Goal: Task Accomplishment & Management: Manage account settings

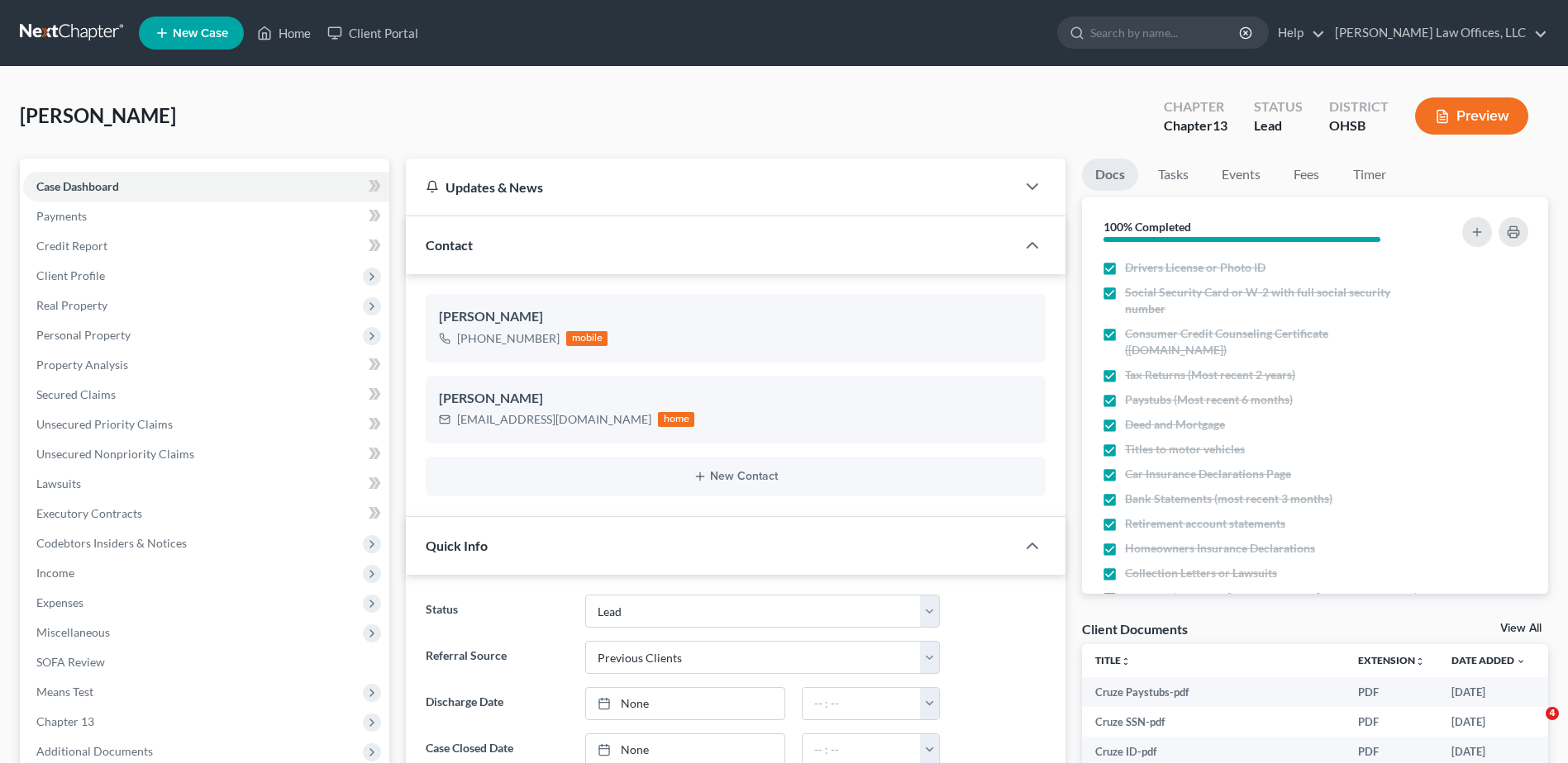
select select "5"
select select "1"
drag, startPoint x: 297, startPoint y: 34, endPoint x: 324, endPoint y: 40, distance: 27.7
click at [297, 34] on link "Home" at bounding box center [284, 33] width 71 height 29
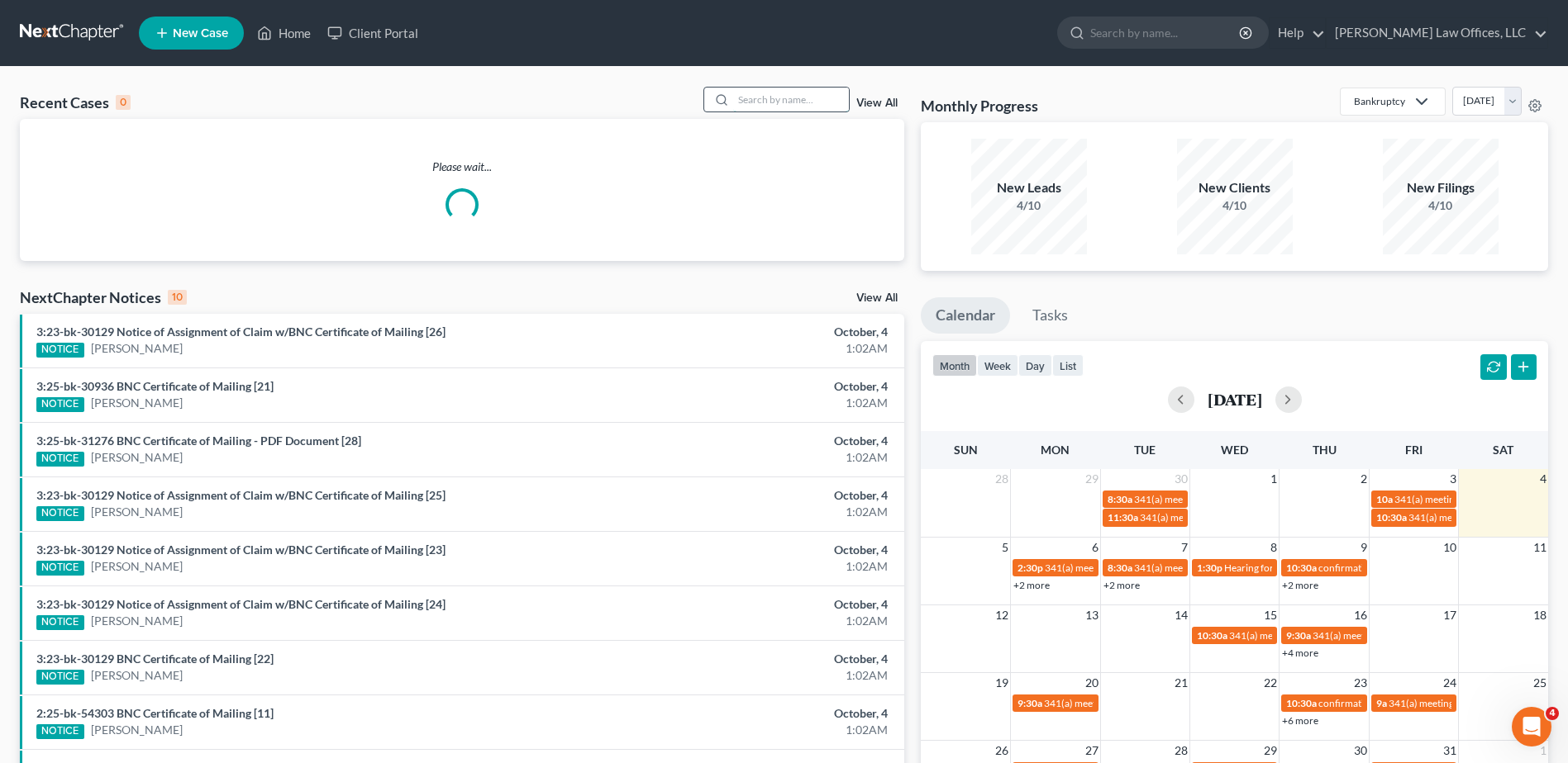
click at [795, 97] on input "search" at bounding box center [791, 99] width 116 height 24
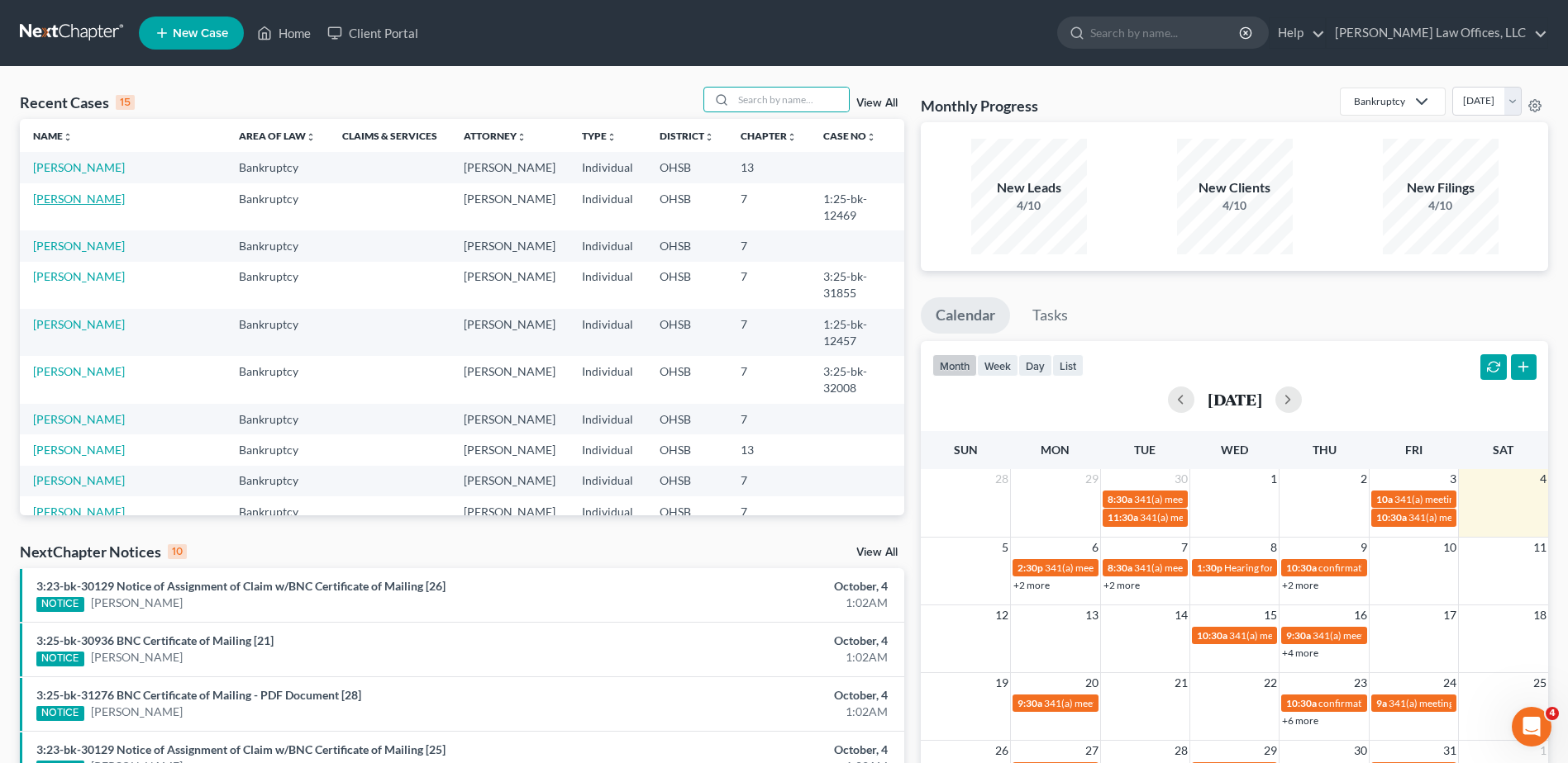
click at [90, 201] on link "[PERSON_NAME]" at bounding box center [79, 198] width 92 height 14
select select "4"
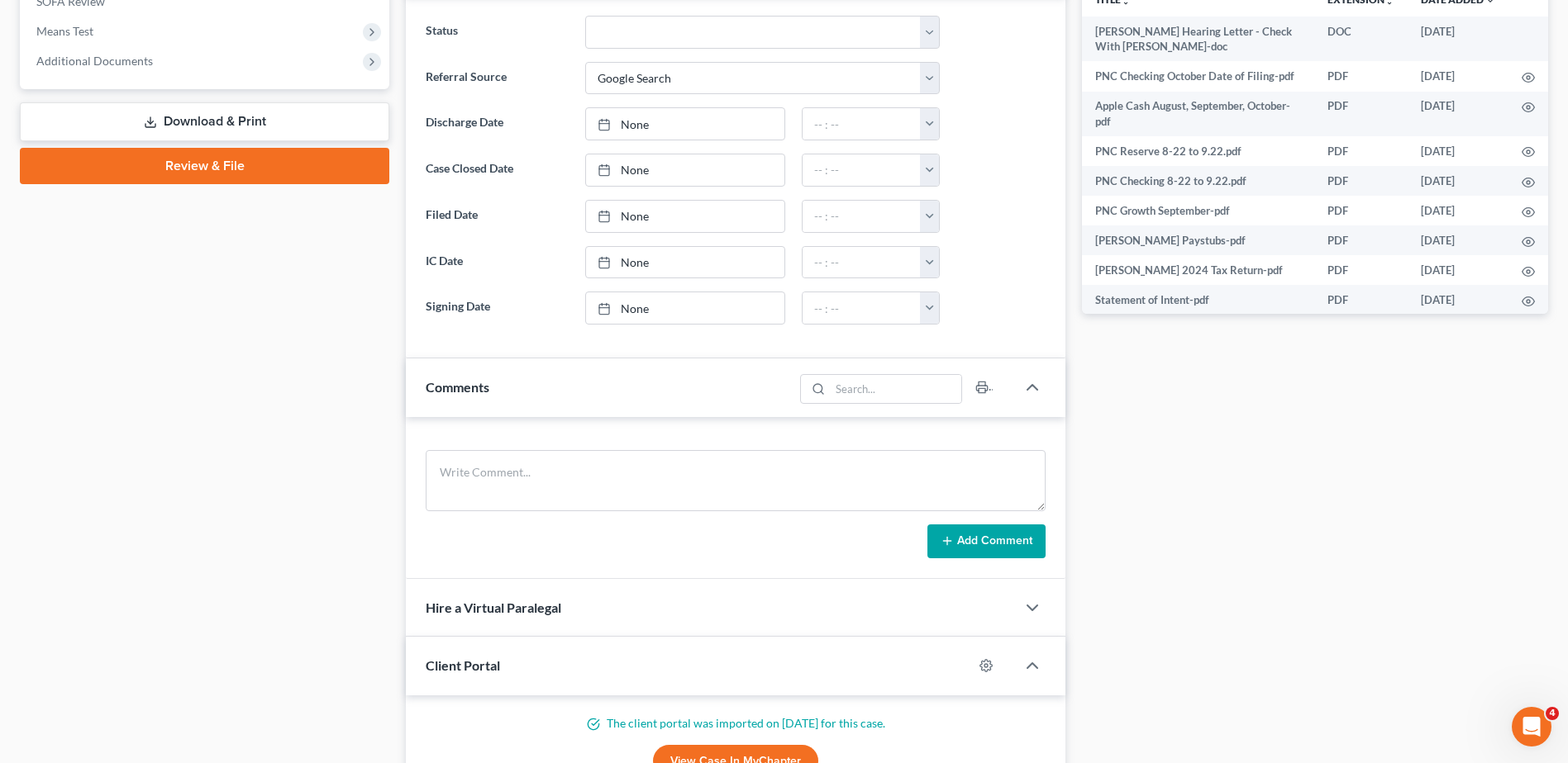
scroll to position [496, 0]
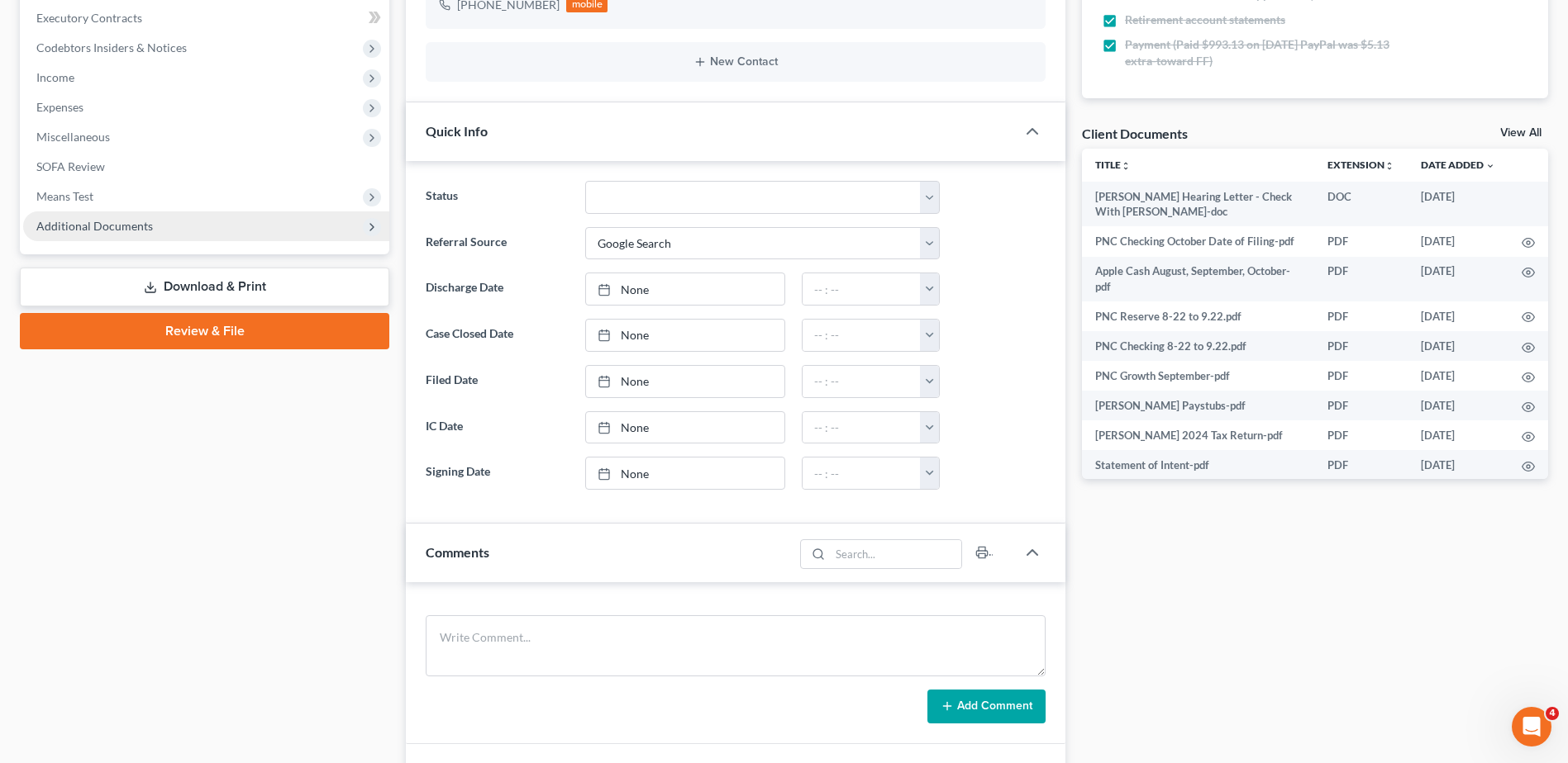
click at [106, 229] on span "Additional Documents" at bounding box center [95, 226] width 117 height 14
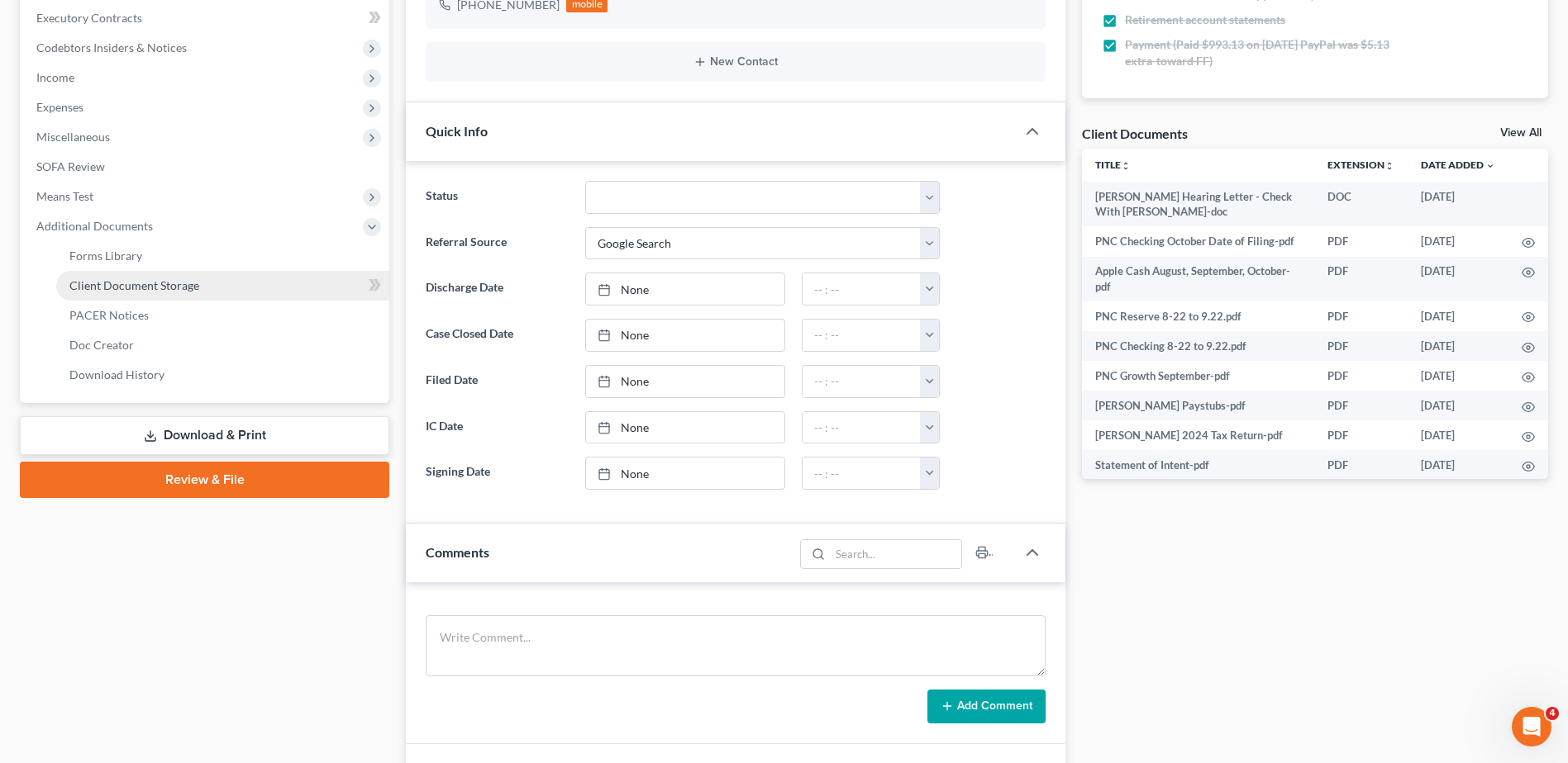
click at [108, 280] on span "Client Document Storage" at bounding box center [134, 285] width 129 height 14
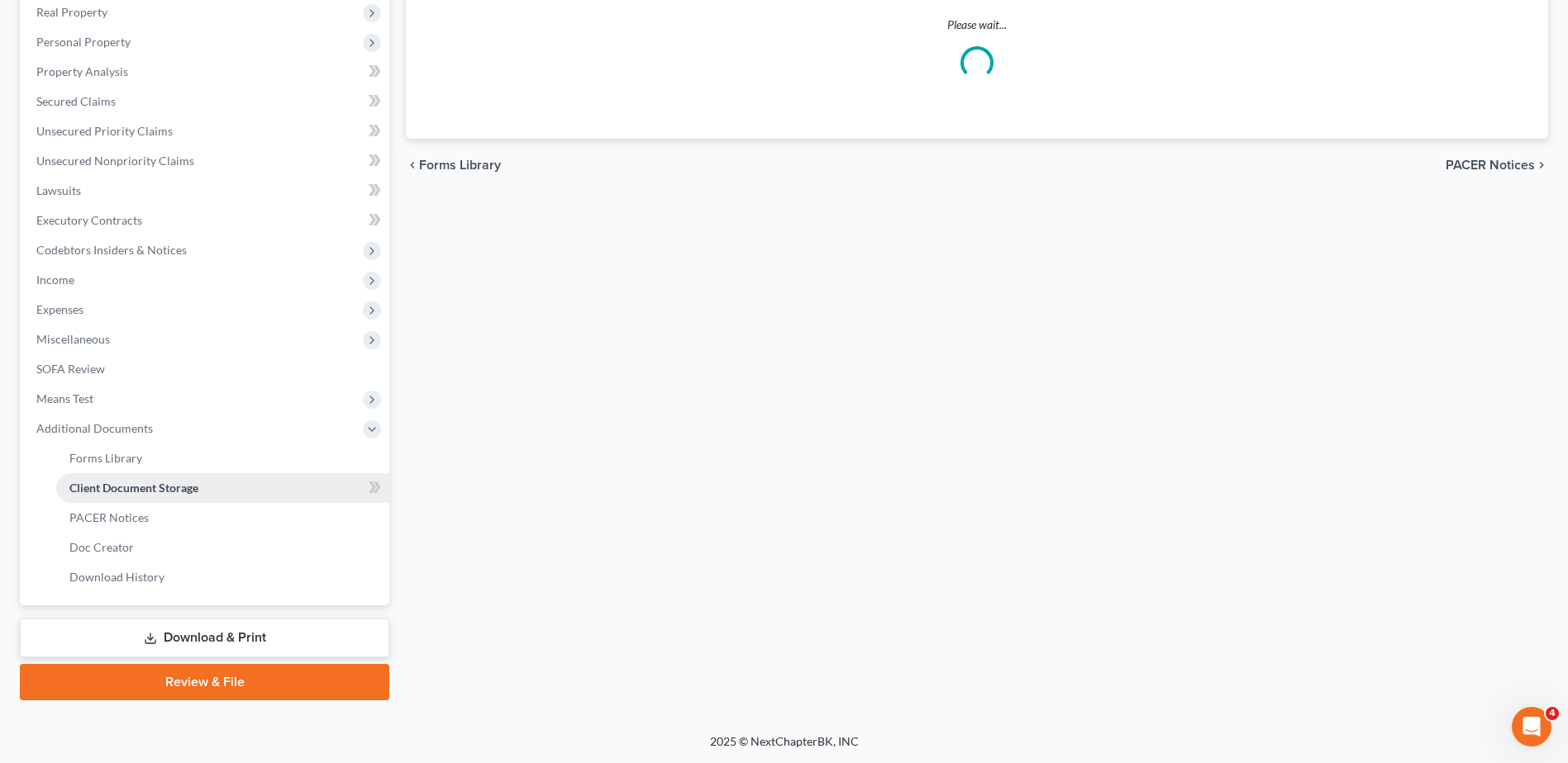
scroll to position [209, 0]
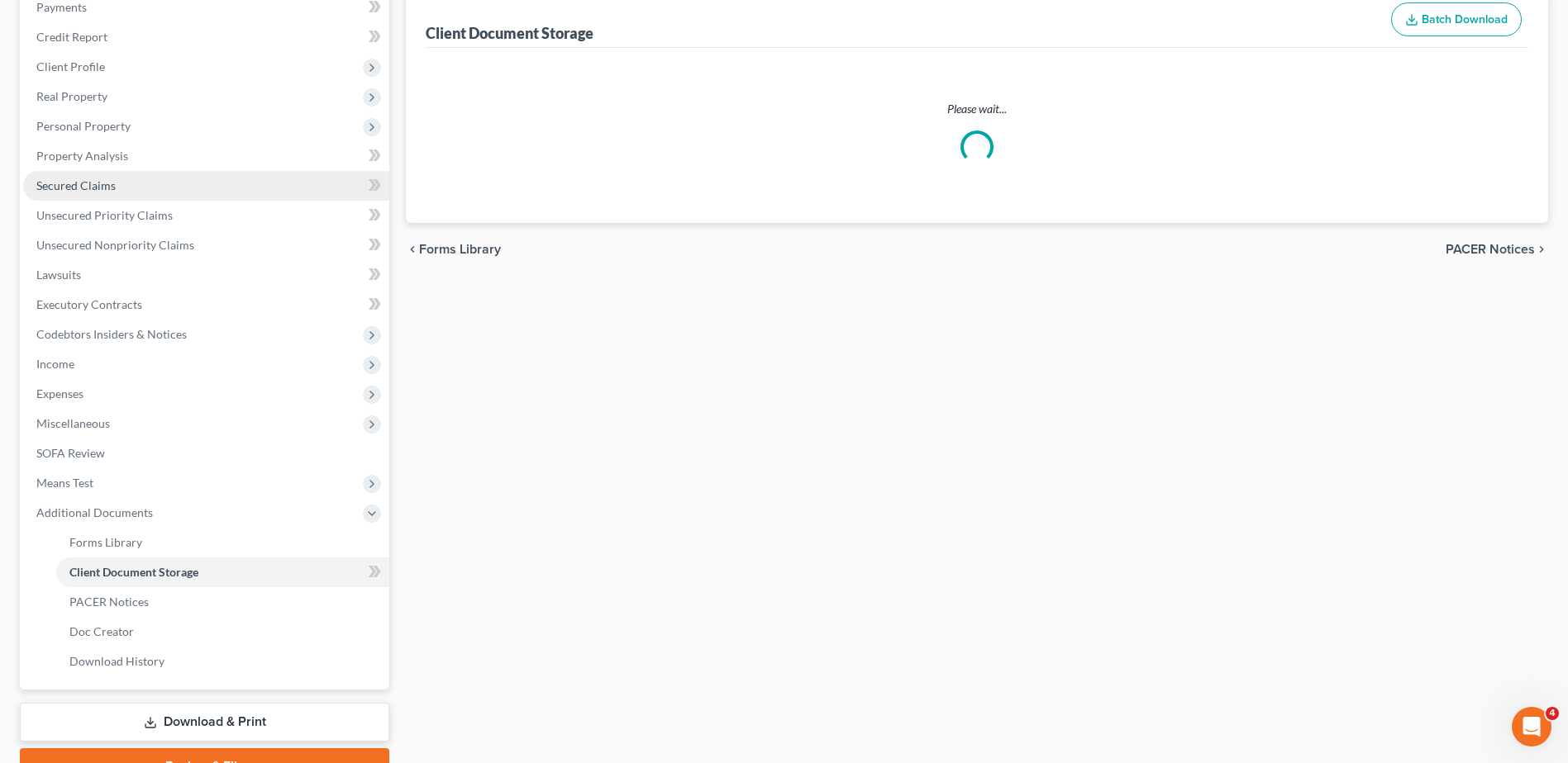
select select "7"
select select "37"
select select "52"
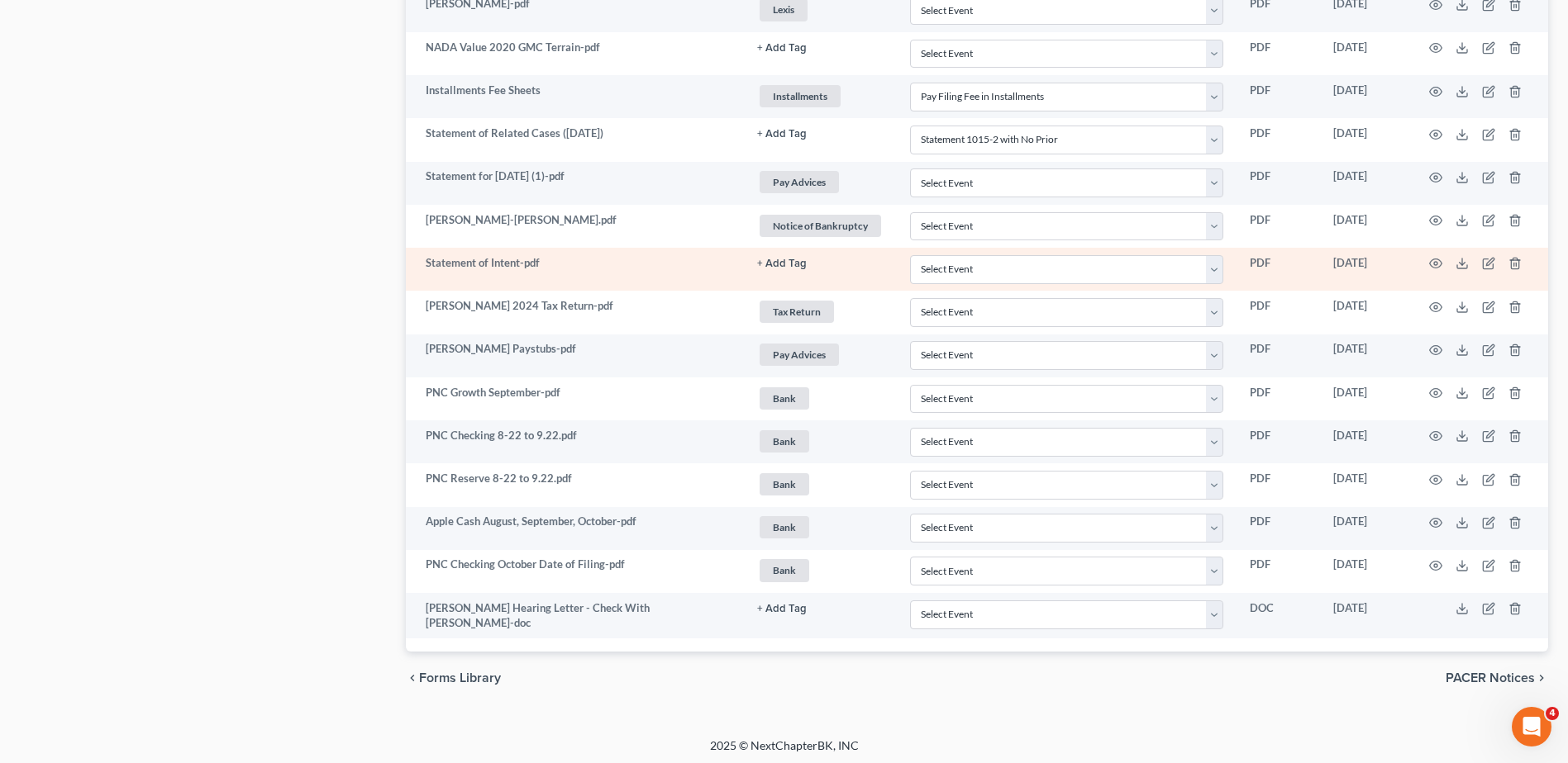
scroll to position [1488, 0]
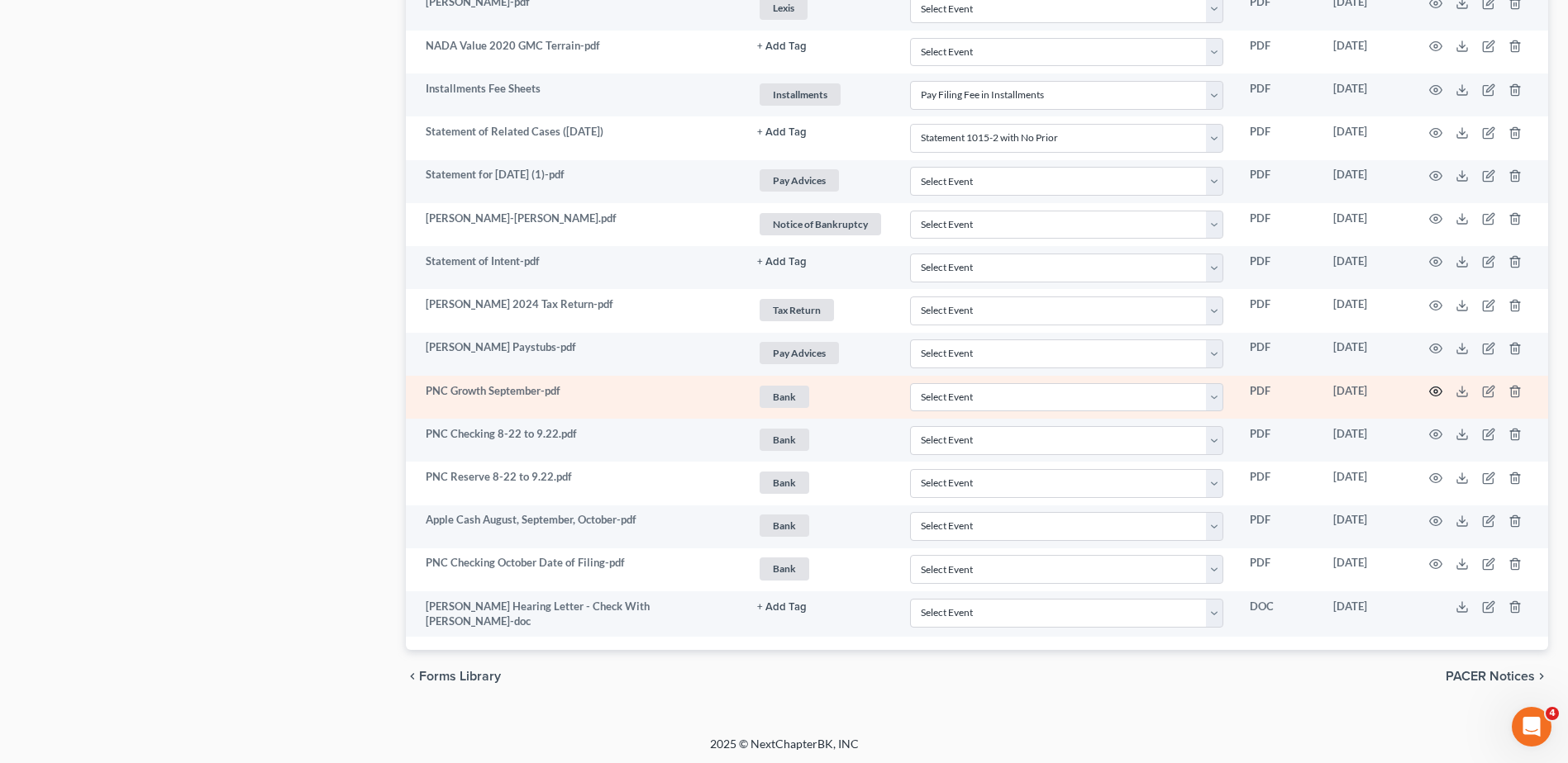
click at [1433, 390] on icon "button" at bounding box center [1436, 392] width 13 height 13
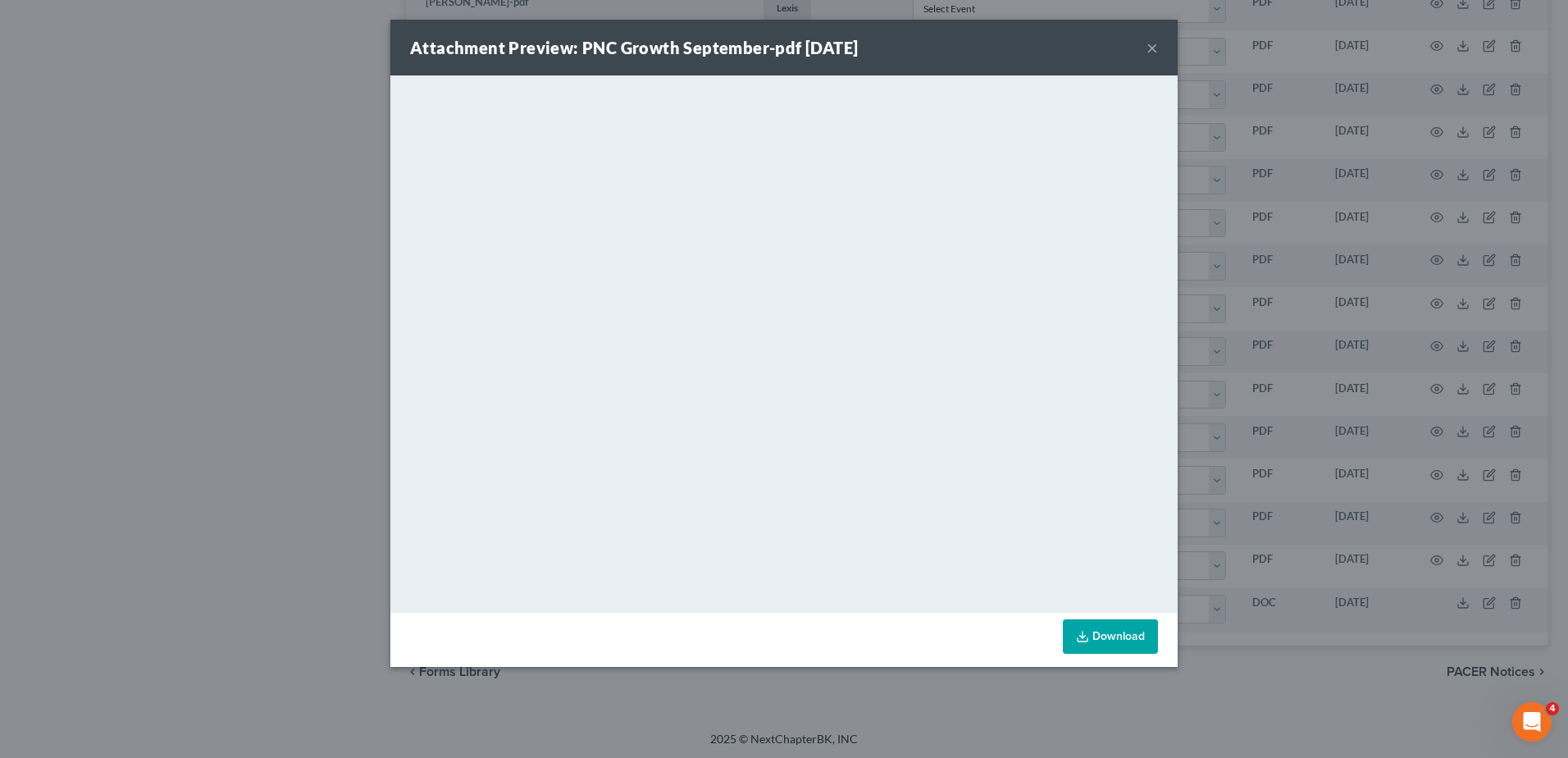
click at [1155, 48] on button "×" at bounding box center [1152, 47] width 12 height 20
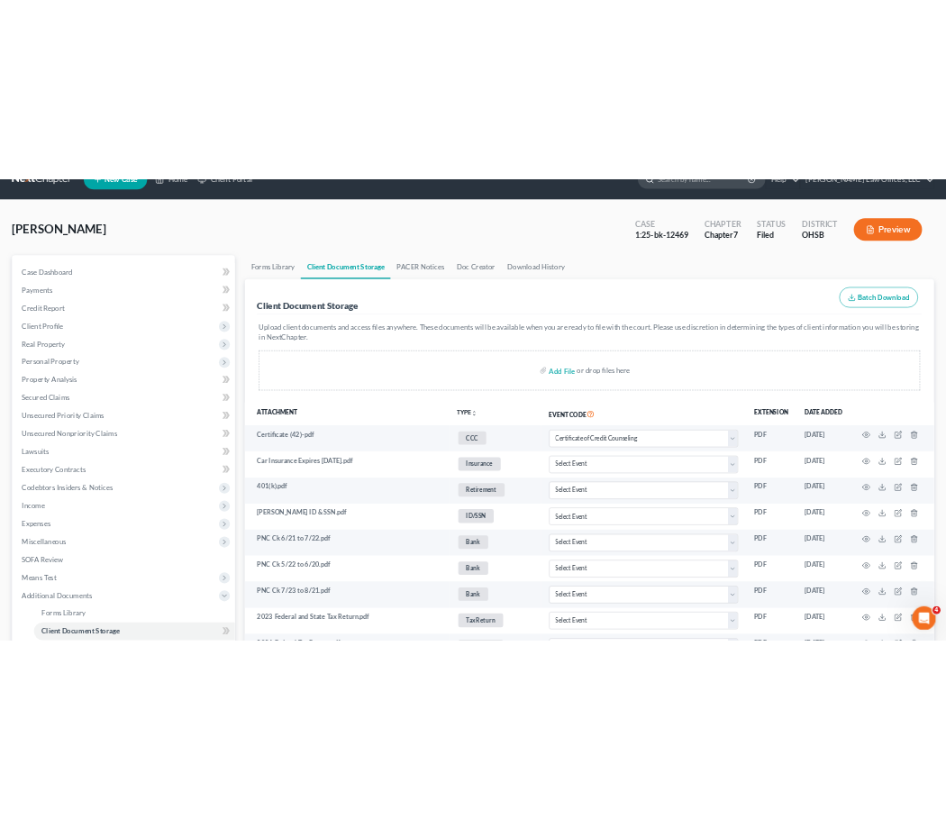
scroll to position [90, 0]
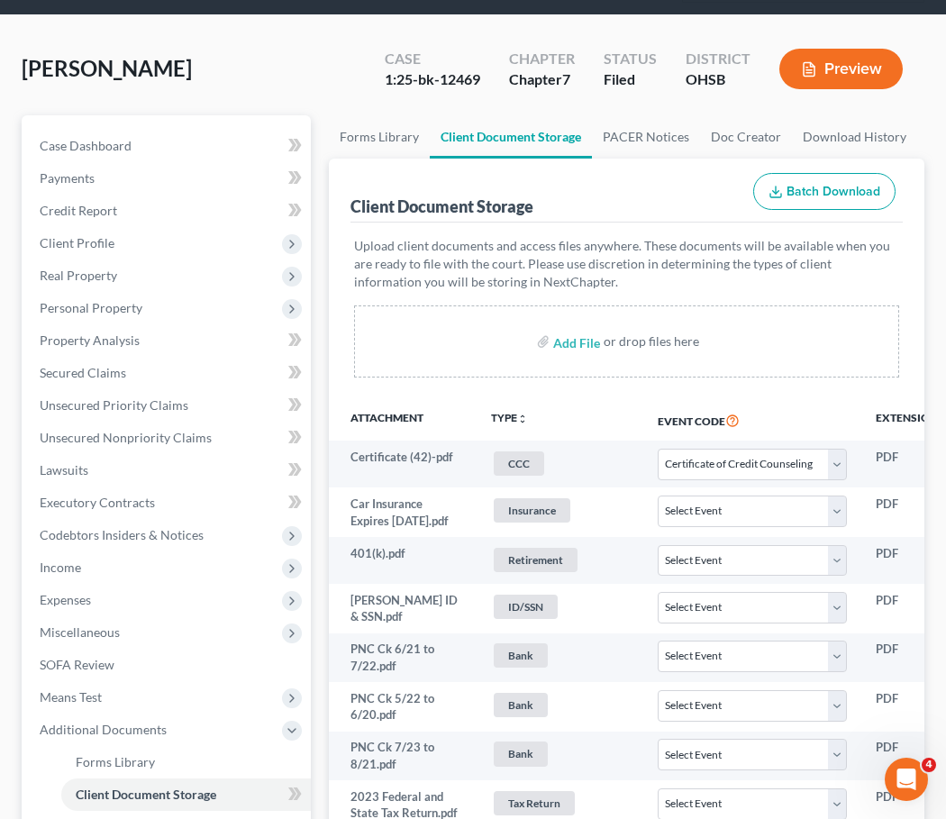
select select "7"
select select "37"
select select "52"
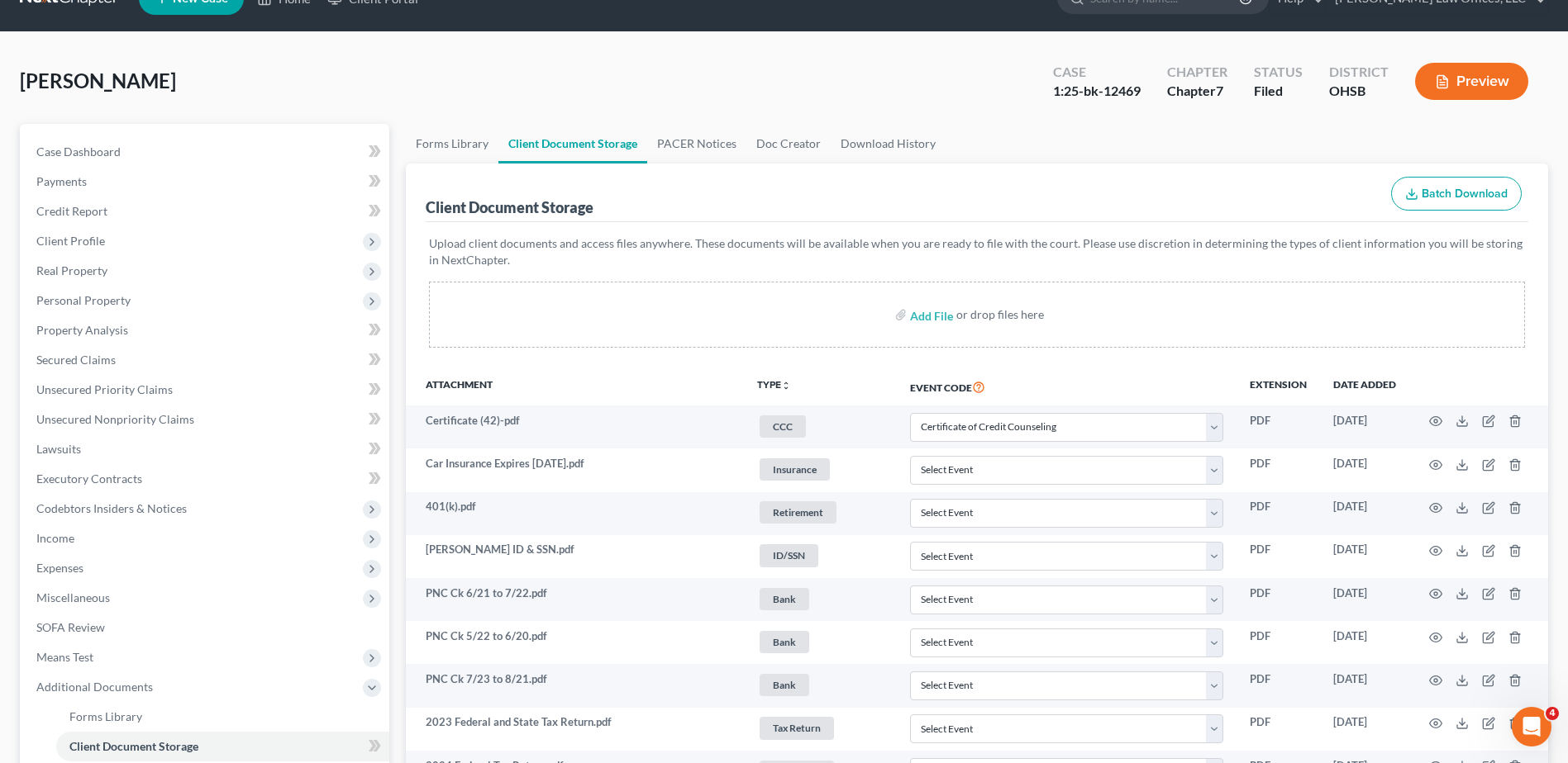
scroll to position [0, 0]
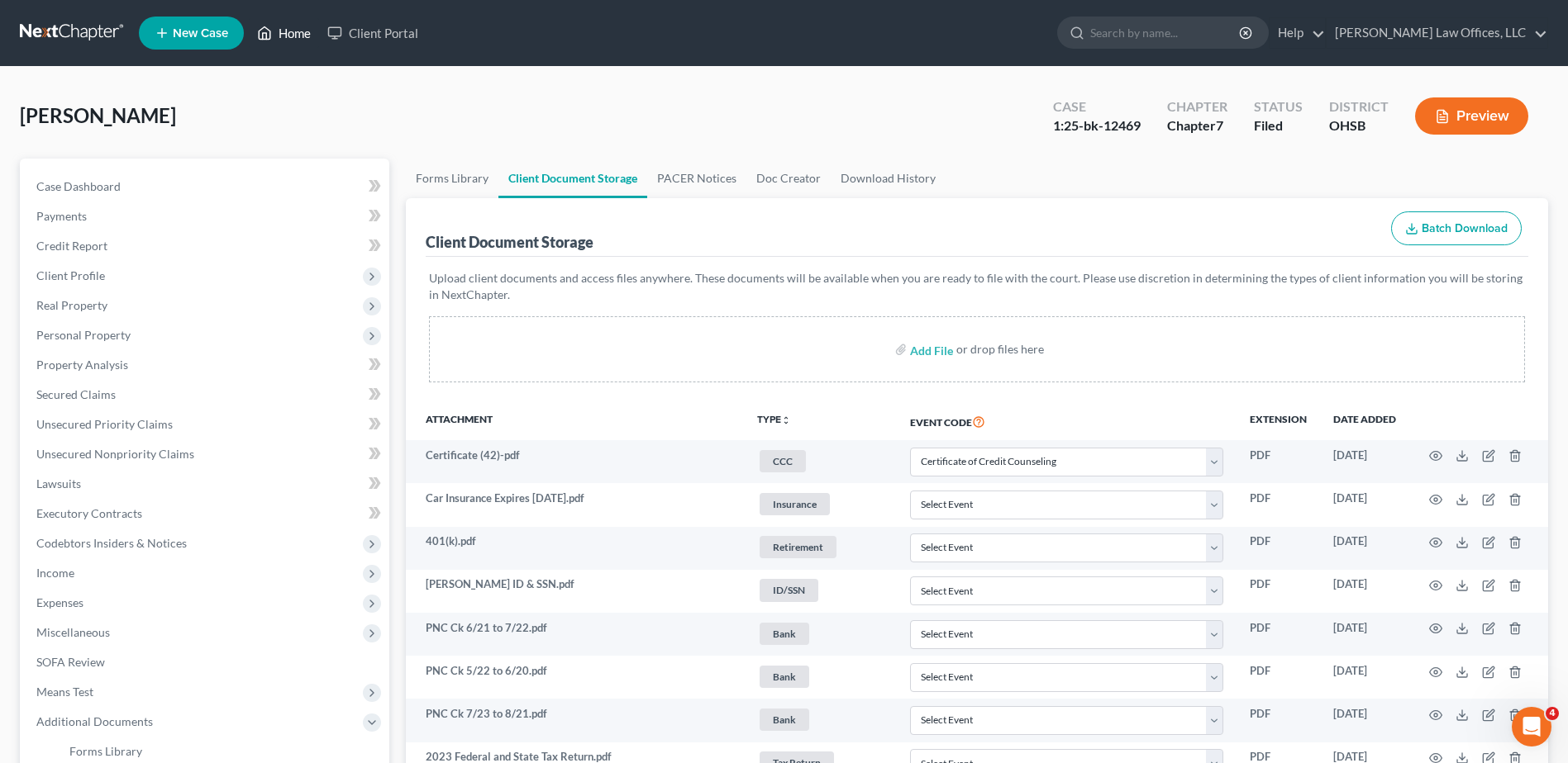
drag, startPoint x: 291, startPoint y: 36, endPoint x: 363, endPoint y: 50, distance: 73.3
click at [290, 36] on link "Home" at bounding box center [284, 33] width 71 height 29
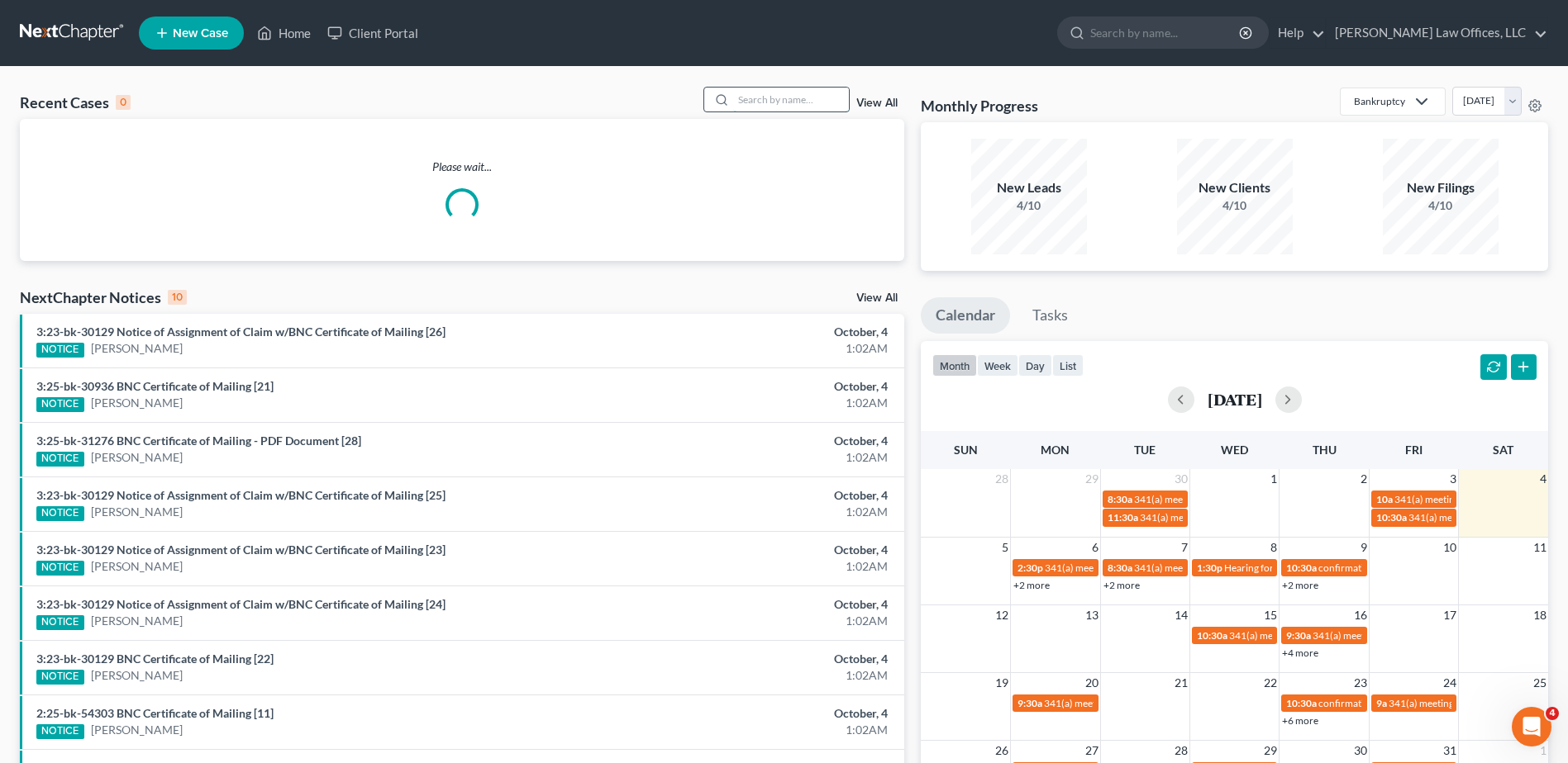
click at [747, 103] on input "search" at bounding box center [791, 99] width 116 height 24
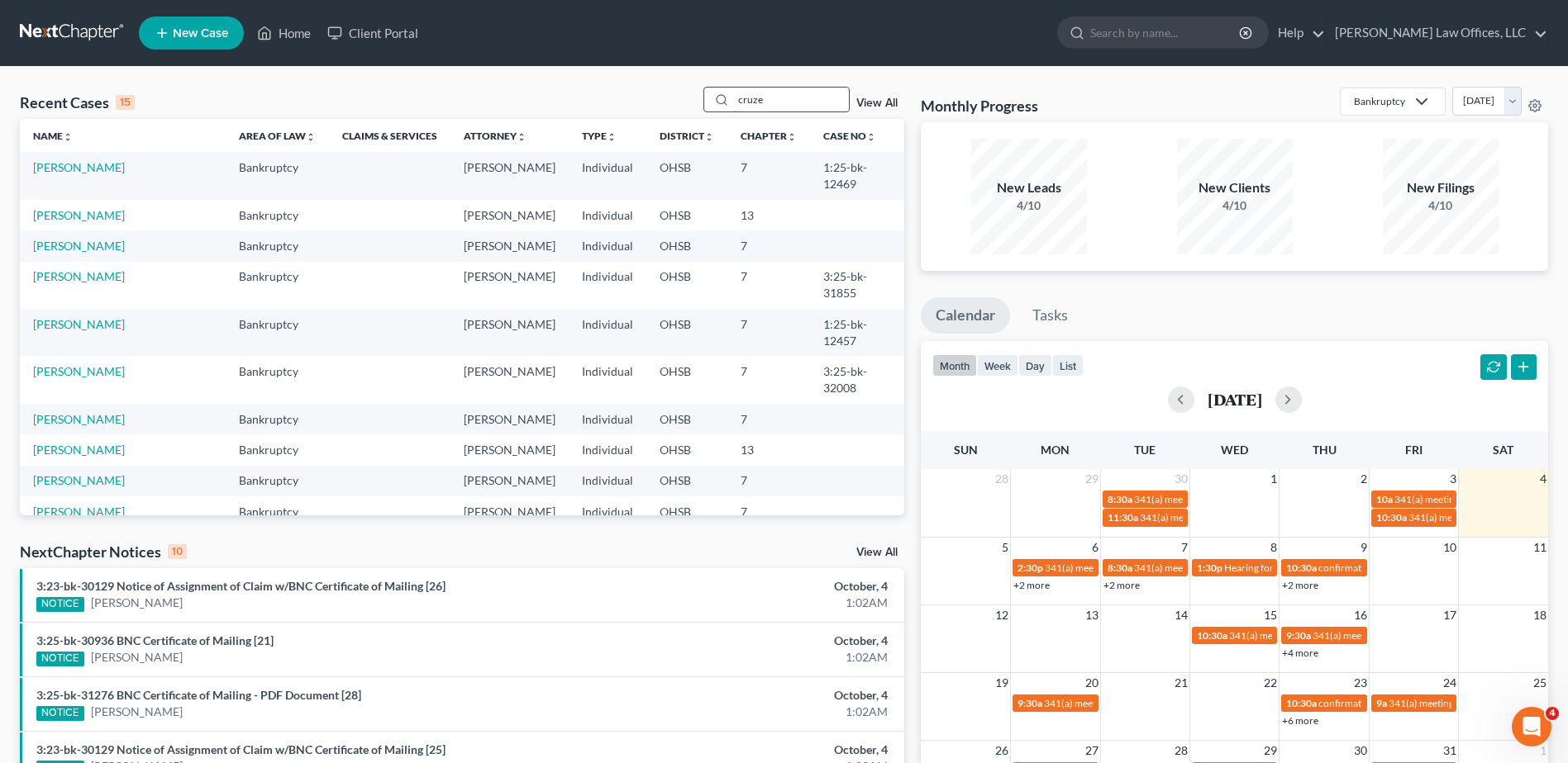
type input "cruze"
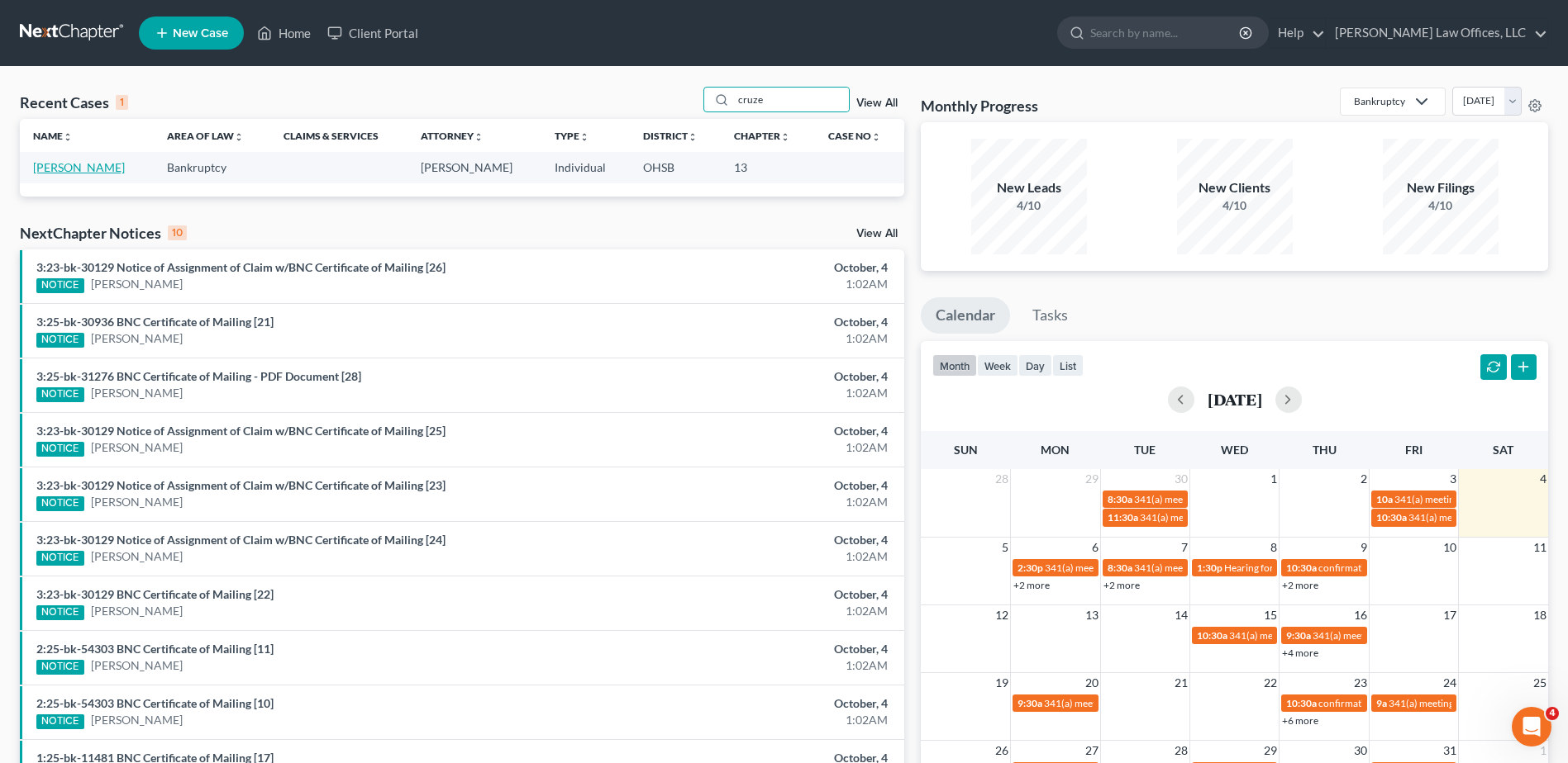
click at [88, 170] on link "[PERSON_NAME]" at bounding box center [79, 167] width 92 height 14
select select "1"
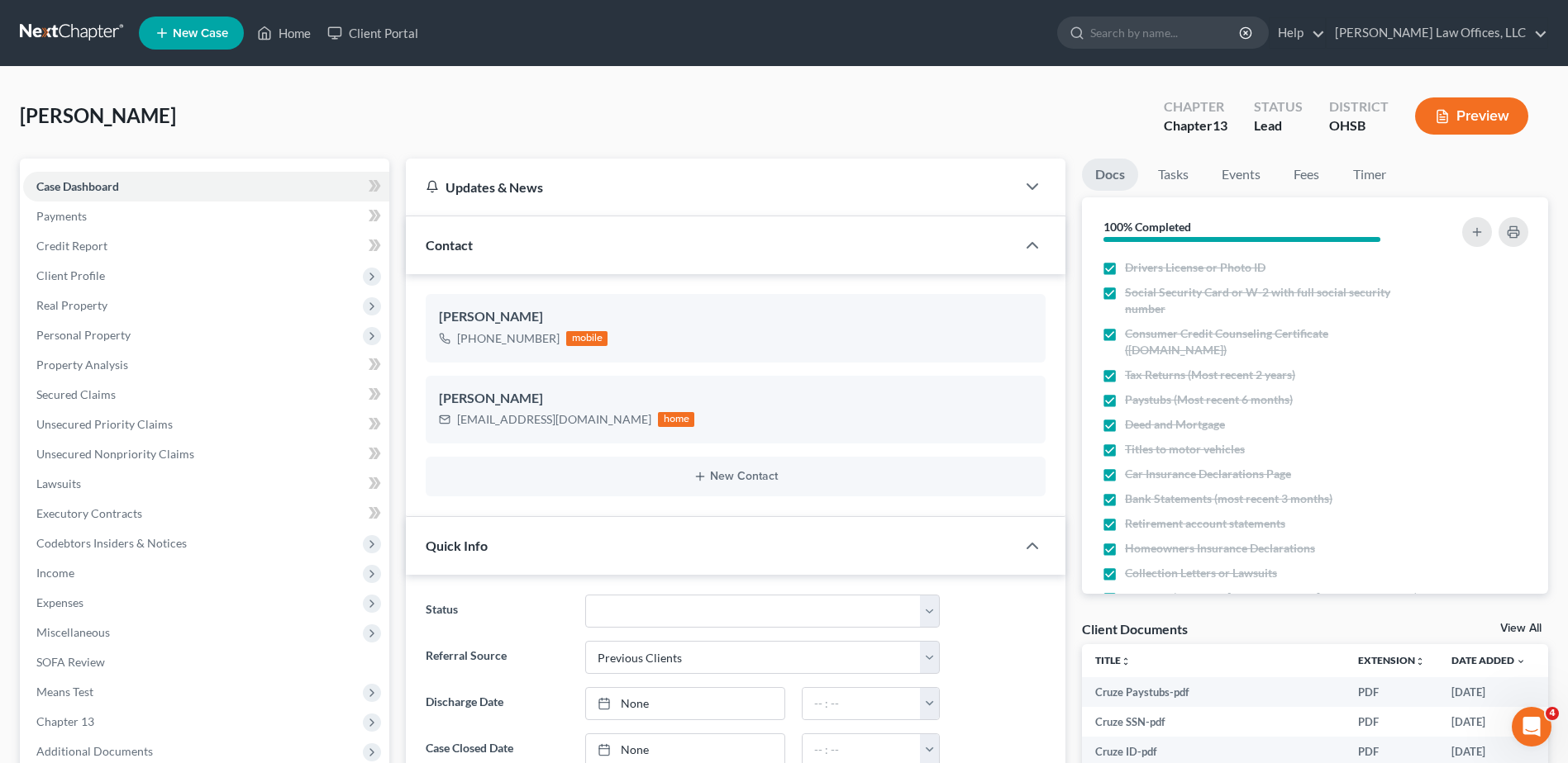
click at [1458, 119] on button "Preview" at bounding box center [1471, 116] width 113 height 38
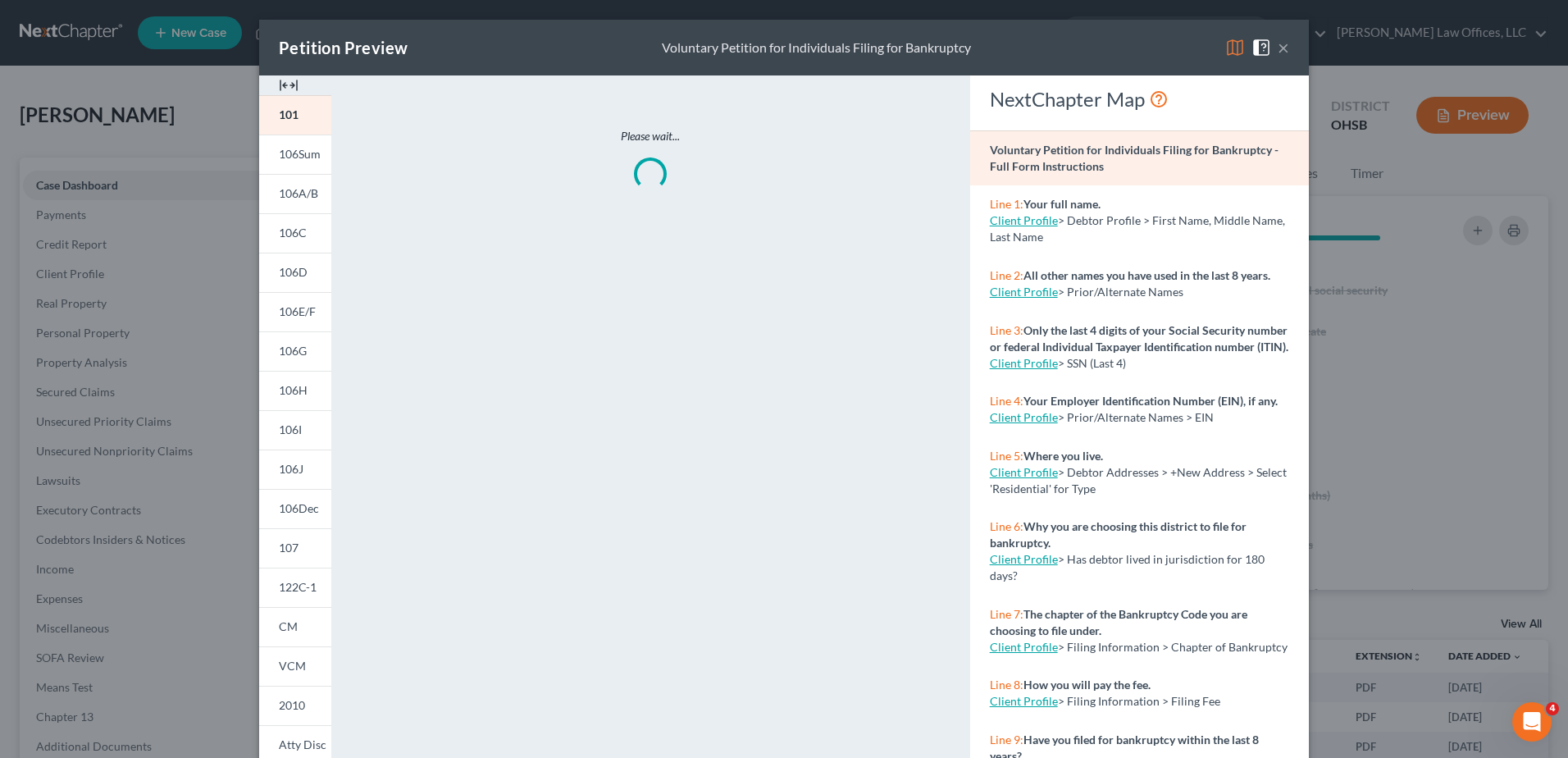
click at [285, 87] on img at bounding box center [289, 86] width 20 height 20
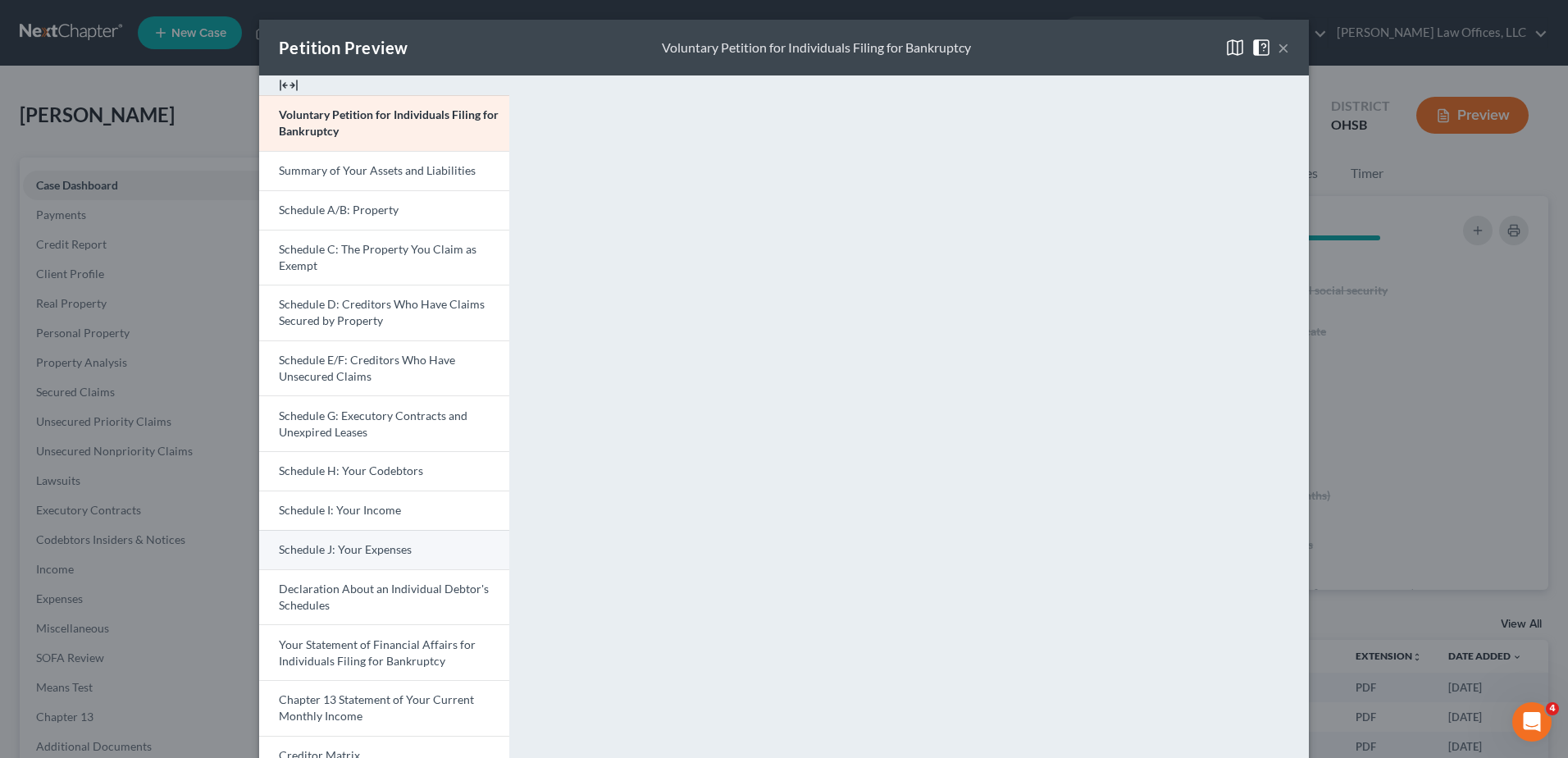
click at [371, 550] on span "Schedule J: Your Expenses" at bounding box center [345, 548] width 133 height 14
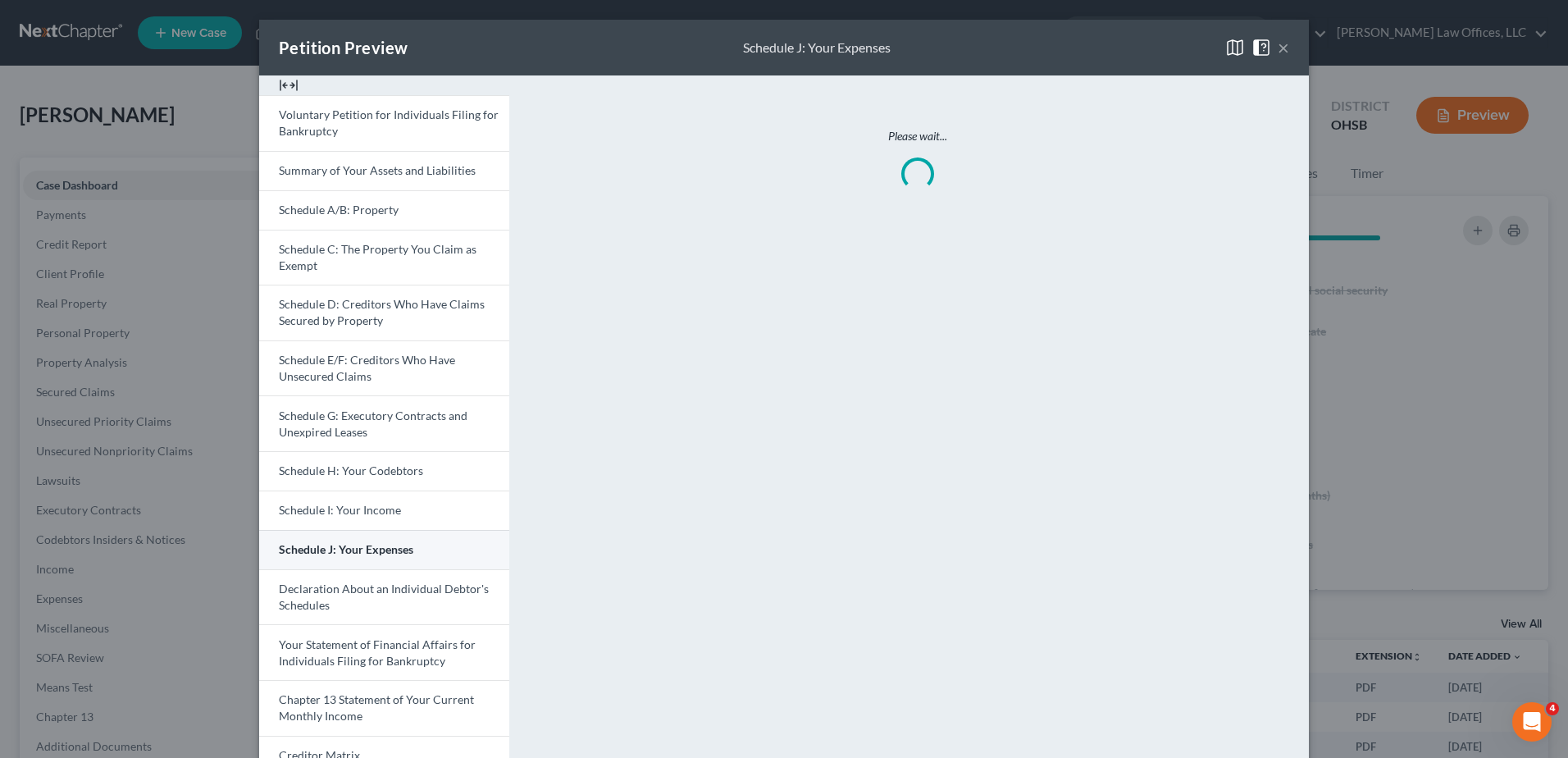
click at [371, 550] on span "Schedule J: Your Expenses" at bounding box center [346, 548] width 135 height 14
click at [1278, 48] on button "×" at bounding box center [1284, 47] width 12 height 20
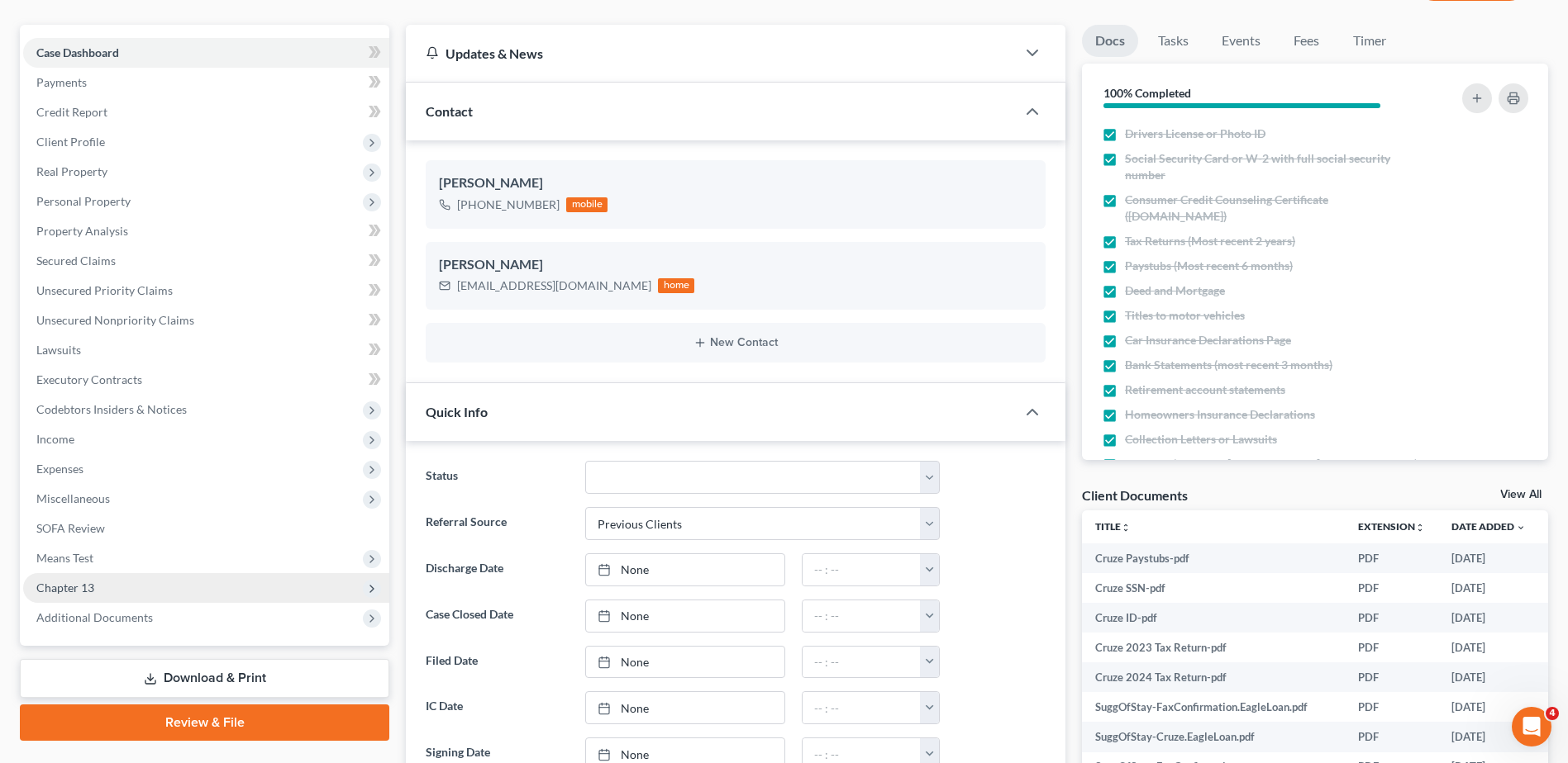
scroll to position [165, 0]
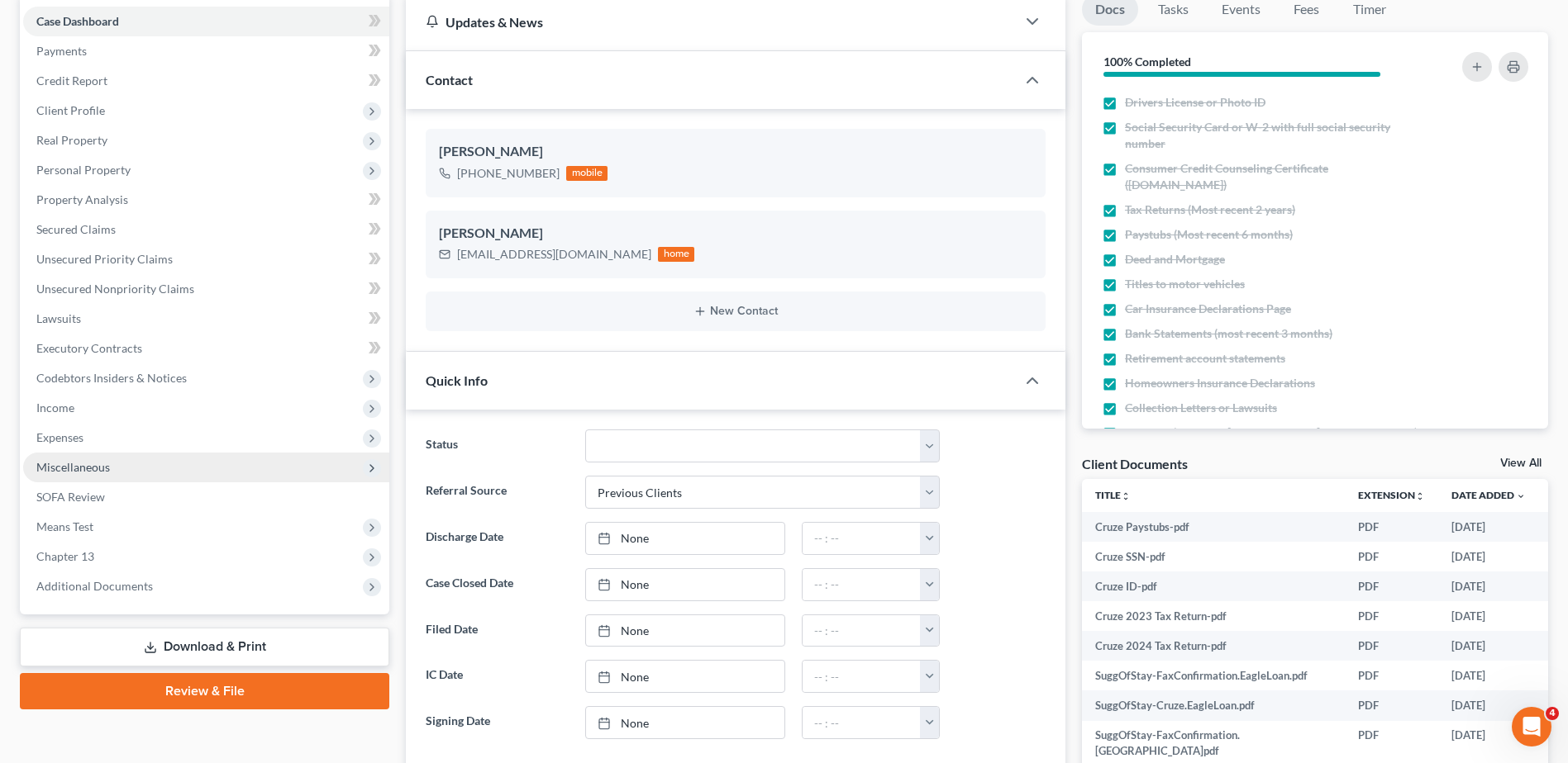
click at [95, 473] on span "Miscellaneous" at bounding box center [73, 467] width 73 height 14
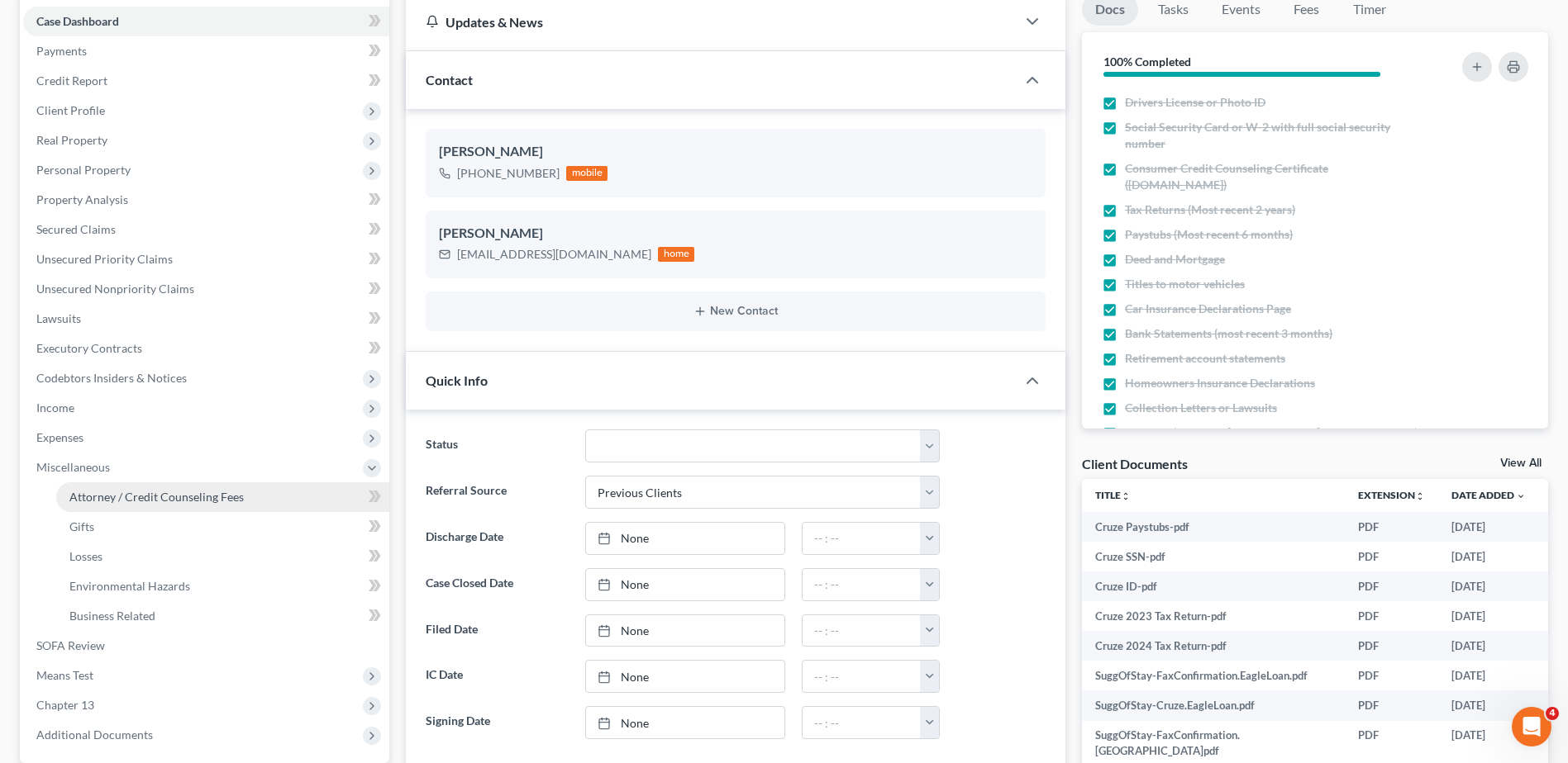
click at [95, 492] on span "Attorney / Credit Counseling Fees" at bounding box center [157, 496] width 174 height 14
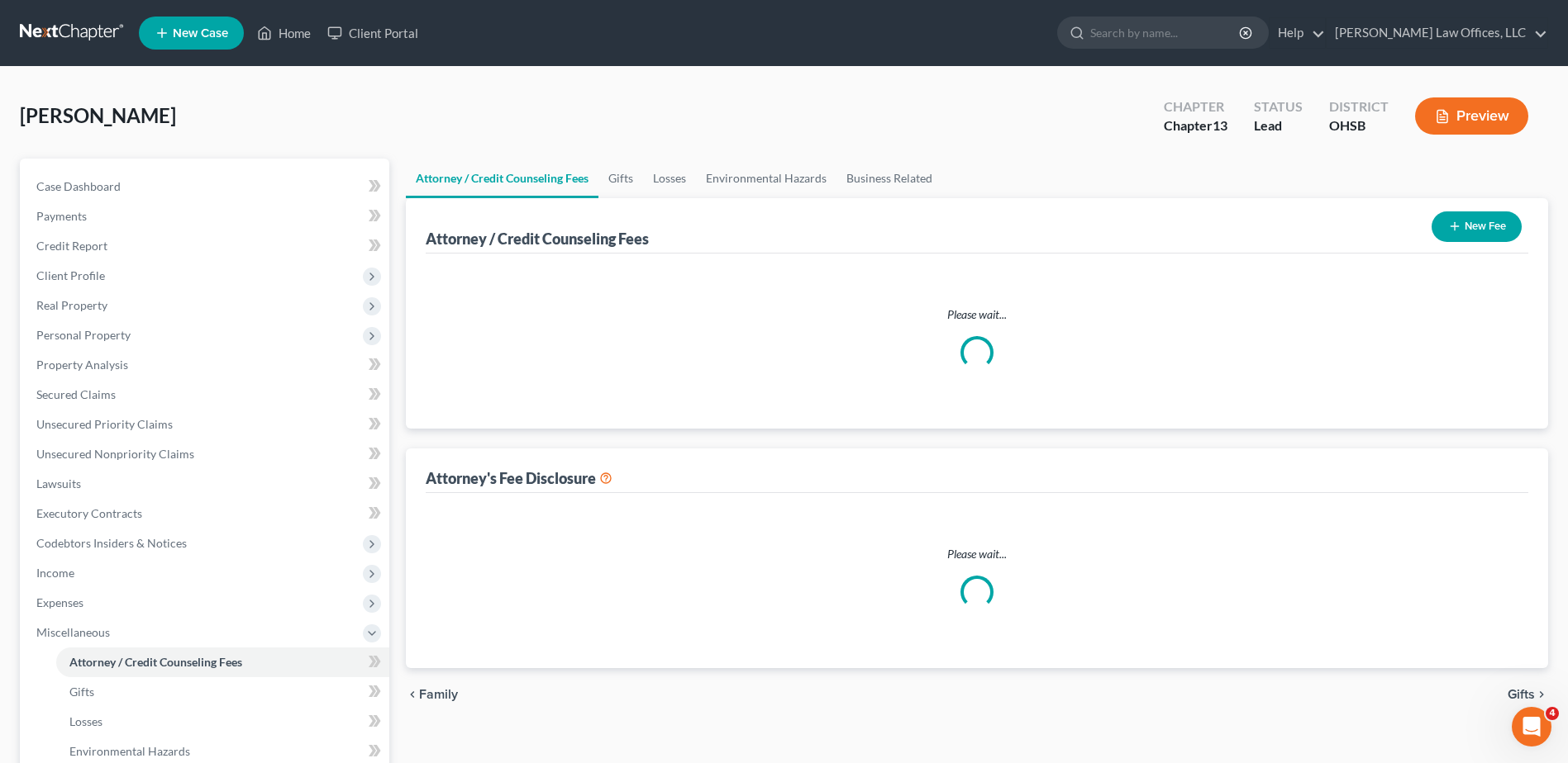
select select "1"
select select "2"
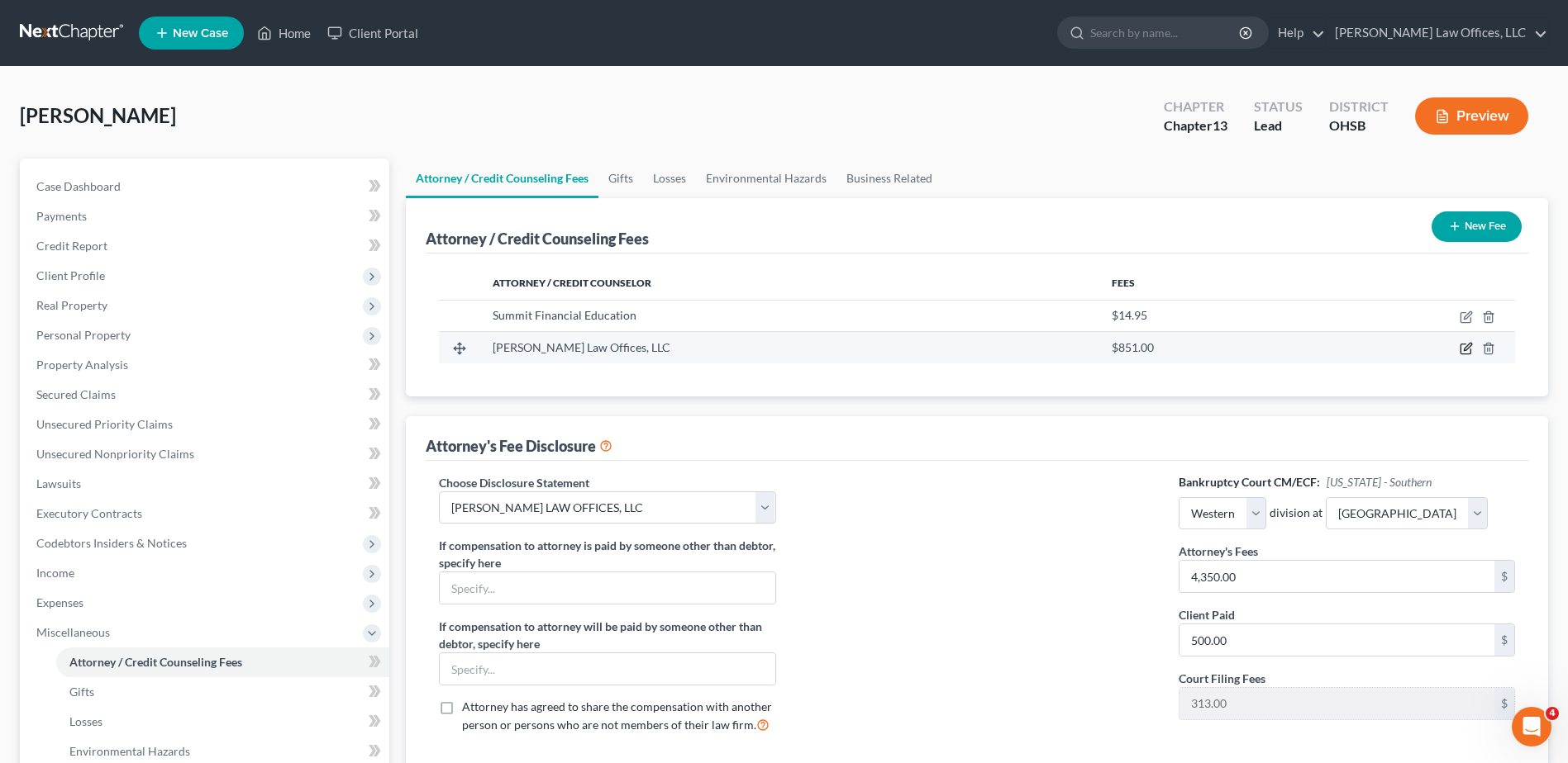
click at [1469, 348] on icon "button" at bounding box center [1467, 348] width 7 height 7
select select "36"
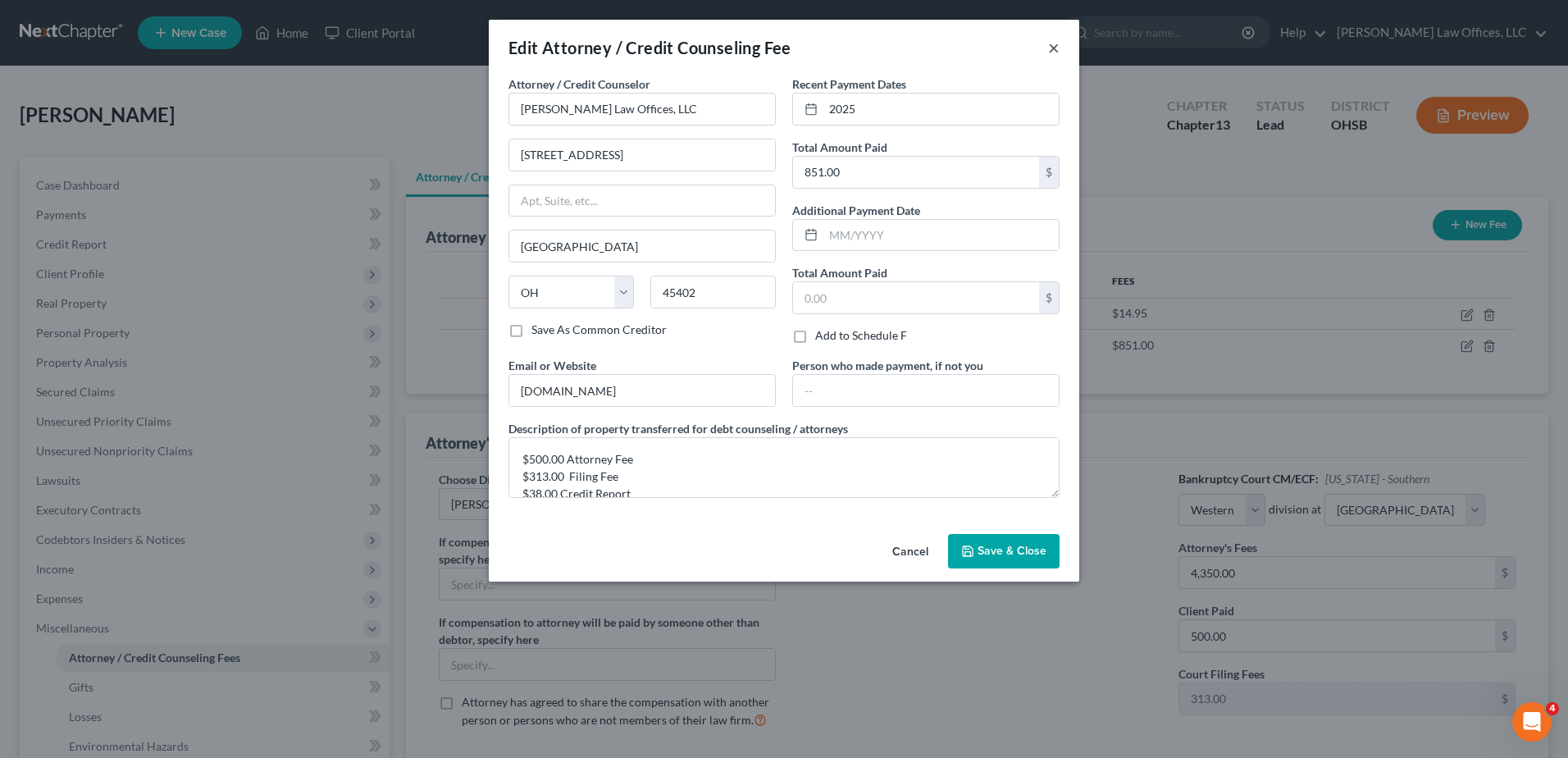
click at [1056, 50] on button "×" at bounding box center [1054, 47] width 12 height 20
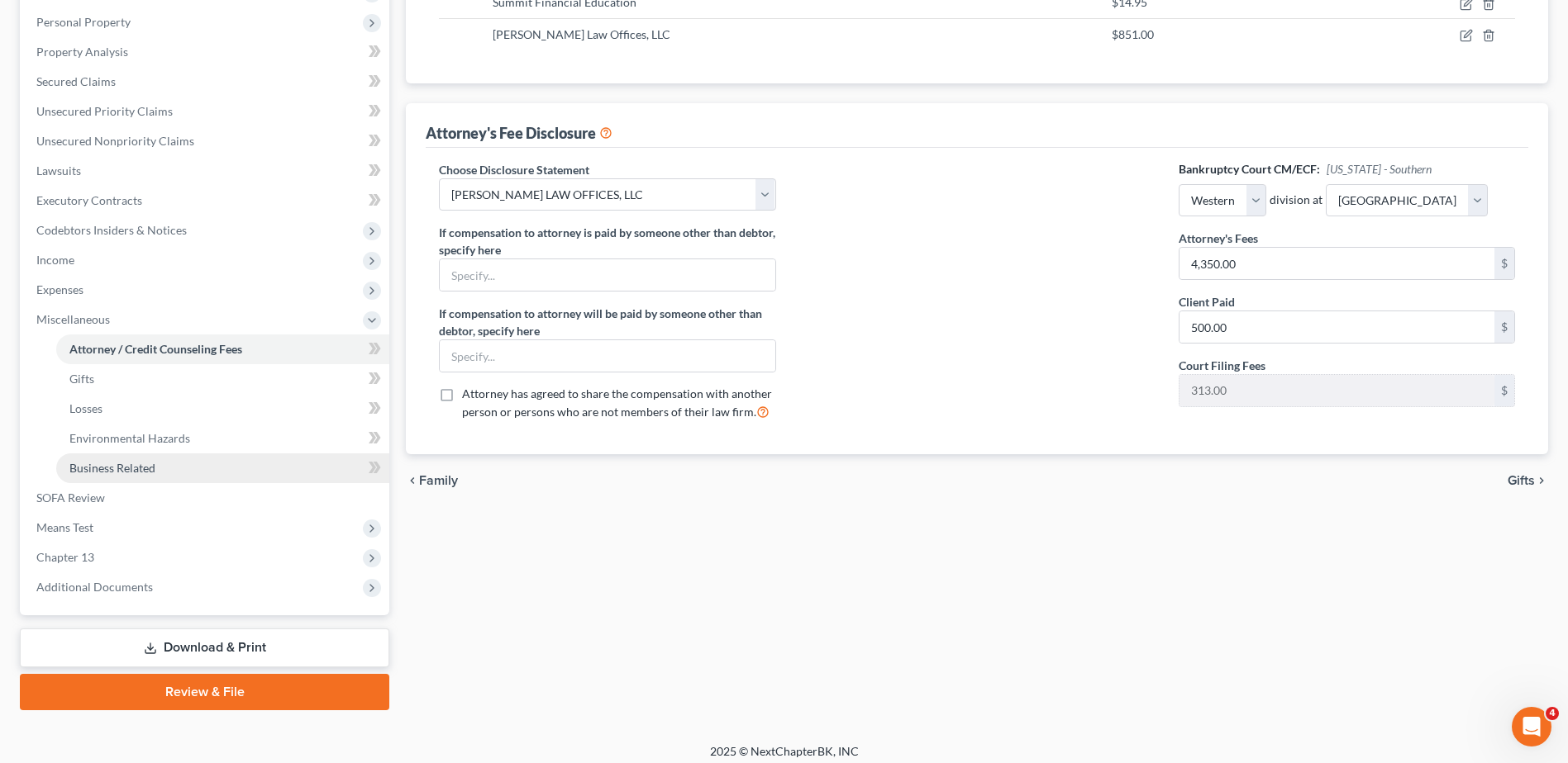
scroll to position [323, 0]
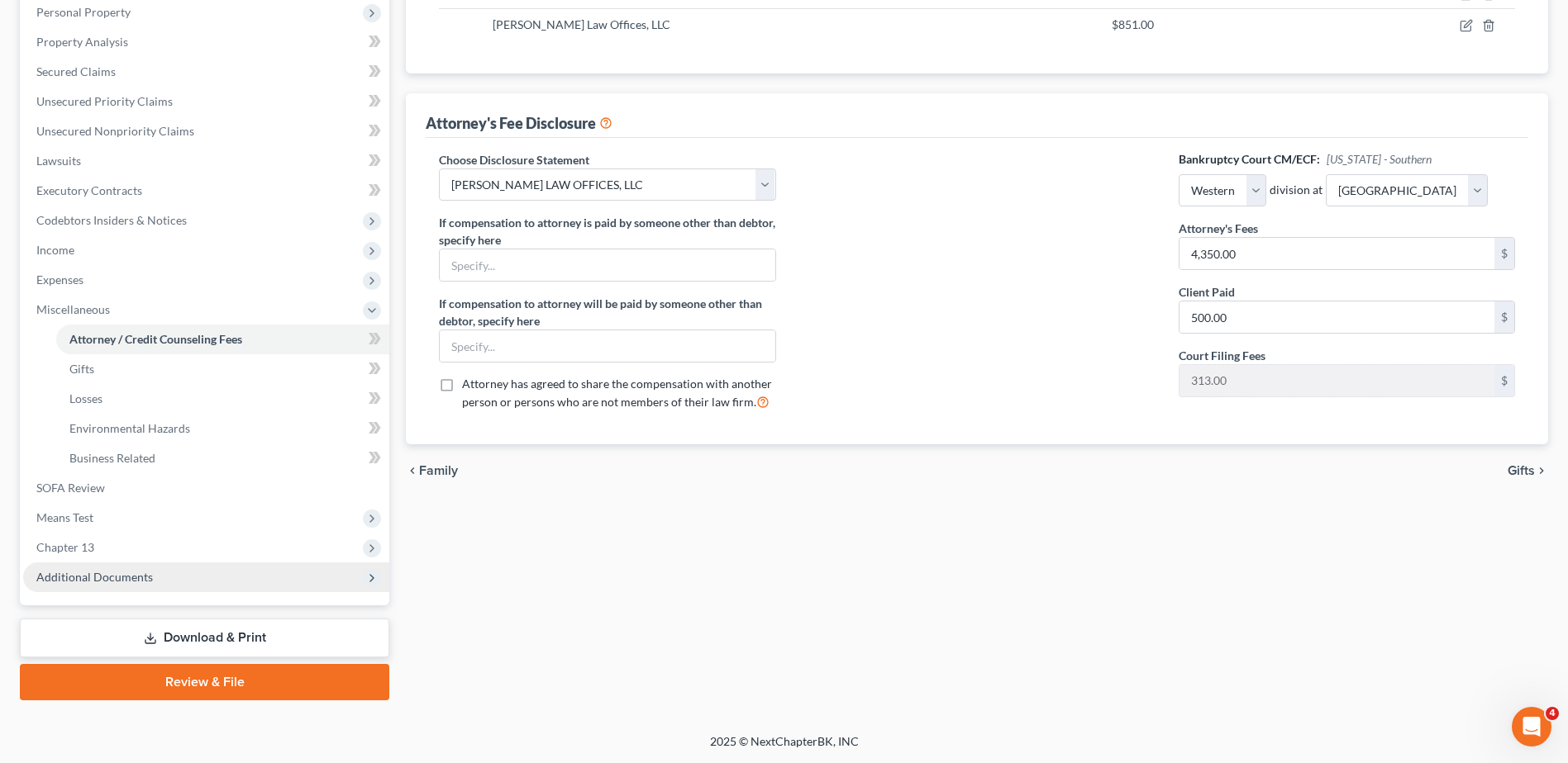
click at [113, 577] on span "Additional Documents" at bounding box center [95, 577] width 117 height 14
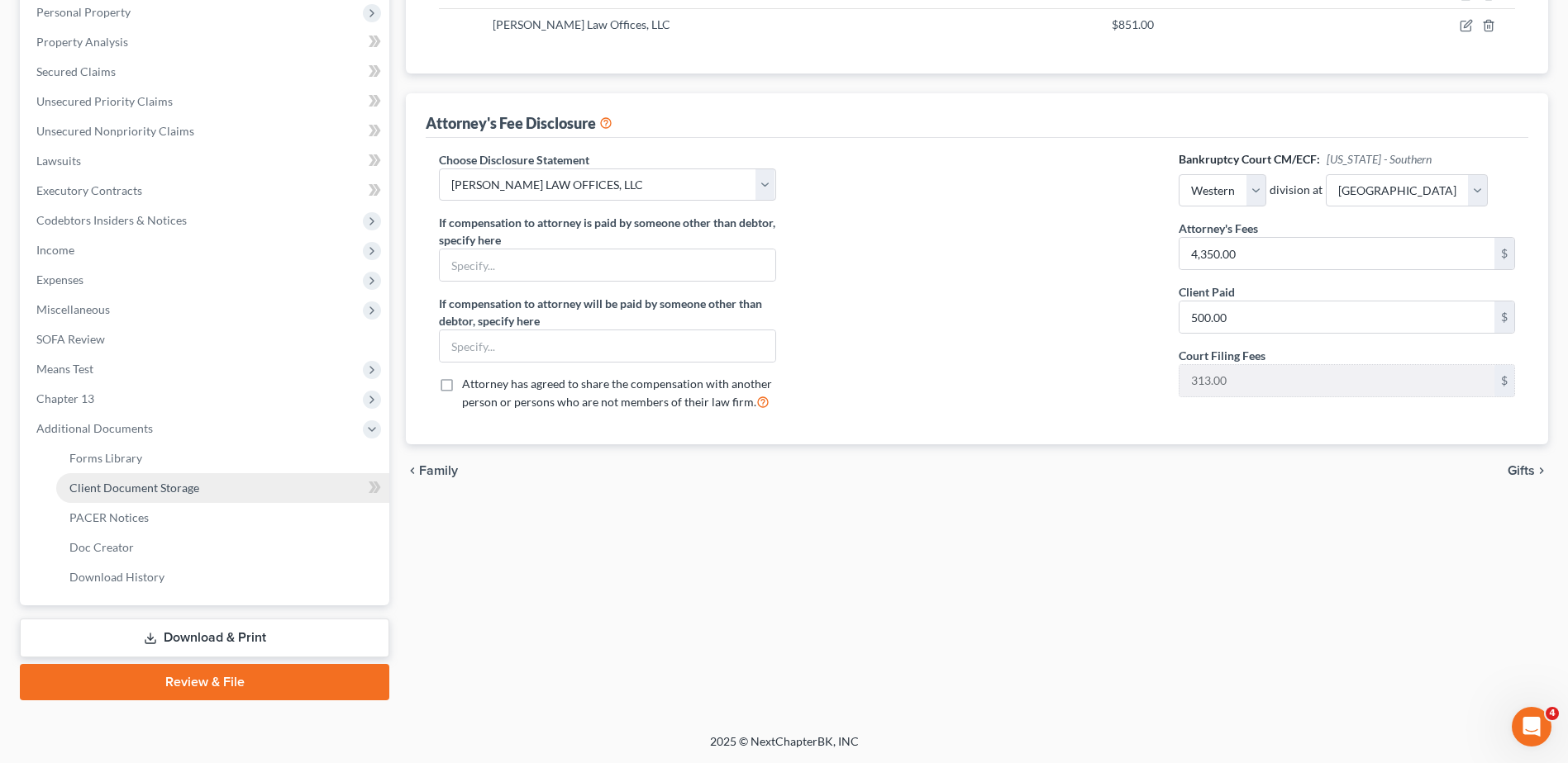
click at [160, 489] on span "Client Document Storage" at bounding box center [134, 487] width 129 height 14
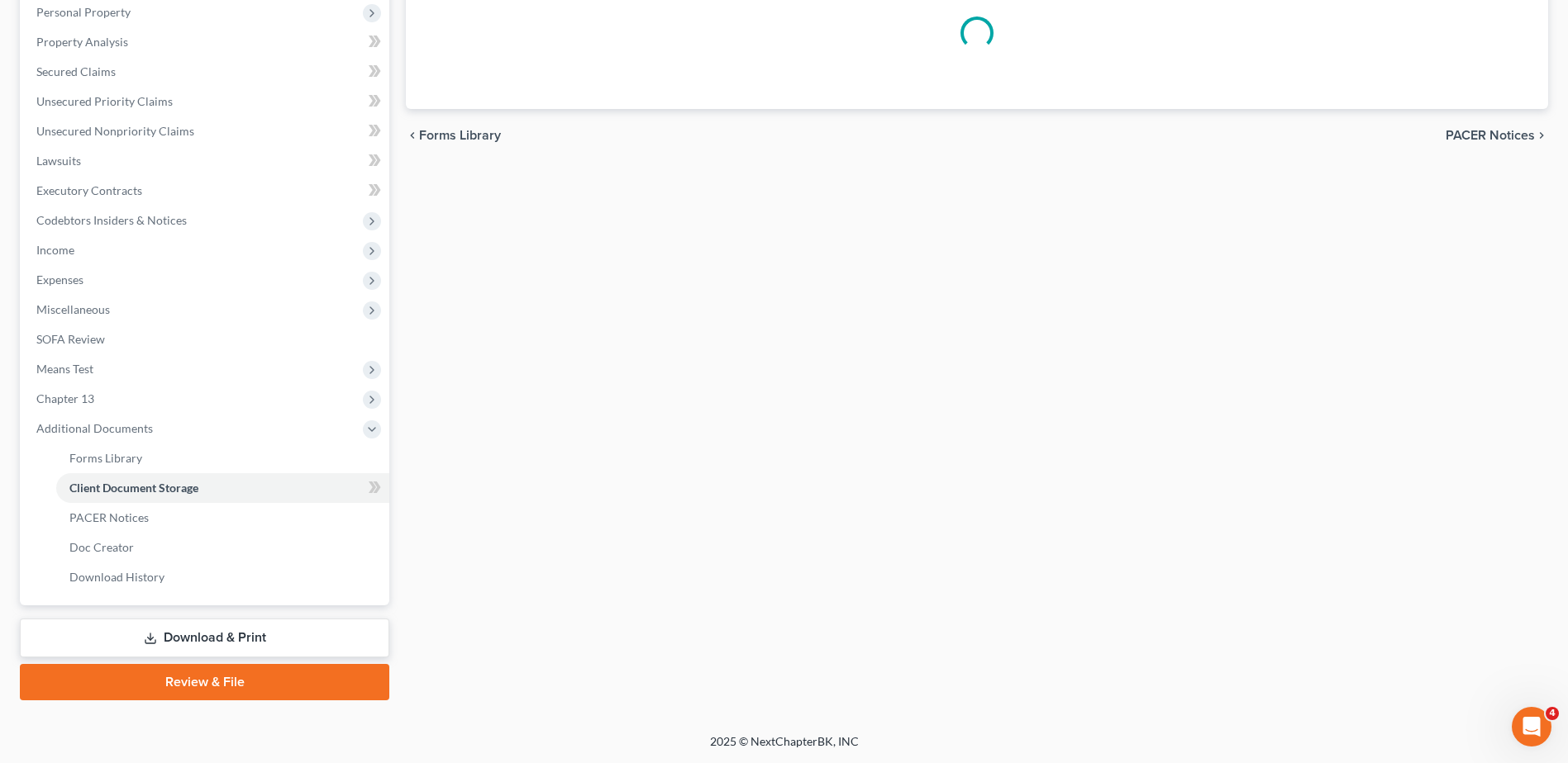
select select "7"
select select "53"
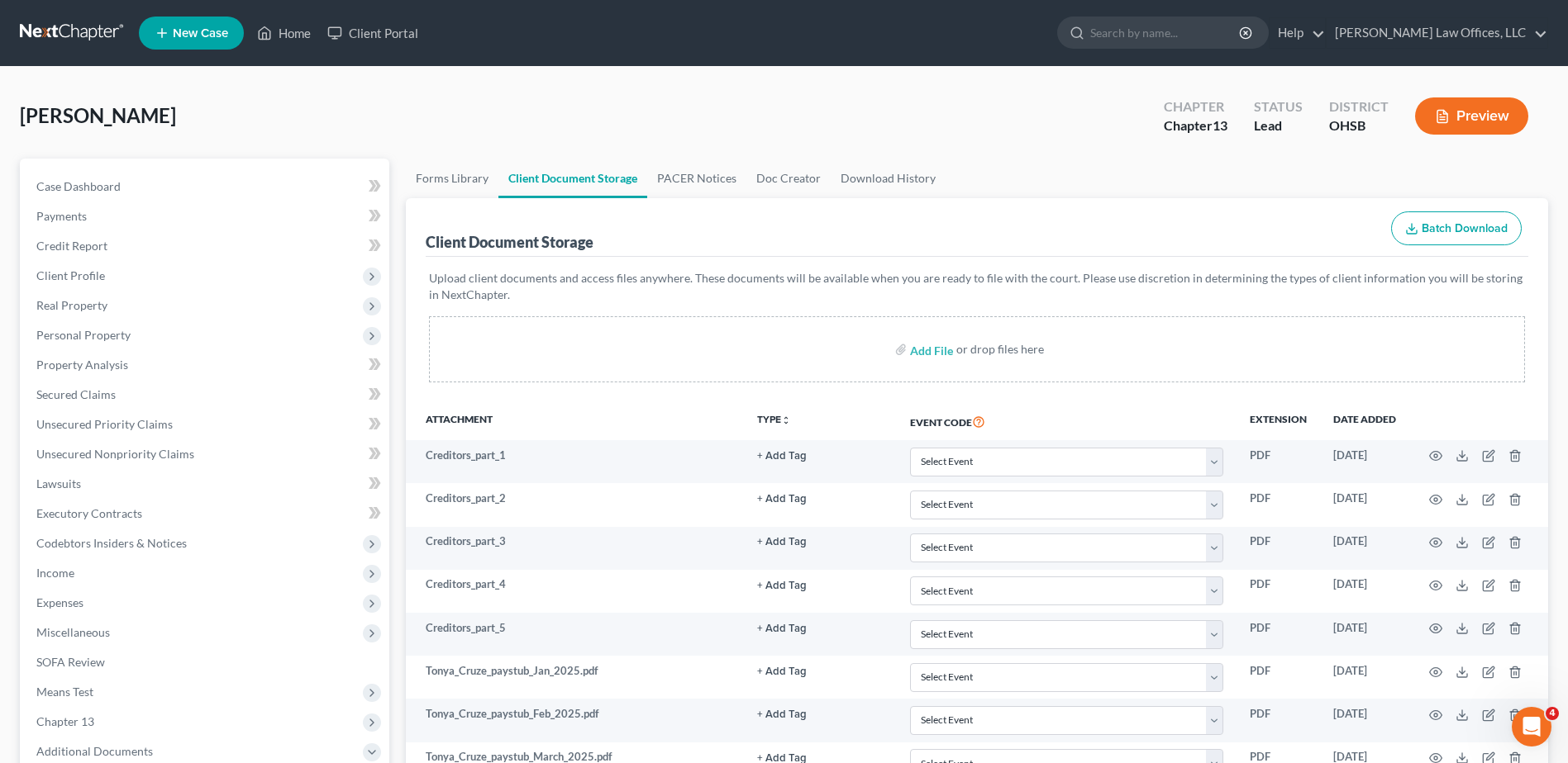
scroll to position [226, 0]
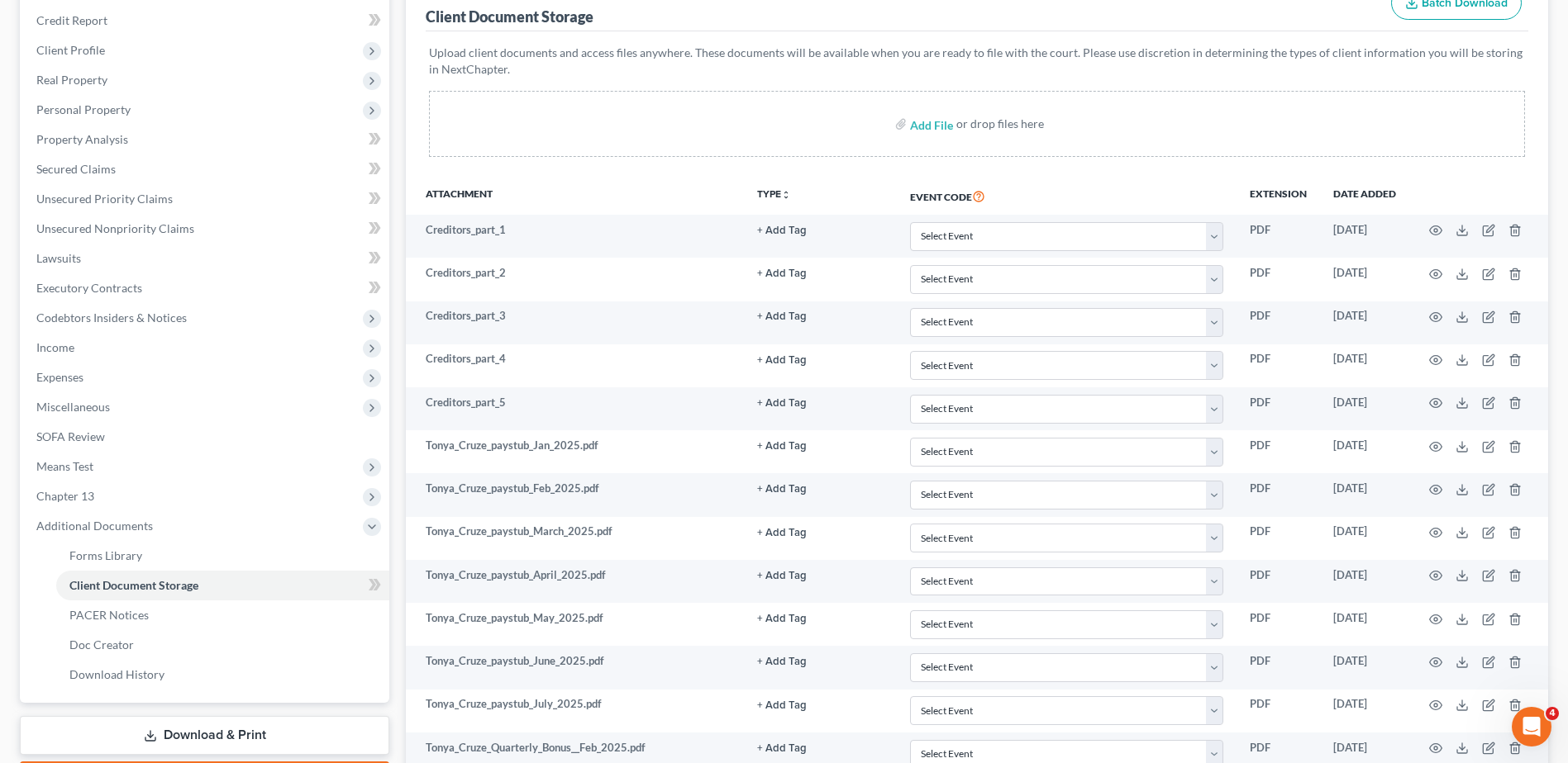
select select "7"
select select "53"
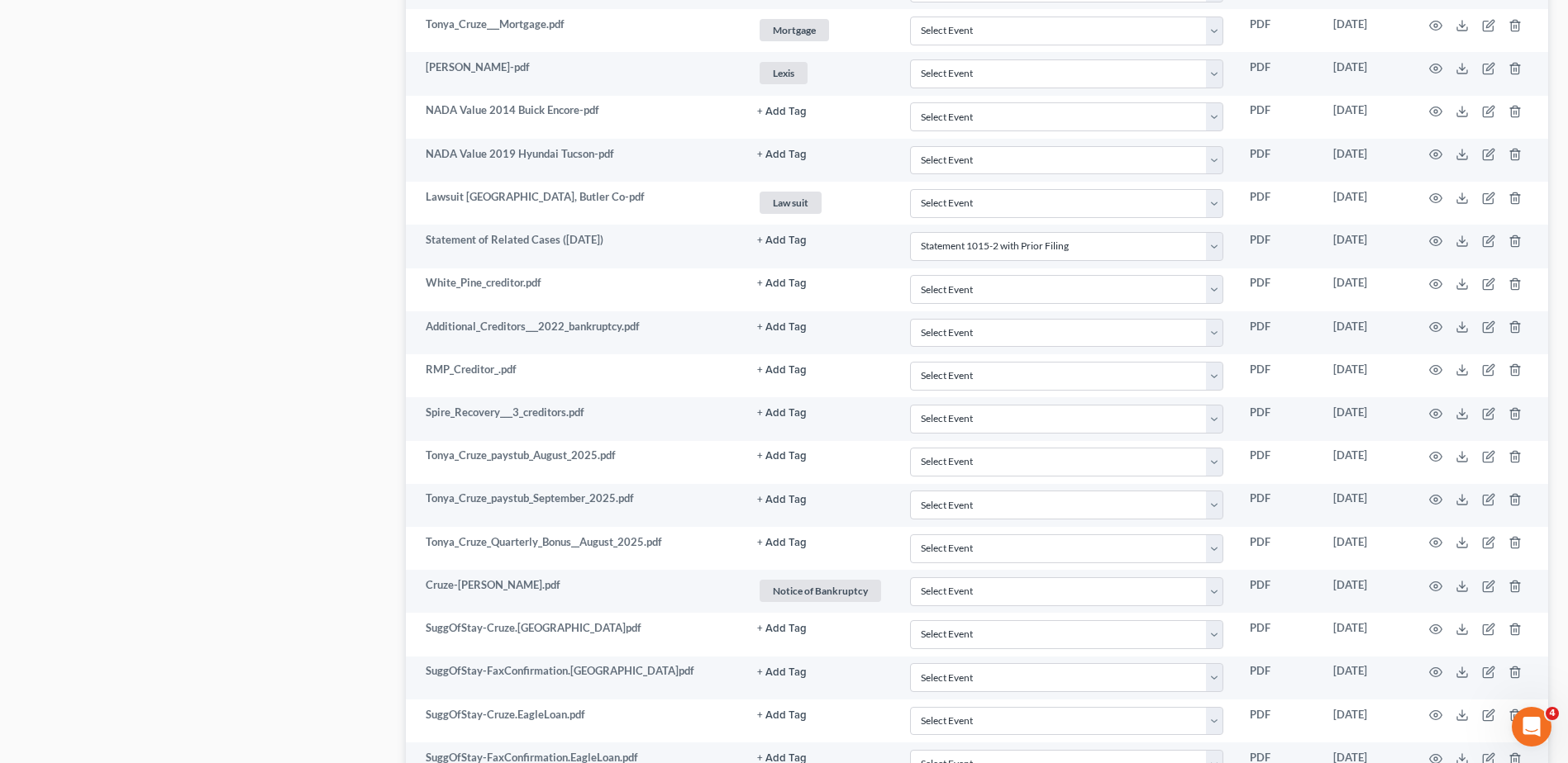
scroll to position [2151, 0]
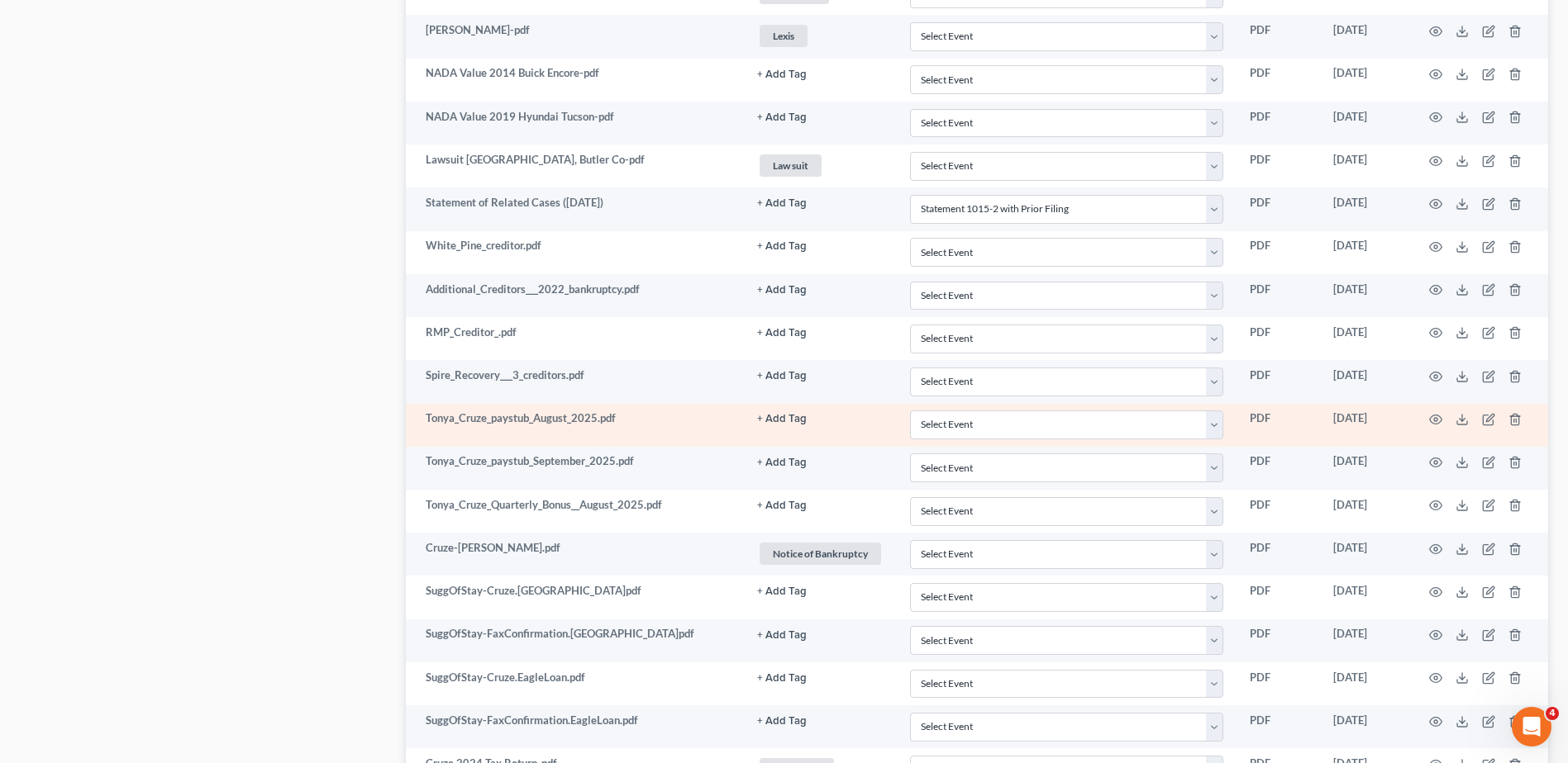
click at [784, 422] on button "+ Add Tag" at bounding box center [782, 419] width 50 height 11
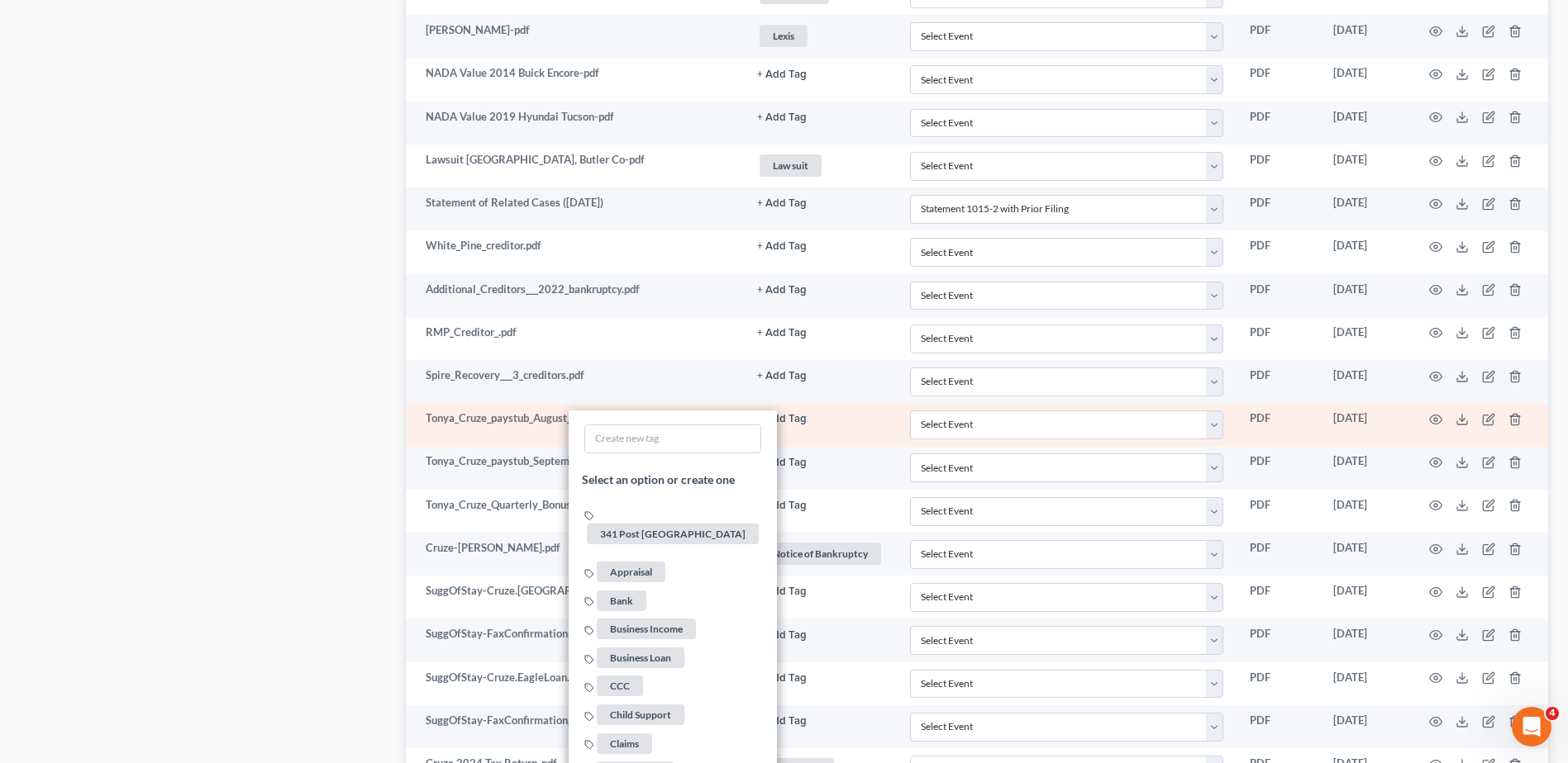
scroll to position [3143, 0]
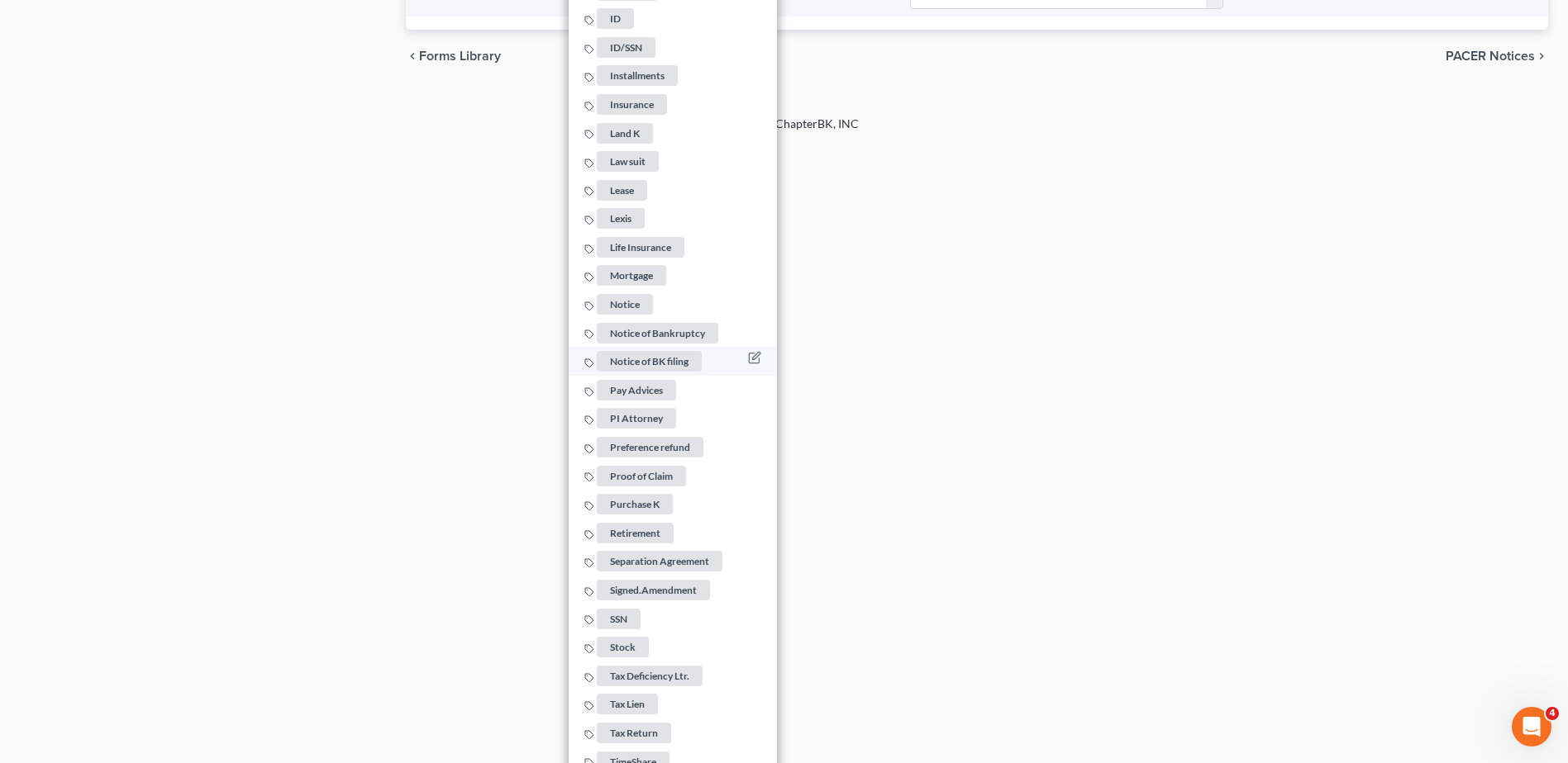
click at [654, 384] on span "Pay Advices" at bounding box center [636, 390] width 79 height 21
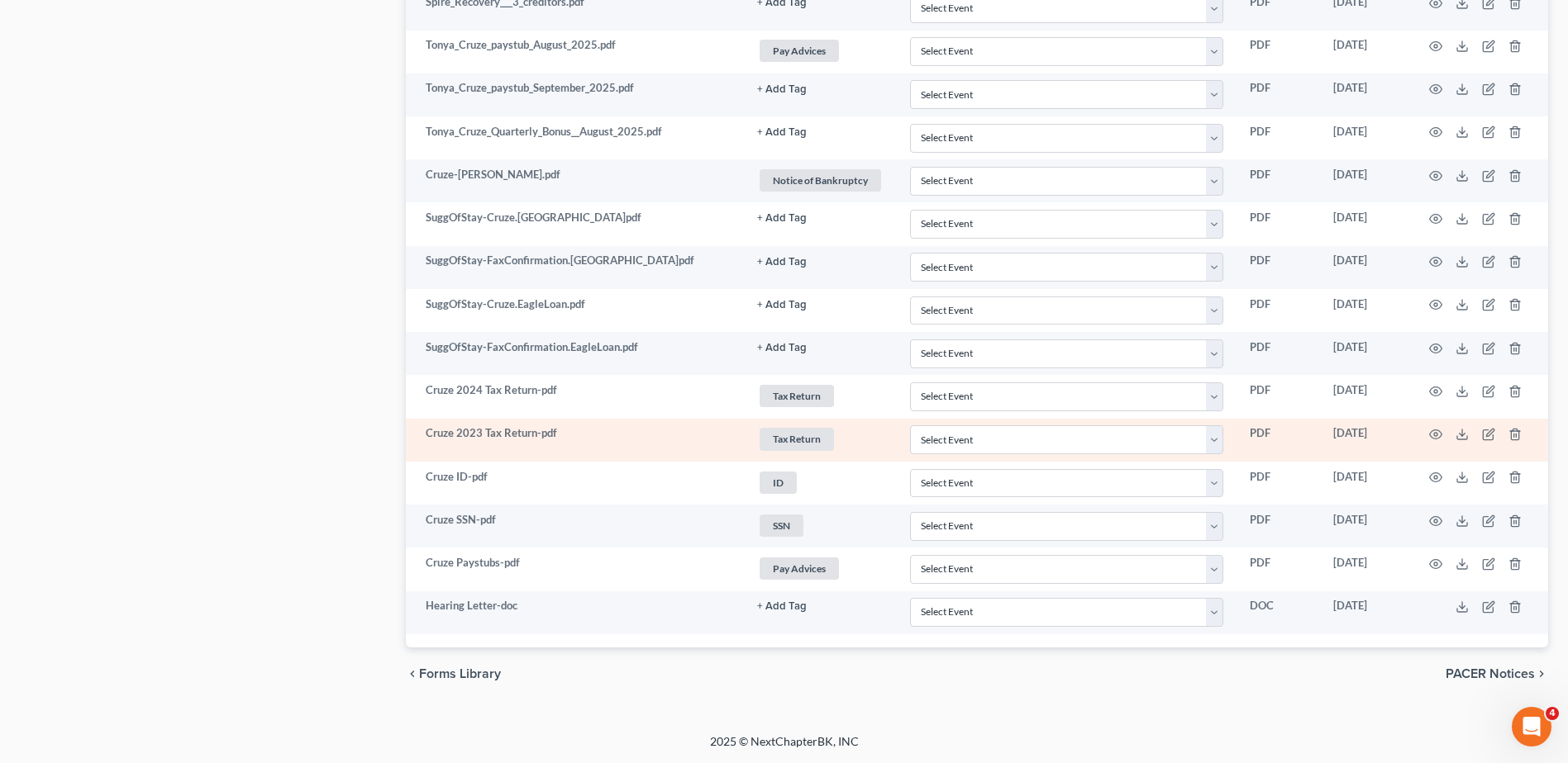
scroll to position [2525, 0]
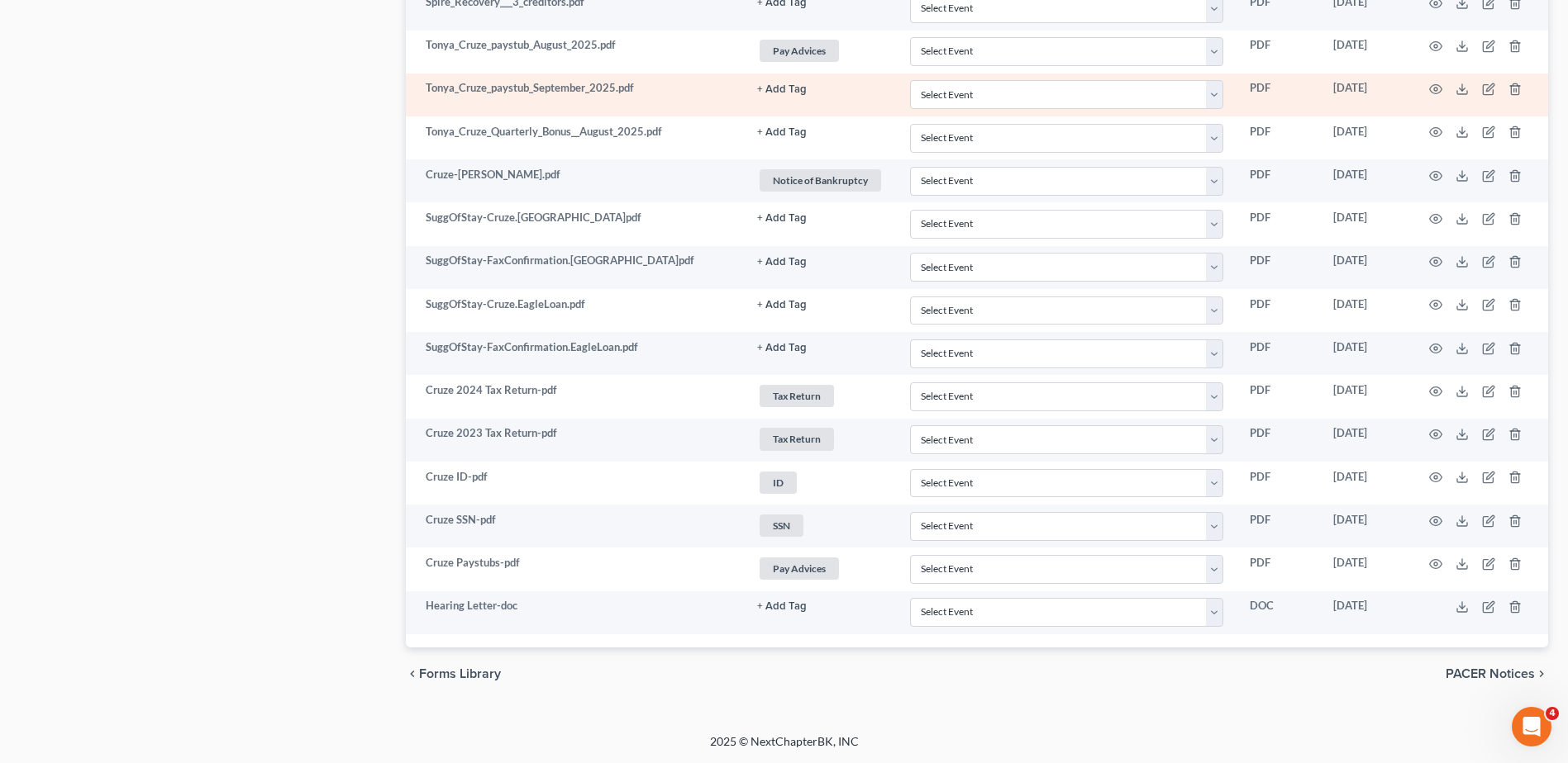
click at [785, 91] on button "+ Add Tag" at bounding box center [782, 90] width 50 height 11
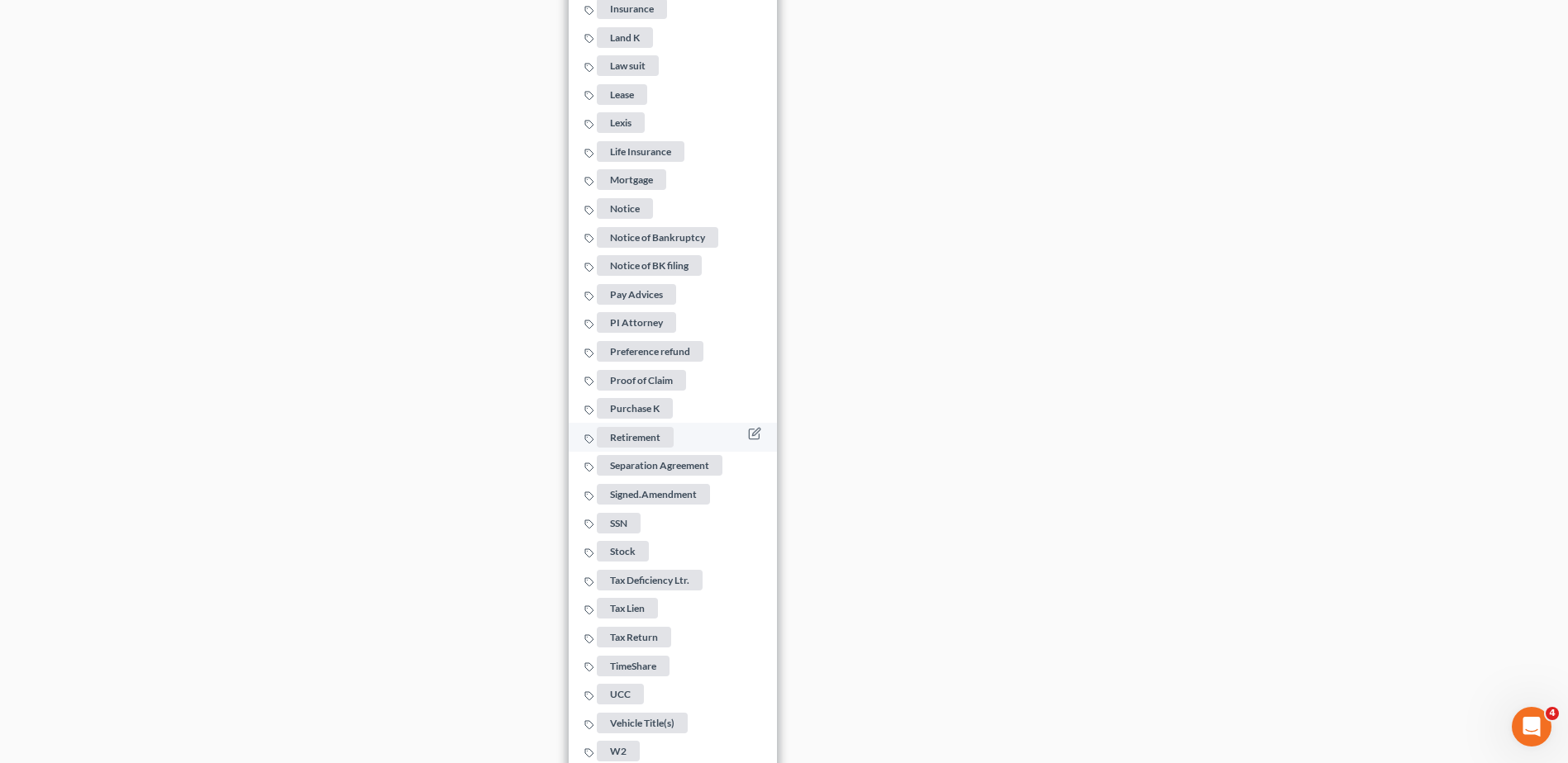
scroll to position [3199, 0]
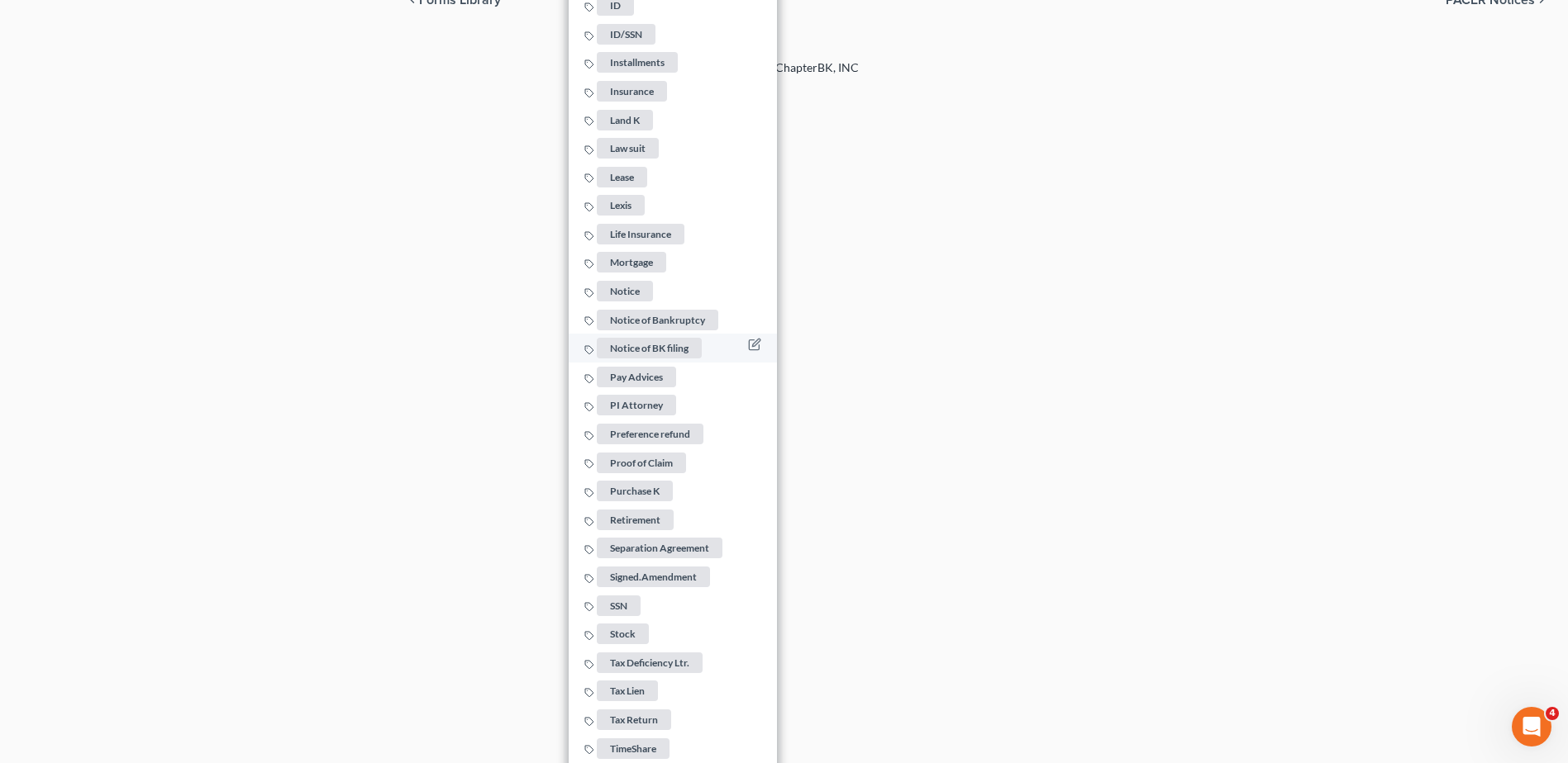
click at [658, 367] on span "Pay Advices" at bounding box center [636, 377] width 79 height 21
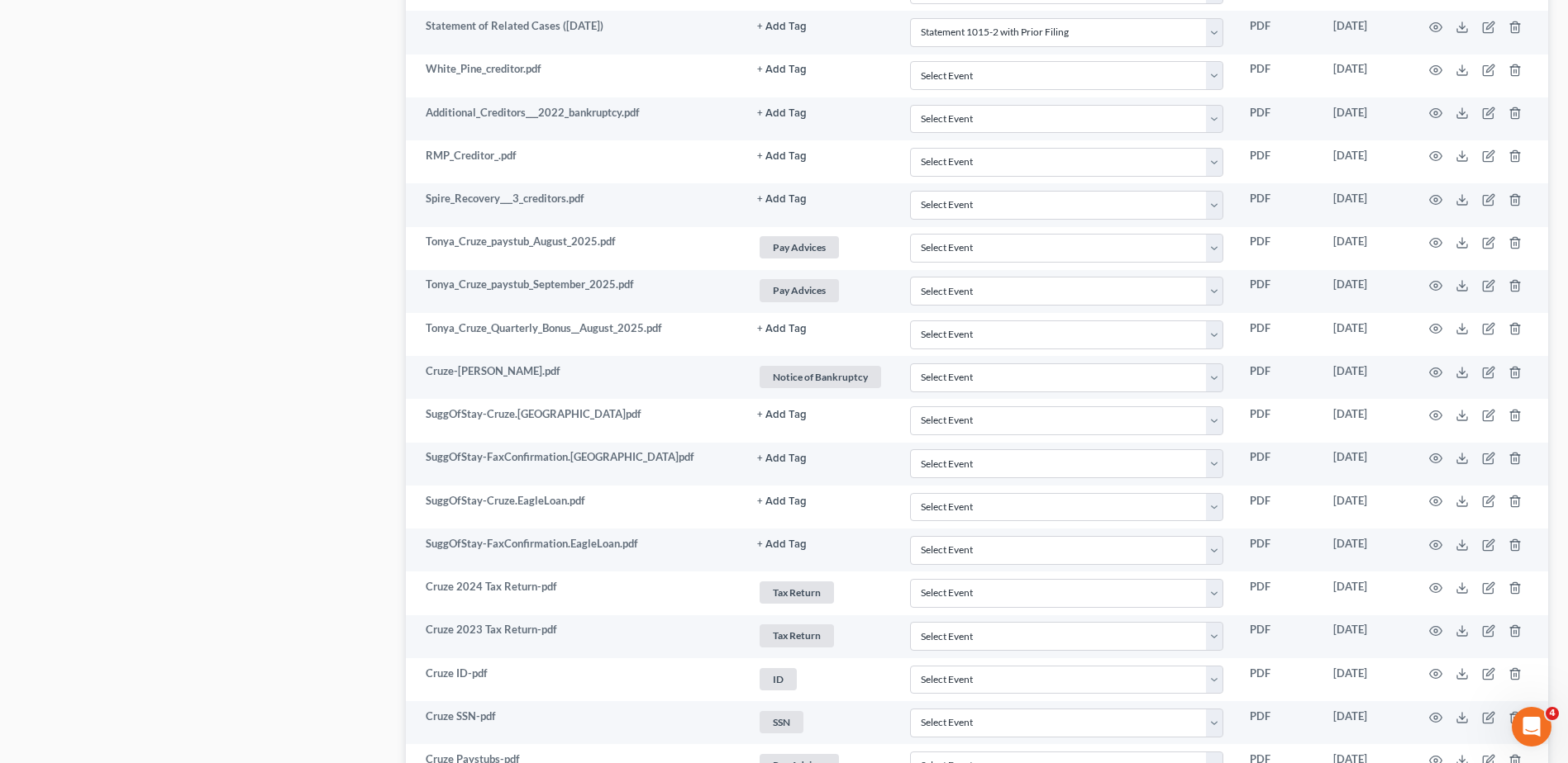
scroll to position [2277, 0]
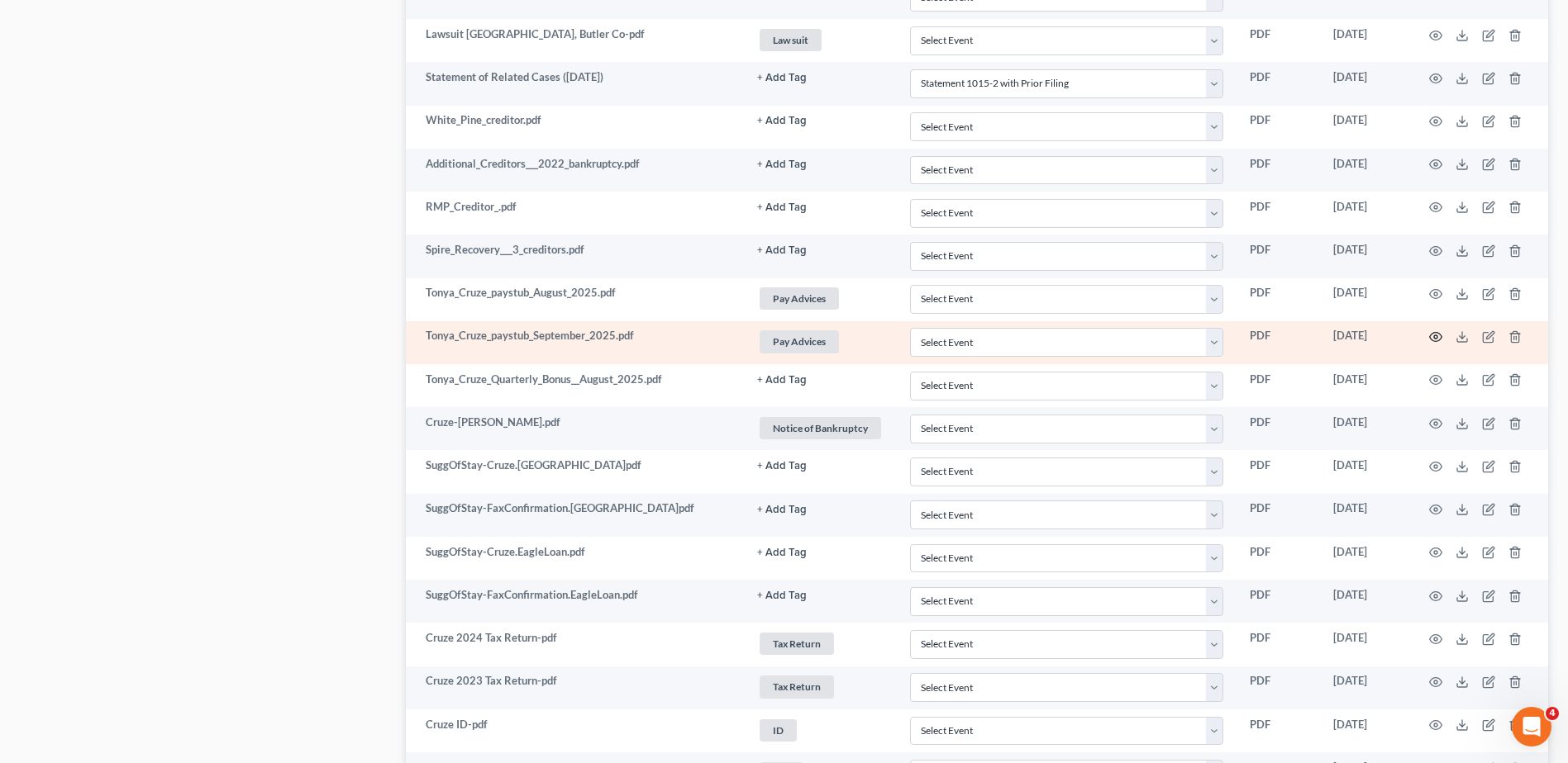
click at [1434, 335] on icon "button" at bounding box center [1436, 337] width 13 height 13
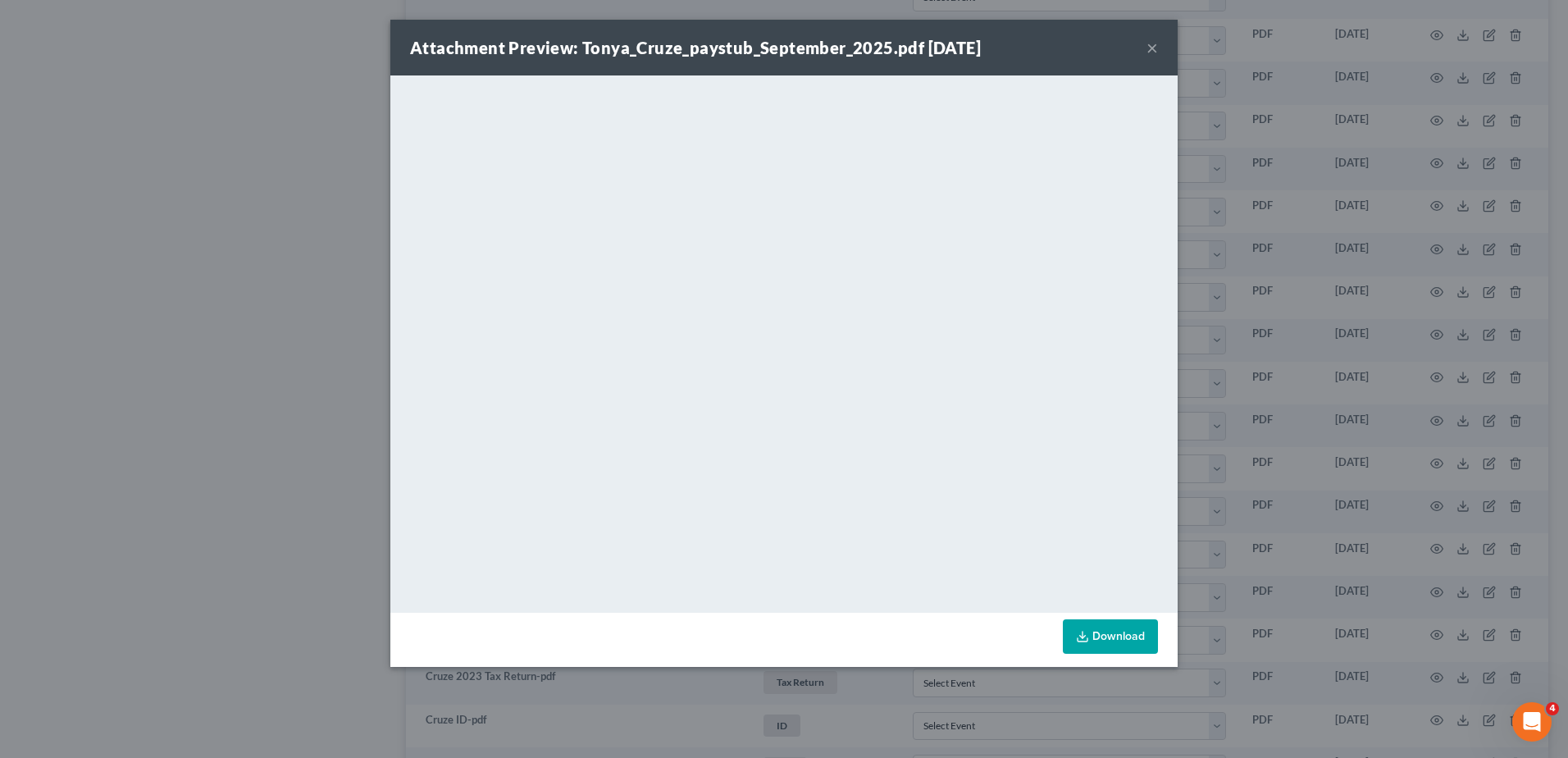
click at [1152, 51] on button "×" at bounding box center [1152, 47] width 12 height 20
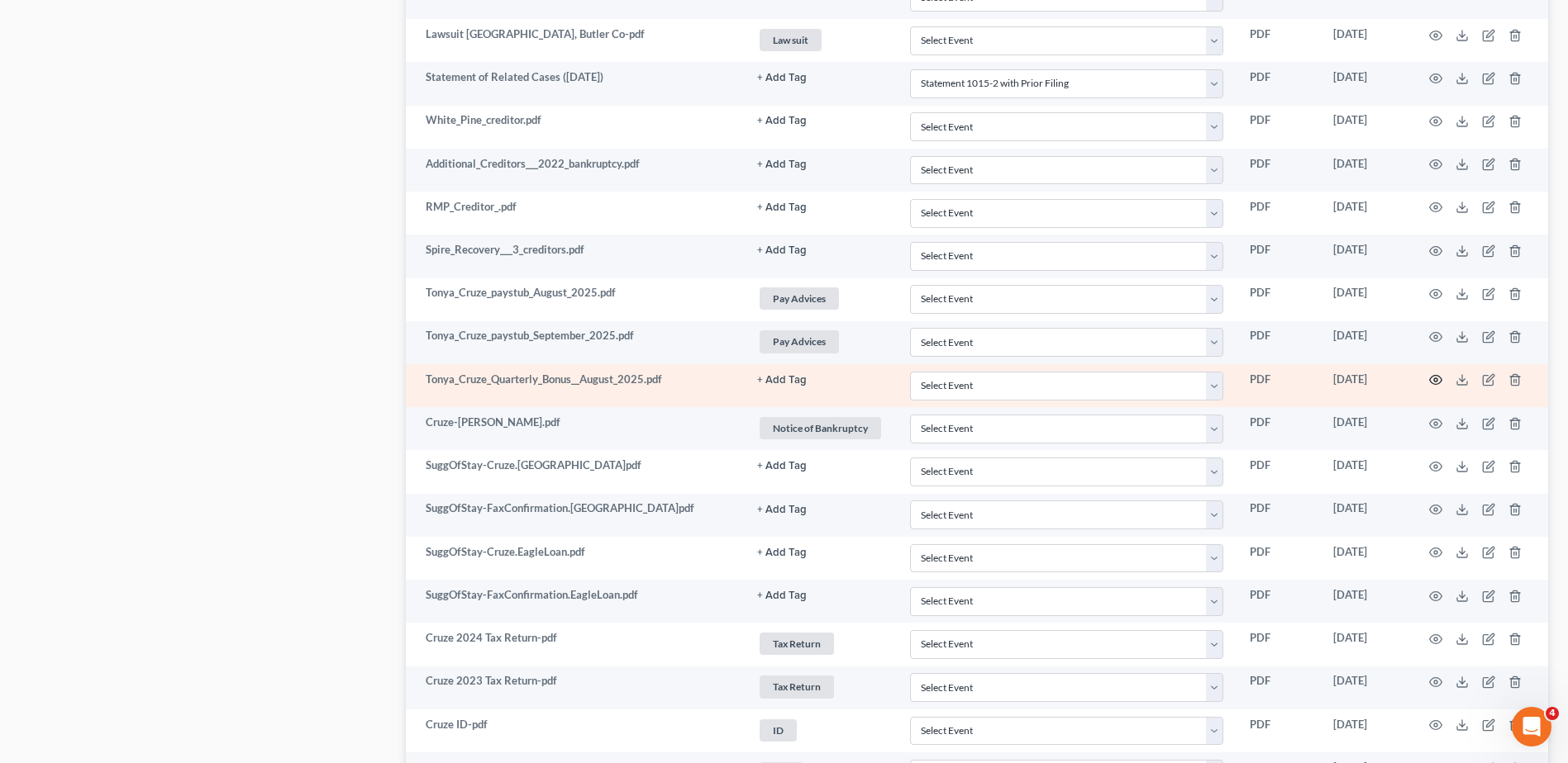
click at [1432, 382] on icon "button" at bounding box center [1436, 380] width 13 height 13
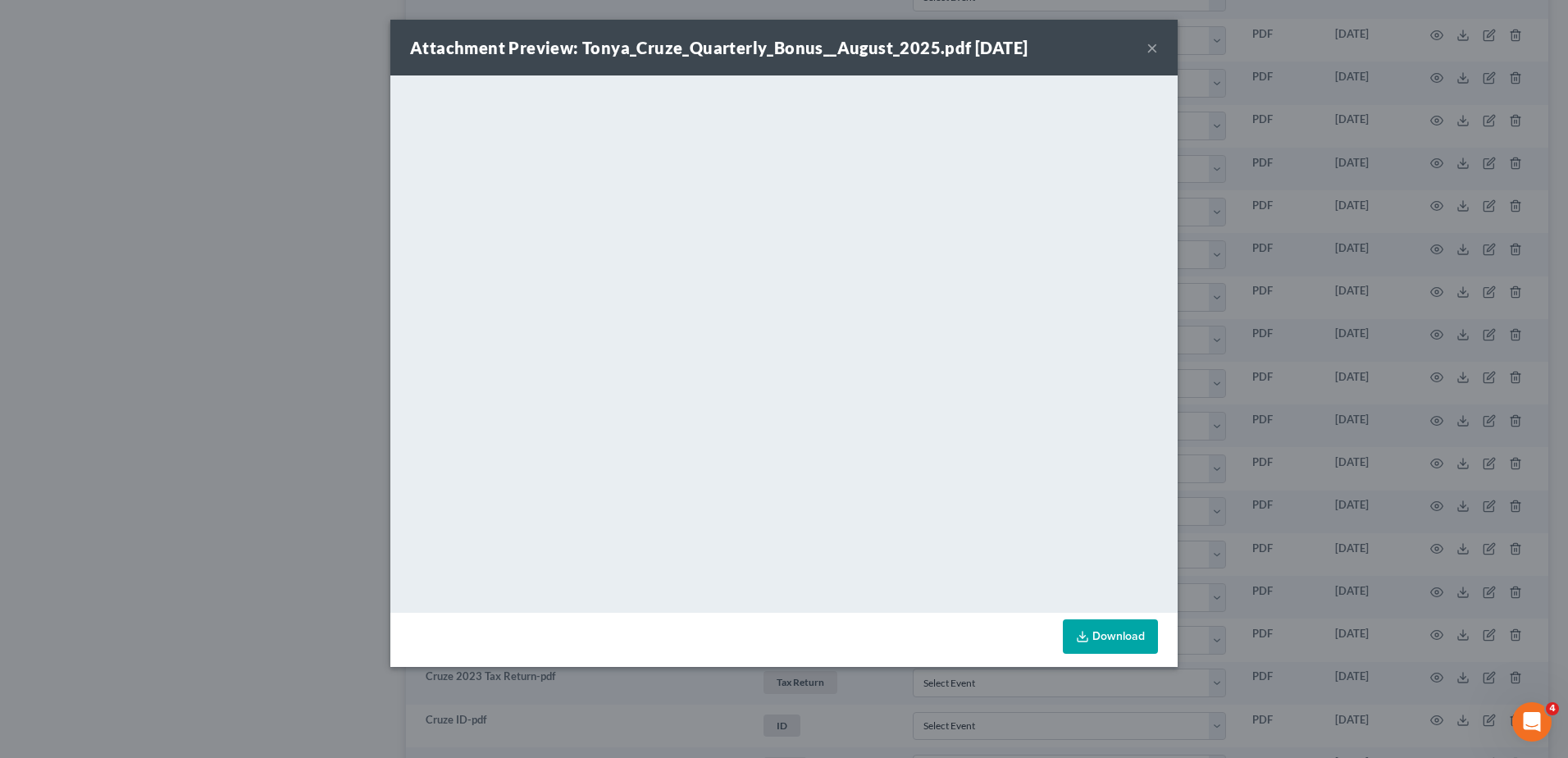
click at [1152, 47] on button "×" at bounding box center [1152, 47] width 12 height 20
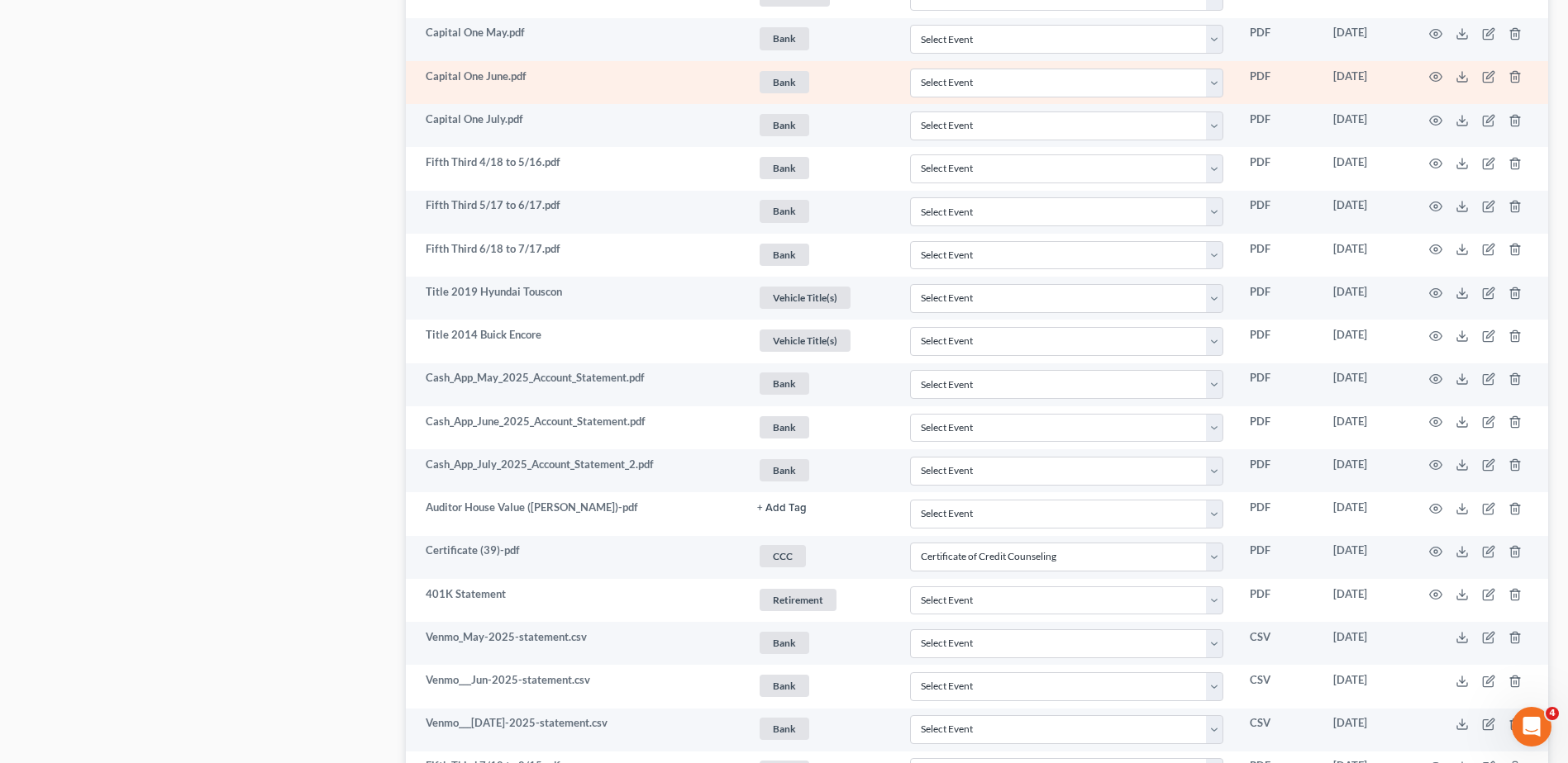
scroll to position [0, 0]
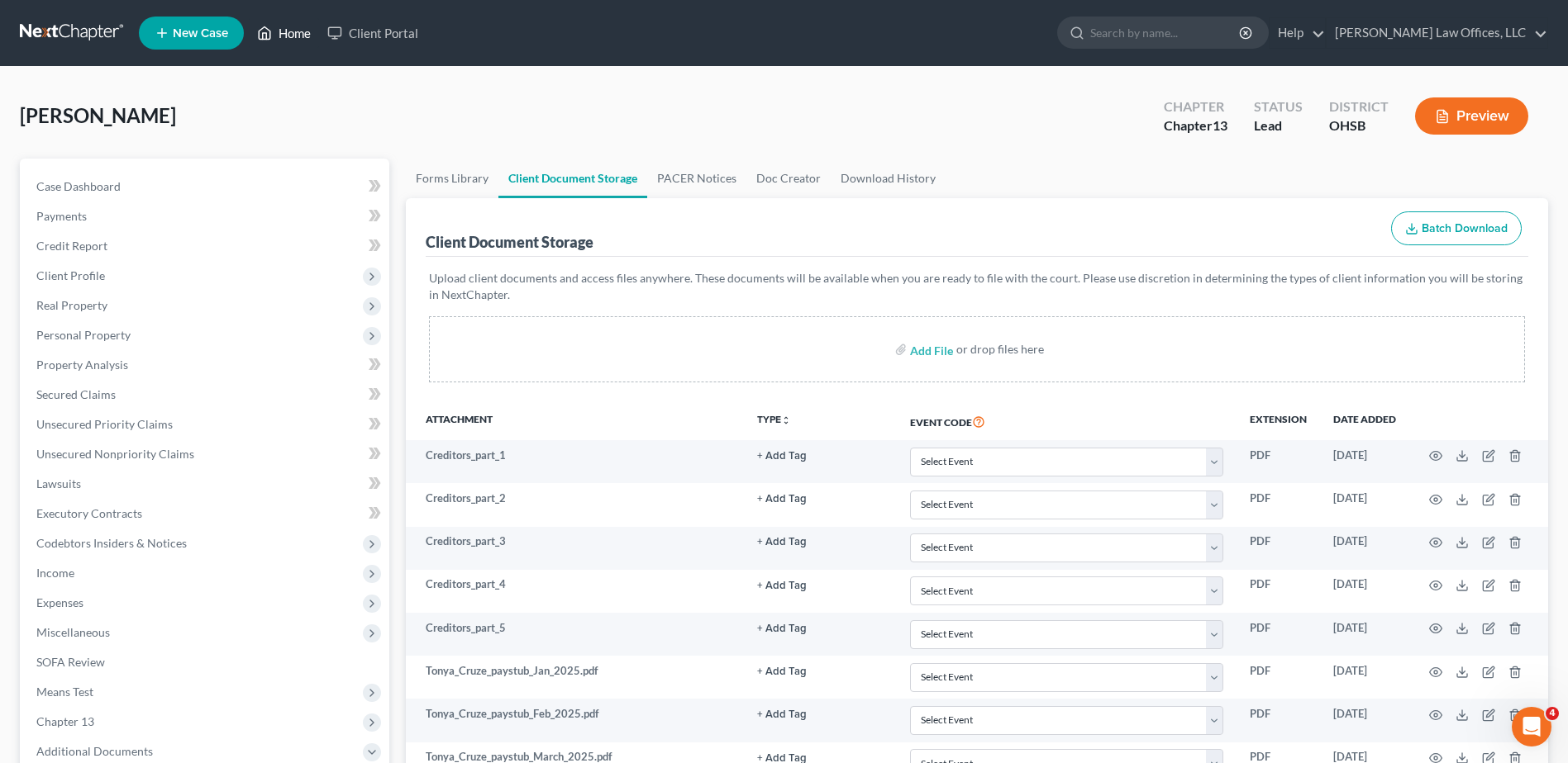
click at [304, 32] on link "Home" at bounding box center [284, 33] width 71 height 29
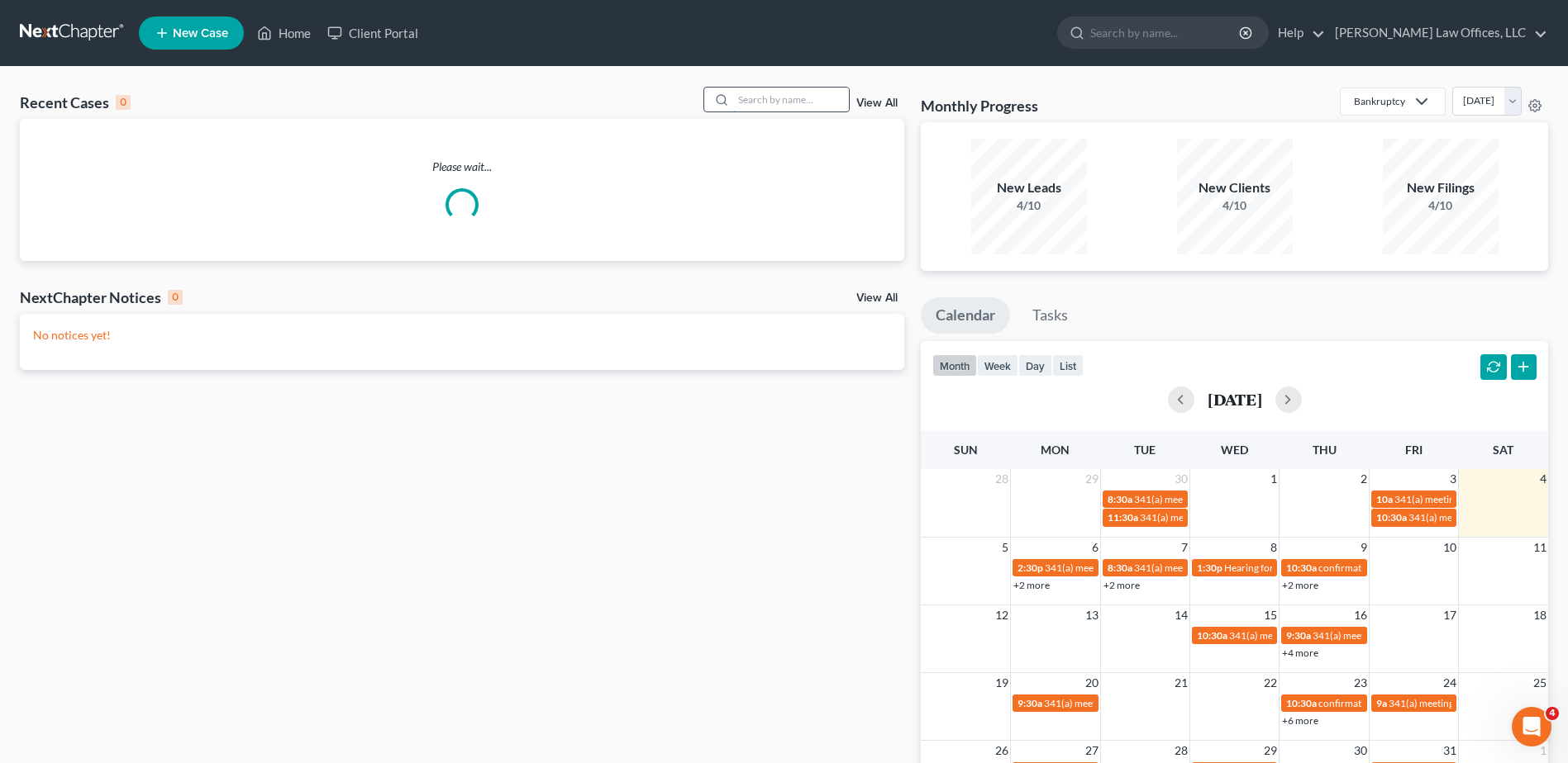
click at [762, 104] on input "search" at bounding box center [791, 99] width 116 height 24
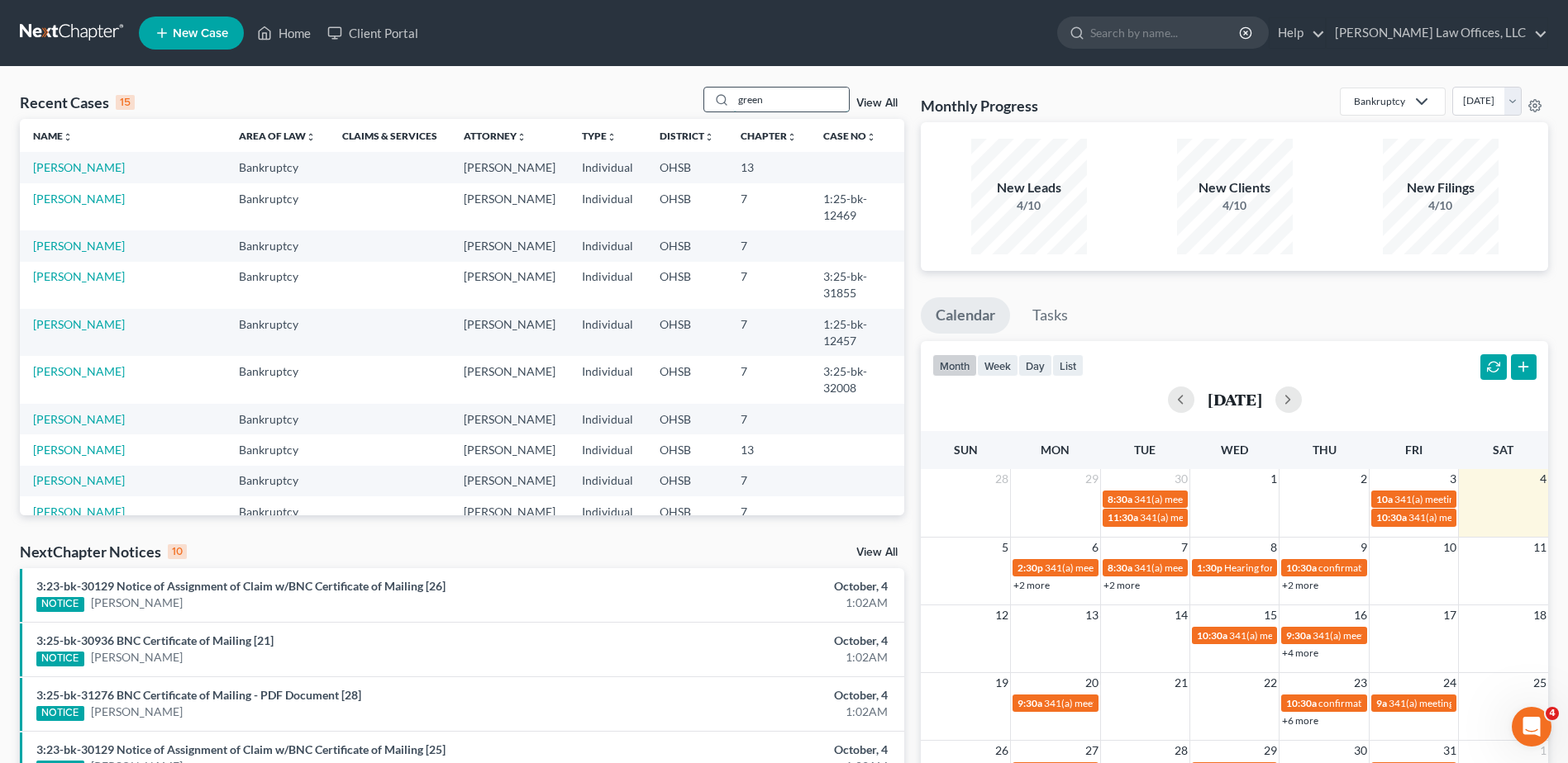
type input "green"
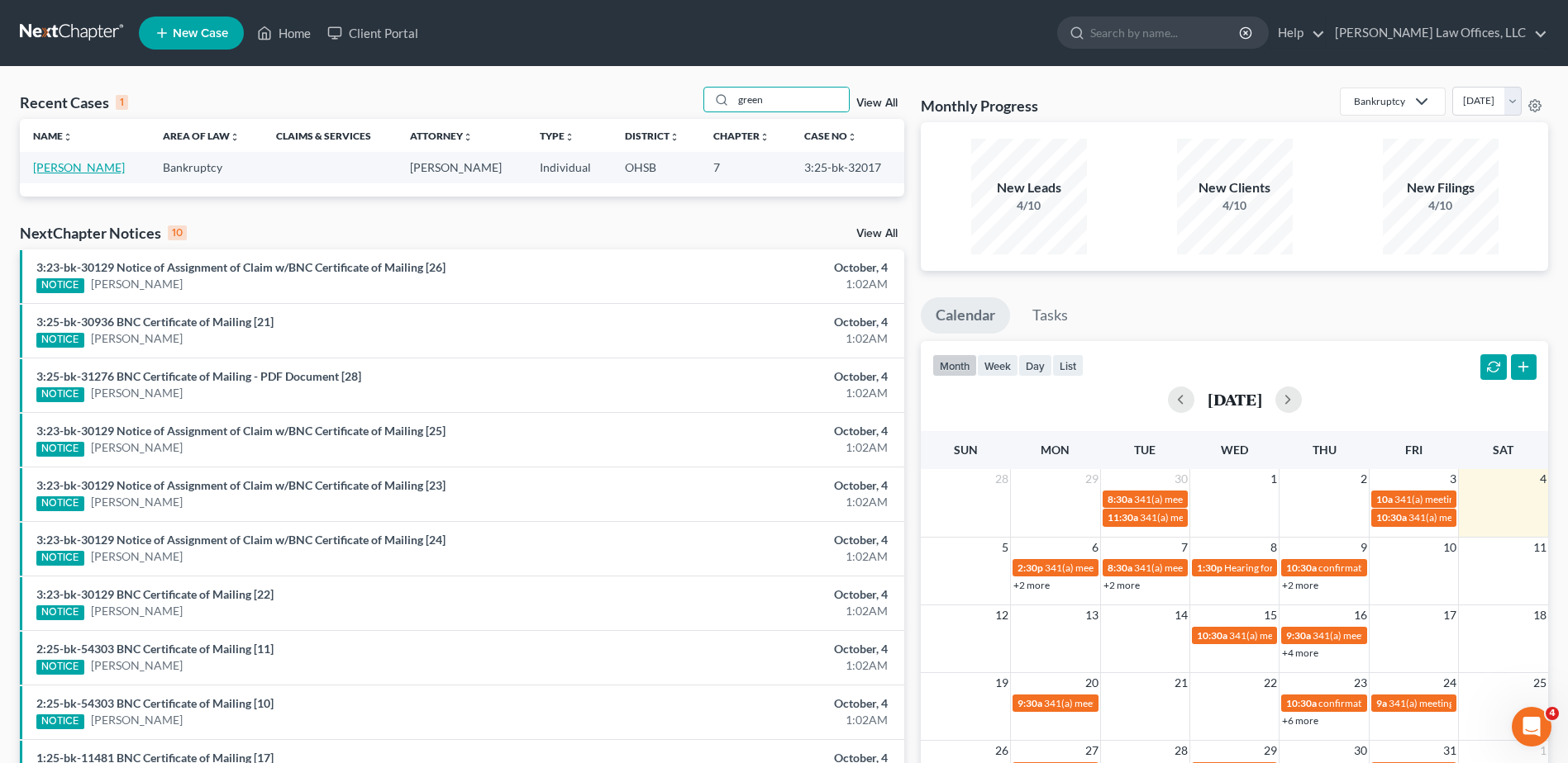
click at [62, 165] on link "[PERSON_NAME]" at bounding box center [79, 167] width 92 height 14
select select "3"
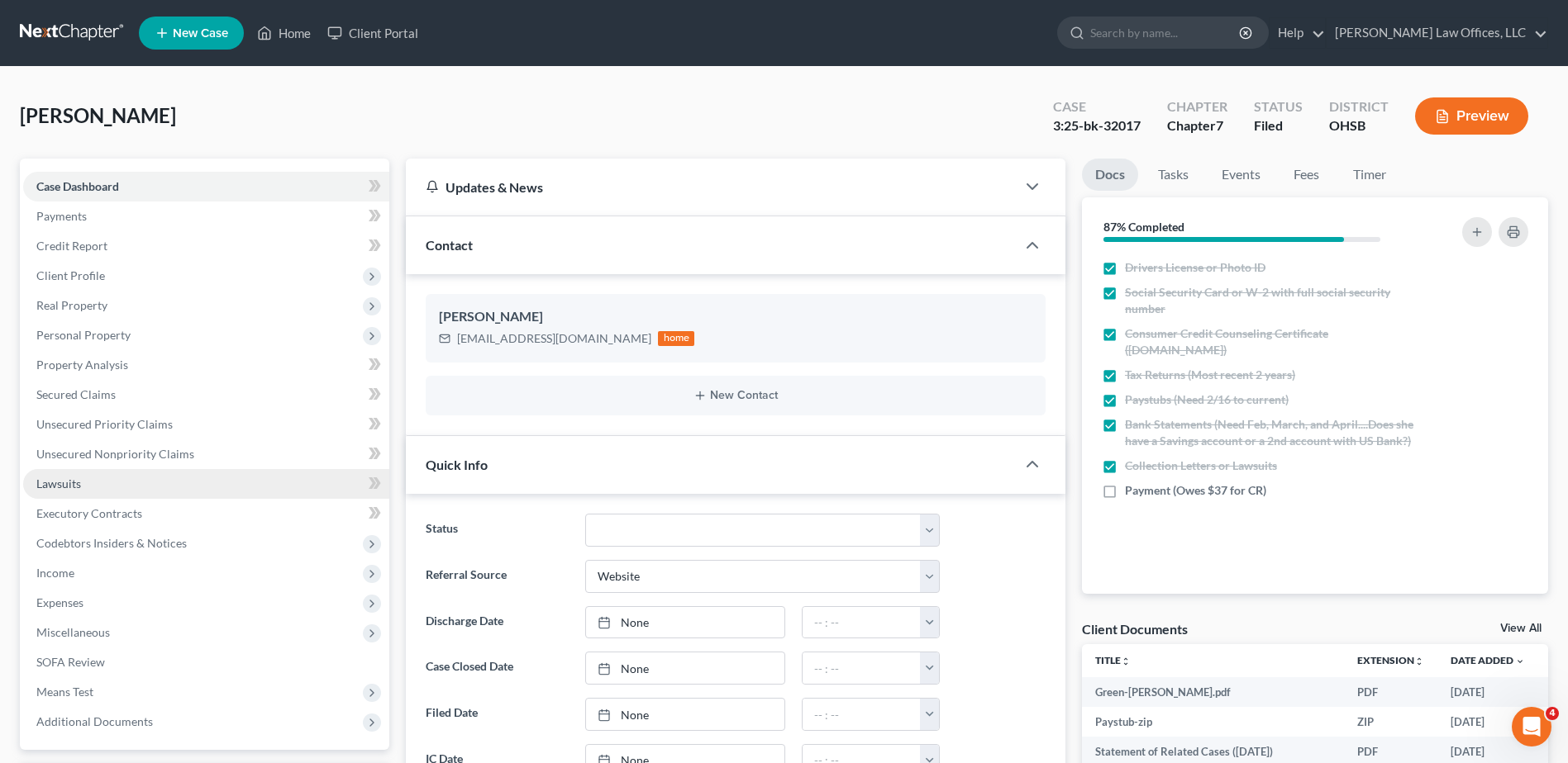
click at [63, 486] on span "Lawsuits" at bounding box center [59, 483] width 45 height 14
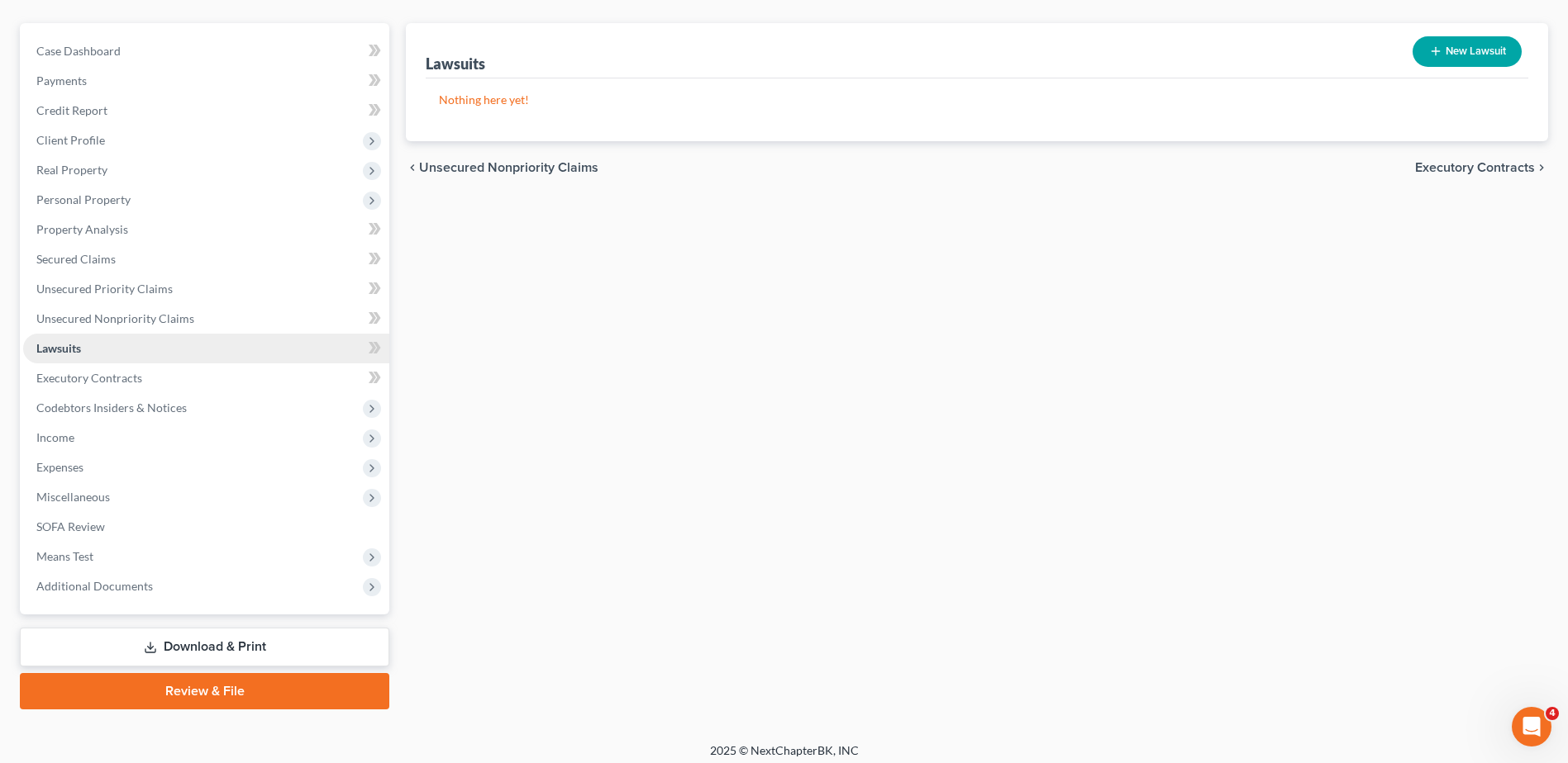
scroll to position [145, 0]
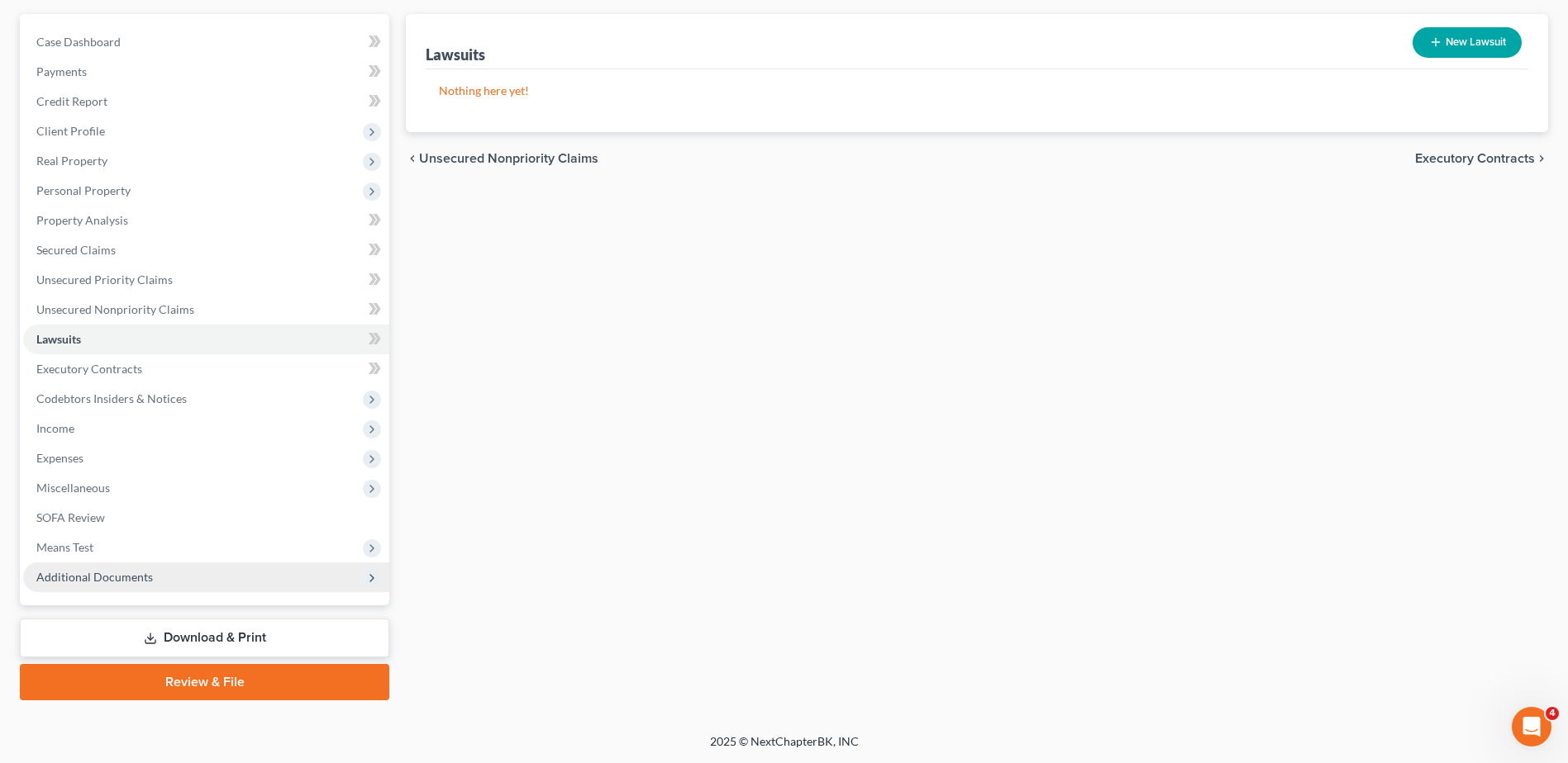
click at [86, 578] on span "Additional Documents" at bounding box center [95, 577] width 117 height 14
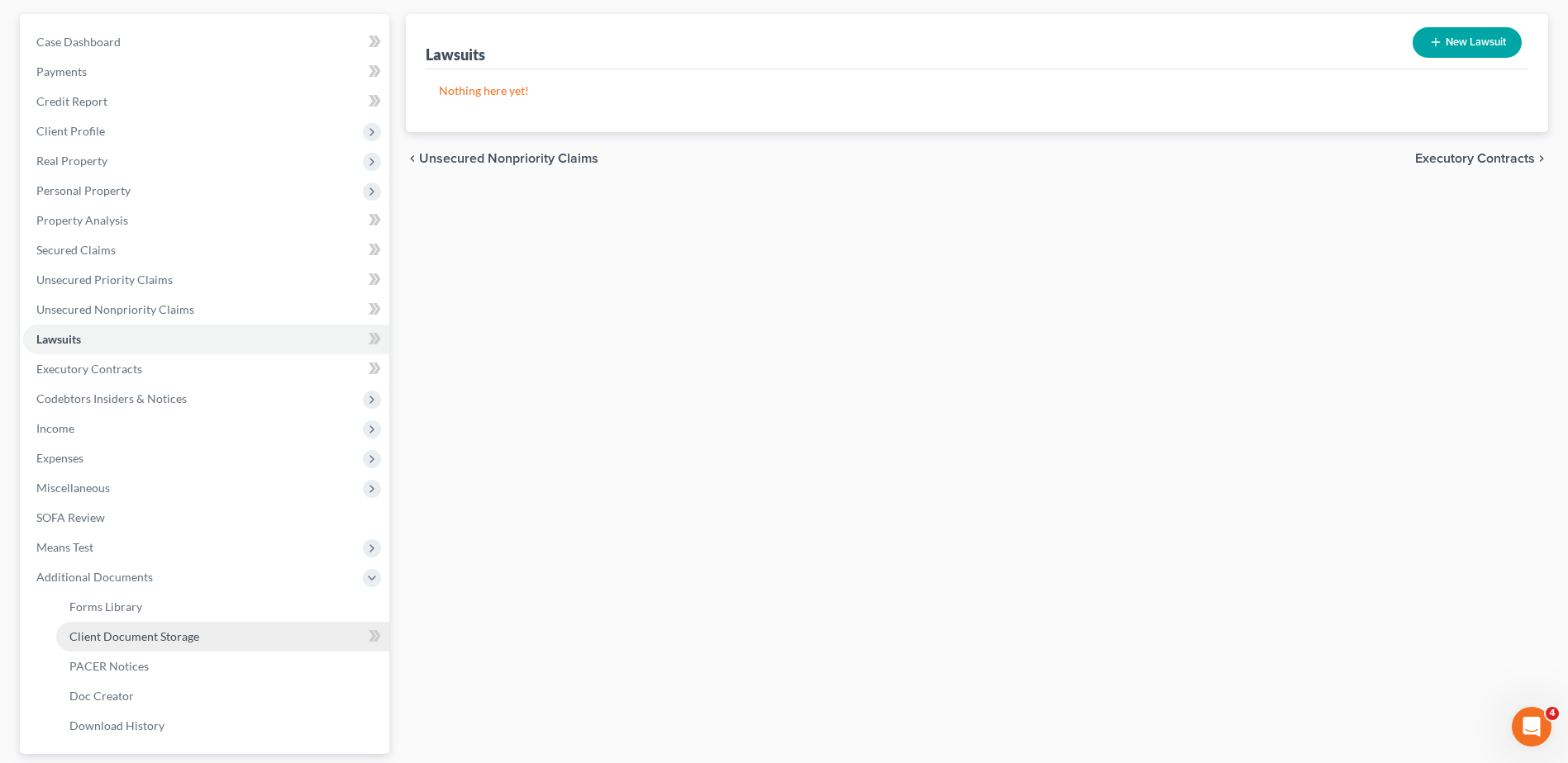
click at [112, 633] on span "Client Document Storage" at bounding box center [134, 636] width 129 height 14
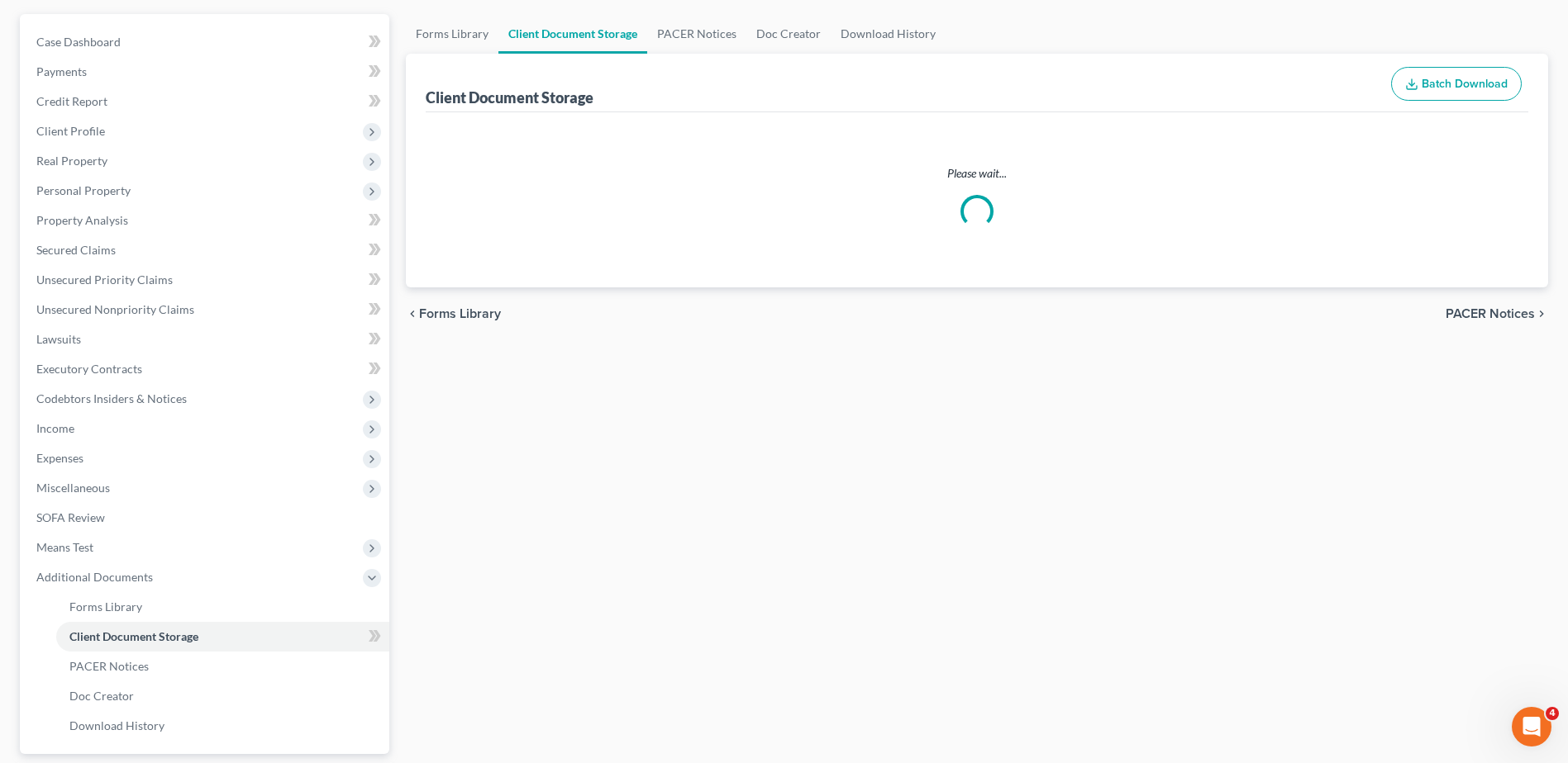
scroll to position [117, 0]
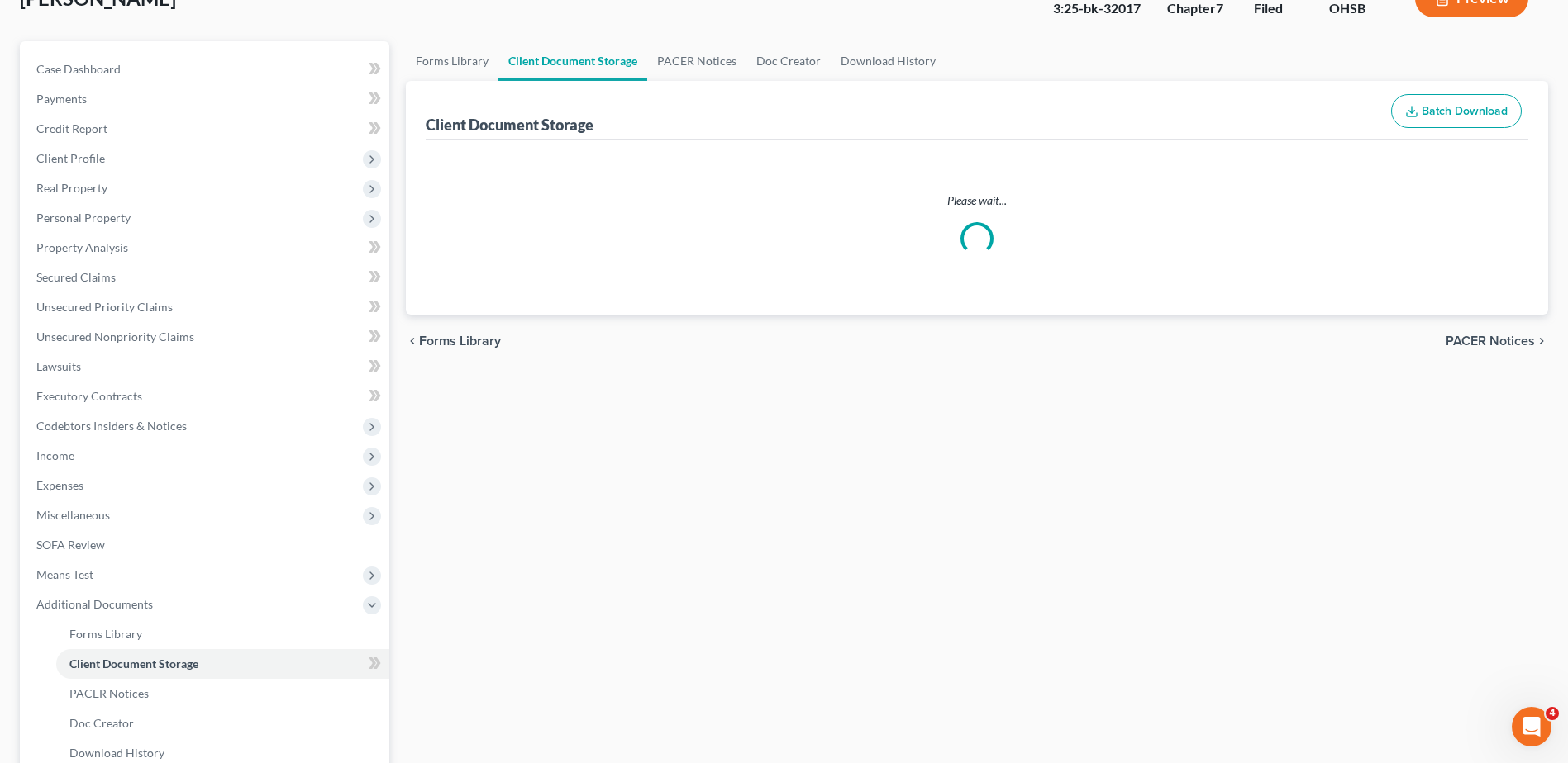
select select "7"
select select "37"
select select "52"
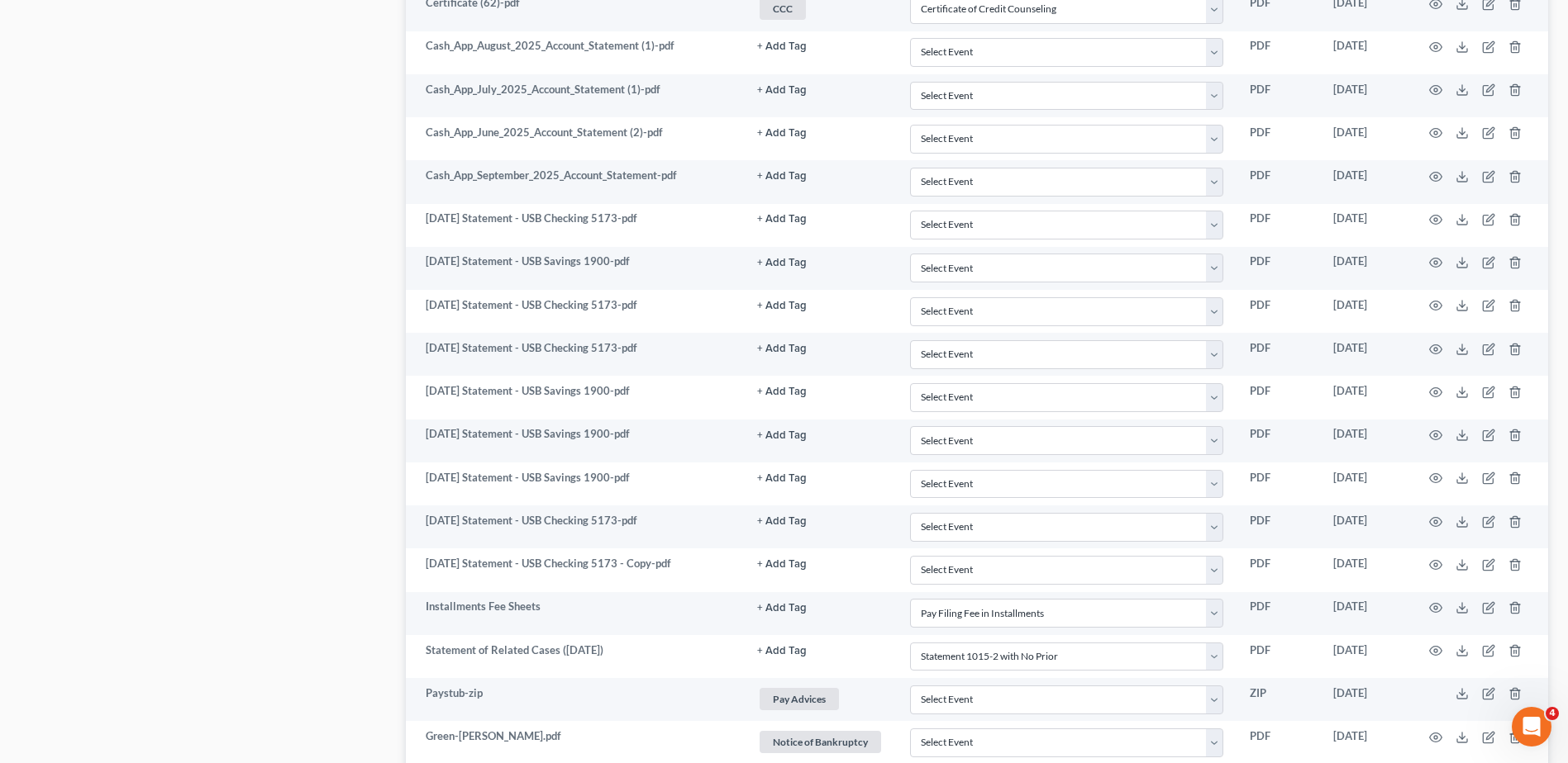
scroll to position [1188, 0]
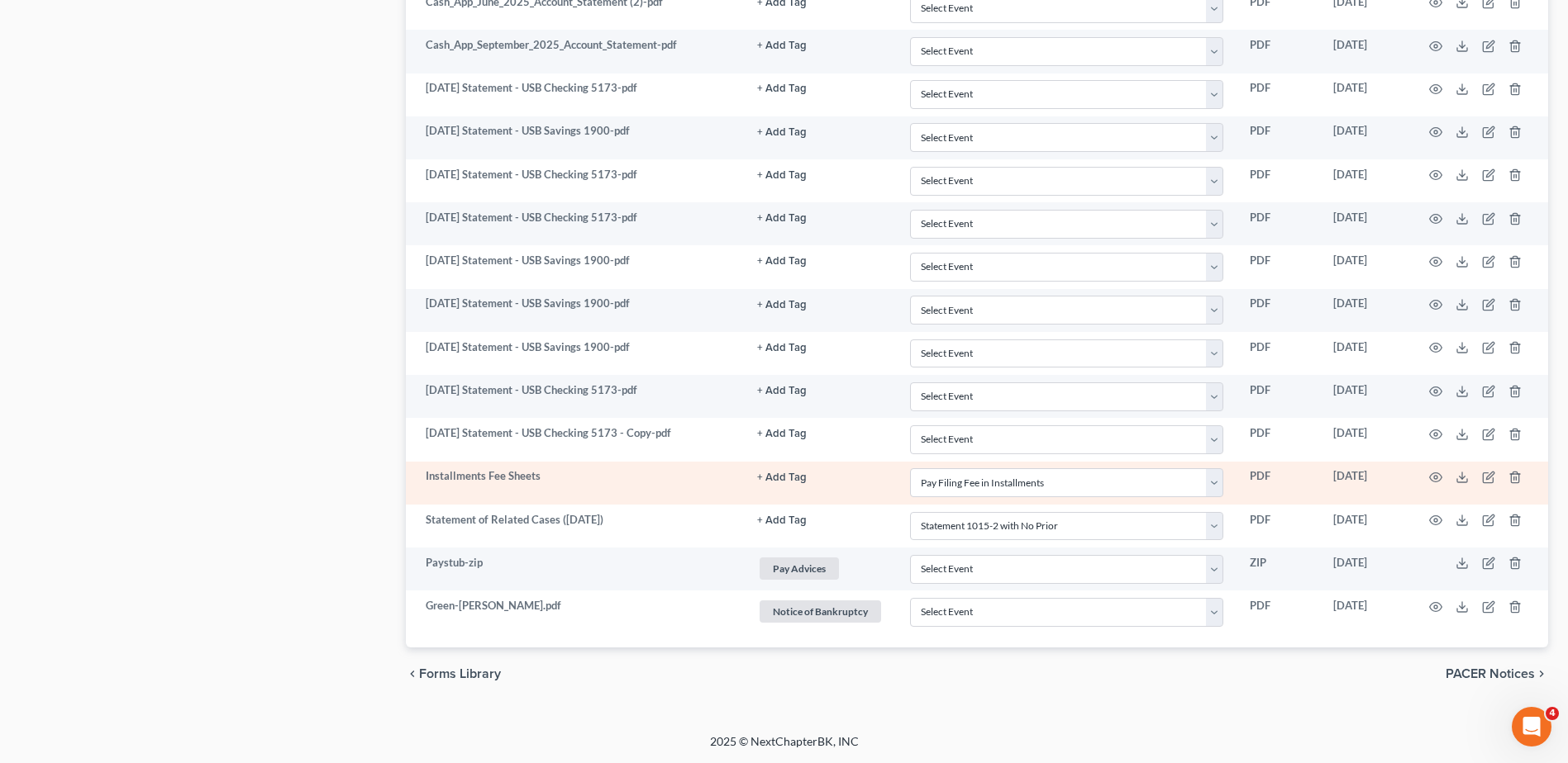
click at [785, 476] on button "+ Add Tag" at bounding box center [782, 478] width 50 height 11
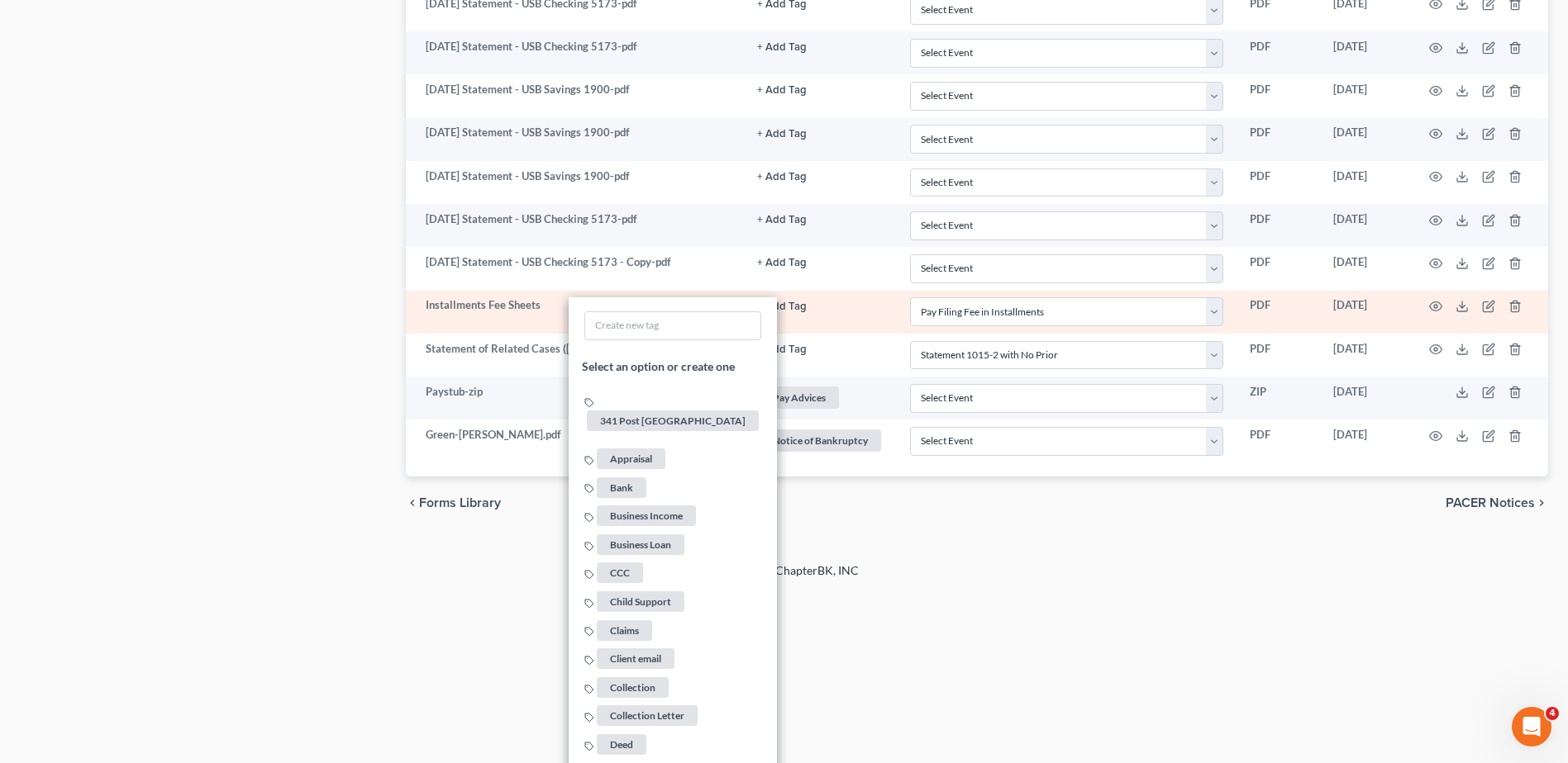
scroll to position [1848, 0]
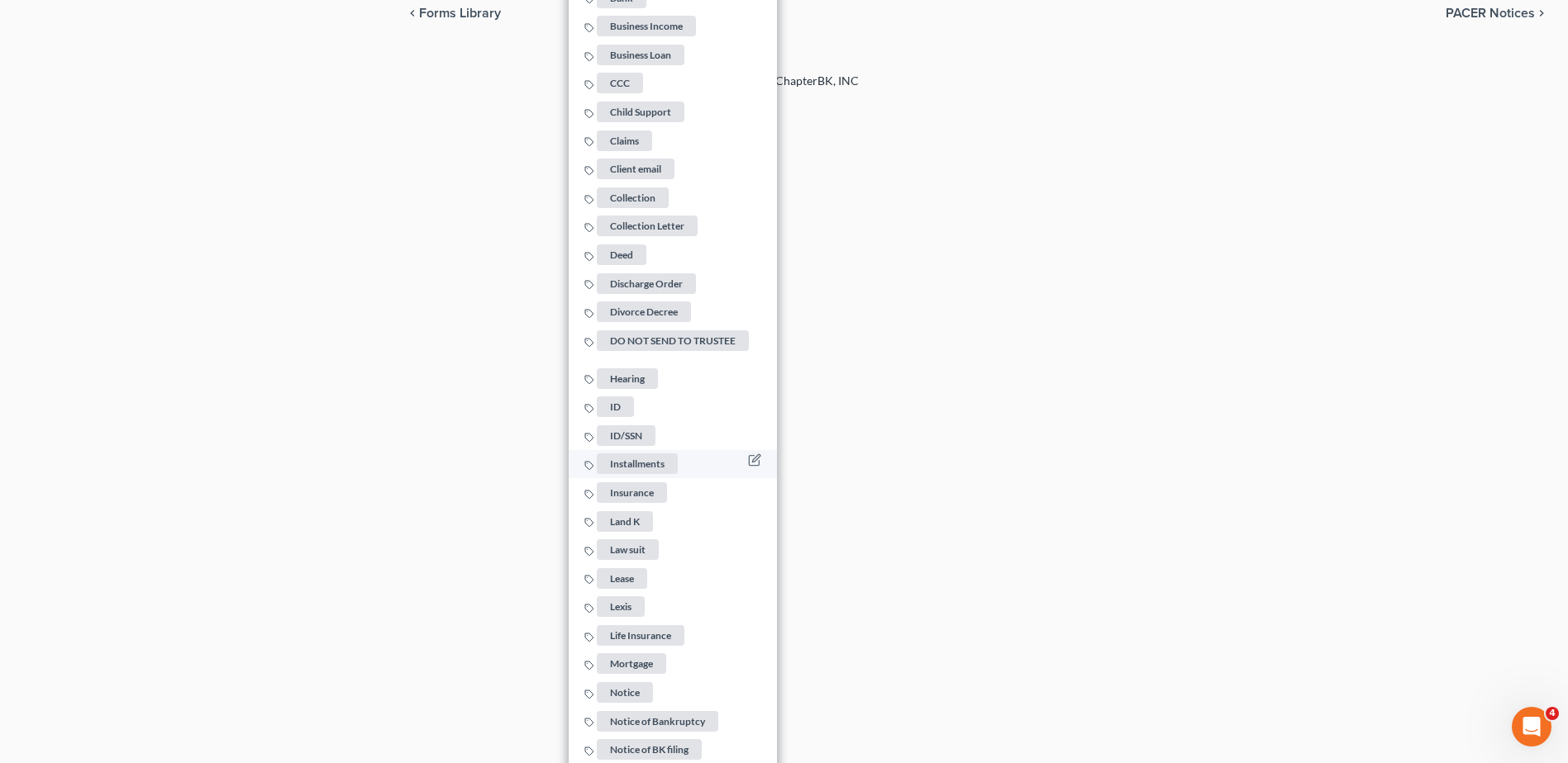
click at [662, 455] on span "Installments" at bounding box center [637, 464] width 81 height 21
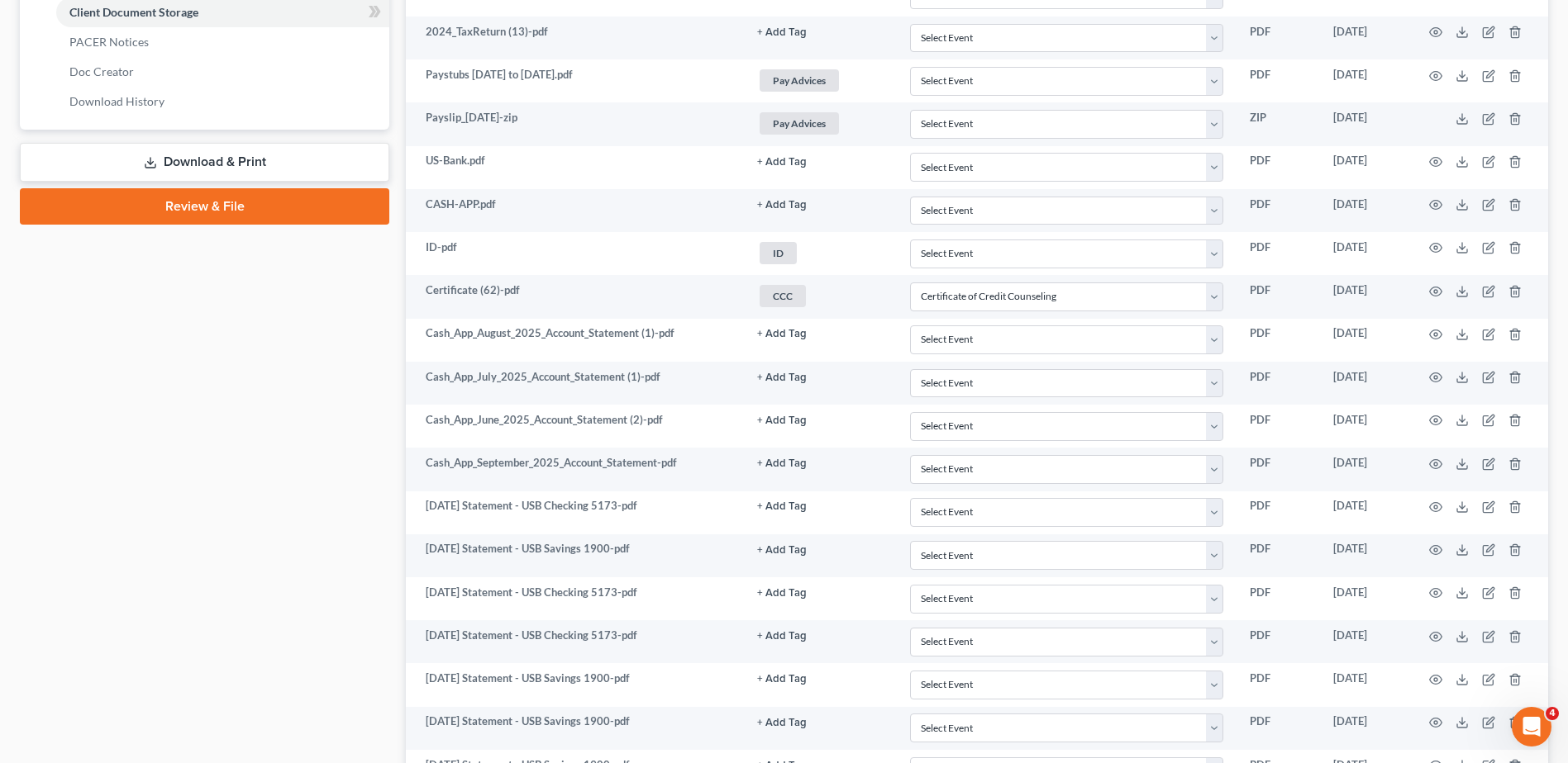
scroll to position [0, 0]
